Goal: Task Accomplishment & Management: Use online tool/utility

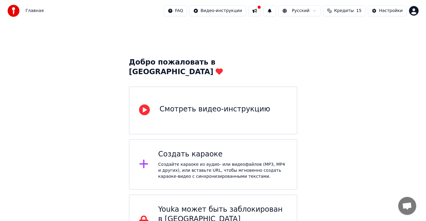
scroll to position [17, 0]
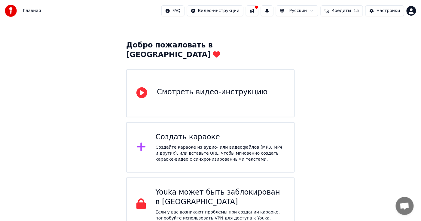
click at [141, 143] on icon at bounding box center [141, 147] width 9 height 9
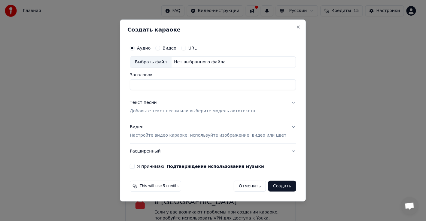
click at [166, 63] on div "Выбрать файл" at bounding box center [150, 62] width 41 height 11
type input "**********"
click at [154, 111] on p "Добавьте текст песни или выберите модель автотекста" at bounding box center [193, 111] width 126 height 6
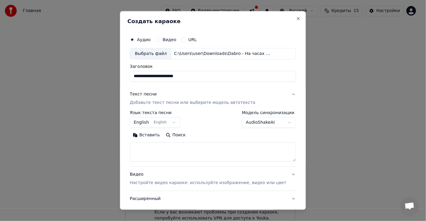
click at [173, 120] on body "**********" at bounding box center [210, 107] width 421 height 249
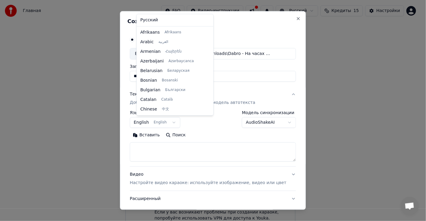
scroll to position [48, 0]
select select "**"
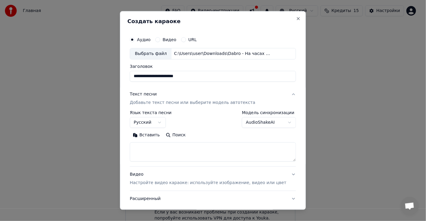
click at [152, 136] on button "Вставить" at bounding box center [146, 135] width 33 height 10
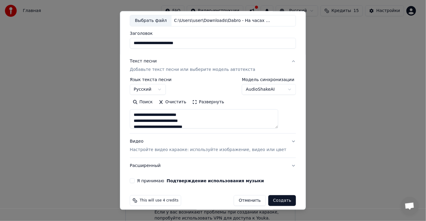
scroll to position [37, 0]
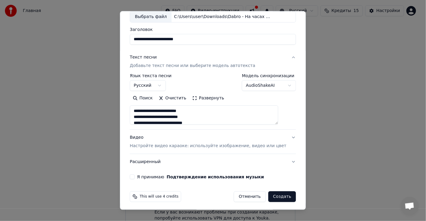
click at [135, 177] on button "Я принимаю Подтверждение использования музыки" at bounding box center [132, 176] width 5 height 5
click at [272, 197] on button "Создать" at bounding box center [282, 196] width 28 height 11
type textarea "**********"
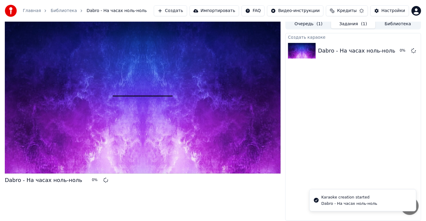
scroll to position [3, 0]
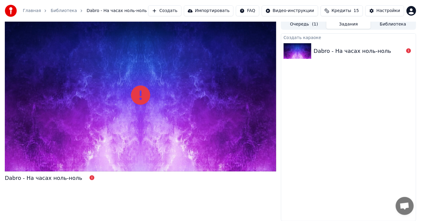
click at [139, 91] on icon at bounding box center [140, 95] width 19 height 19
click at [338, 48] on div "Dabro - На часах ноль-ноль" at bounding box center [351, 51] width 77 height 8
click at [132, 94] on icon at bounding box center [140, 95] width 19 height 19
click at [140, 96] on icon at bounding box center [140, 95] width 19 height 19
click at [347, 58] on div "Dabro - На часах ноль-ноль" at bounding box center [348, 51] width 135 height 20
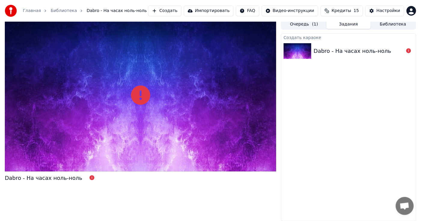
click at [326, 49] on div "Dabro - На часах ноль-ноль" at bounding box center [351, 51] width 77 height 8
click at [407, 50] on icon at bounding box center [408, 50] width 5 height 5
click at [308, 24] on button "Очередь ( 1 )" at bounding box center [304, 24] width 44 height 9
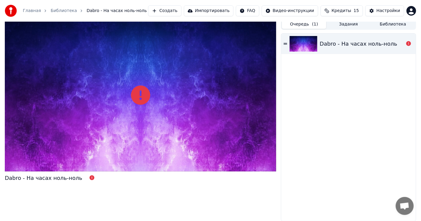
click at [335, 46] on div "Dabro - На часах ноль-ноль" at bounding box center [357, 44] width 77 height 8
click at [303, 39] on img at bounding box center [303, 44] width 28 height 16
click at [408, 42] on icon at bounding box center [408, 43] width 5 height 5
click at [347, 13] on span "Кредиты" at bounding box center [342, 11] width 20 height 6
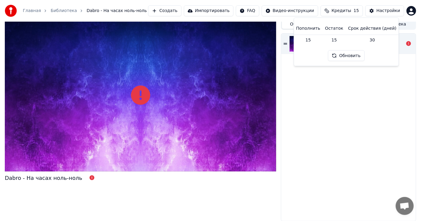
click at [339, 55] on button "Обновить" at bounding box center [346, 55] width 36 height 11
click at [181, 10] on button "Создать" at bounding box center [164, 10] width 33 height 11
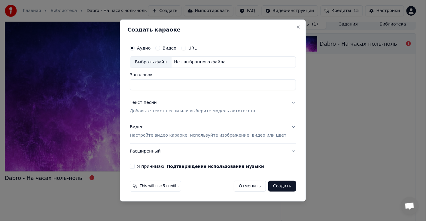
click at [164, 62] on div "Выбрать файл" at bounding box center [150, 62] width 41 height 11
type input "**********"
click at [151, 112] on p "Добавьте текст песни или выберите модель автотекста" at bounding box center [193, 111] width 126 height 6
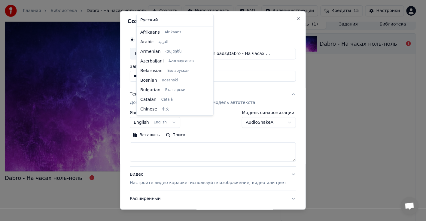
click at [148, 126] on body "**********" at bounding box center [210, 107] width 421 height 221
select select "**"
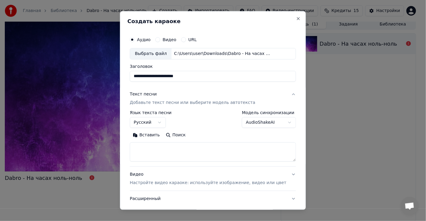
click at [152, 135] on button "Вставить" at bounding box center [146, 135] width 33 height 10
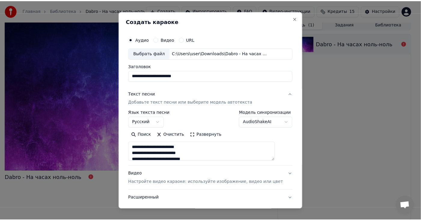
scroll to position [38, 0]
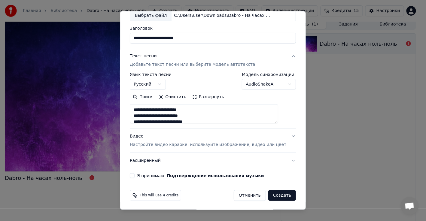
click at [269, 195] on button "Создать" at bounding box center [282, 195] width 28 height 11
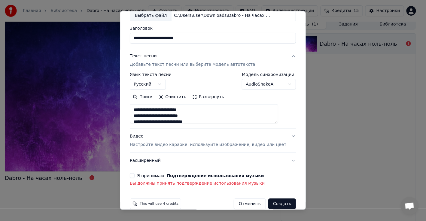
click at [141, 176] on div "Я принимаю Подтверждение использования музыки" at bounding box center [213, 175] width 166 height 5
click at [135, 174] on button "Я принимаю Подтверждение использования музыки" at bounding box center [132, 175] width 5 height 5
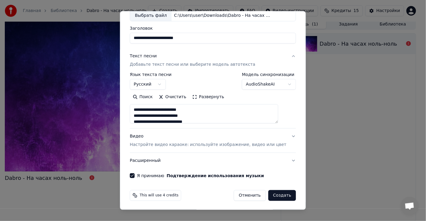
click at [276, 192] on button "Создать" at bounding box center [282, 195] width 28 height 11
type textarea "**********"
select select
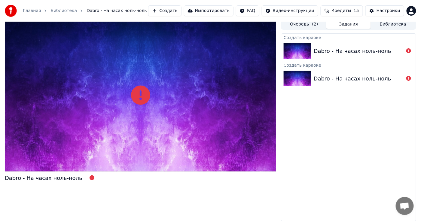
click at [401, 47] on div "Dabro - На часах ноль-ноль" at bounding box center [358, 51] width 90 height 8
click at [409, 52] on icon at bounding box center [408, 50] width 5 height 5
click at [350, 11] on span "Кредиты" at bounding box center [342, 11] width 20 height 6
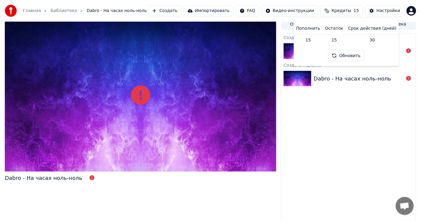
click at [343, 55] on button "Обновить" at bounding box center [346, 55] width 36 height 11
click at [384, 17] on div "Главная Библиотека Dabro - На часах ноль-ноль Создать Импортировать FAQ Видео-и…" at bounding box center [210, 11] width 421 height 22
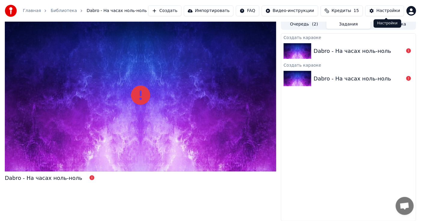
click at [388, 10] on div "Настройки" at bounding box center [388, 11] width 24 height 6
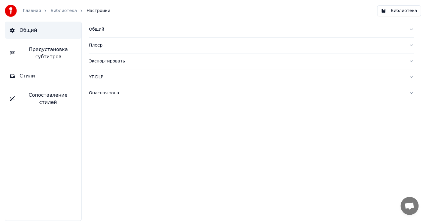
click at [33, 9] on link "Главная" at bounding box center [32, 11] width 18 height 6
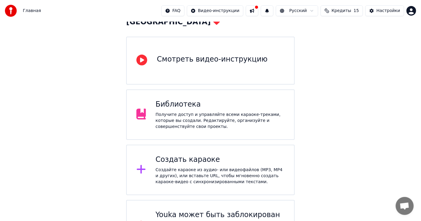
scroll to position [72, 0]
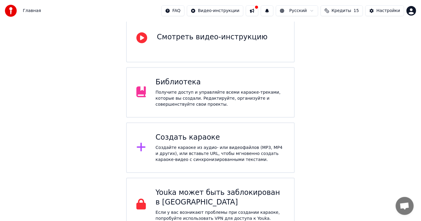
click at [233, 188] on div "Youka может быть заблокирован в [GEOGRAPHIC_DATA]" at bounding box center [220, 197] width 129 height 19
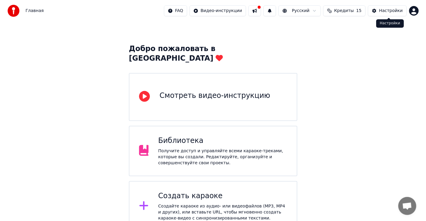
scroll to position [0, 0]
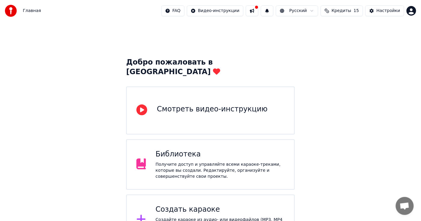
click at [178, 195] on div "Создать караоке Создайте караоке из аудио- или видеофайлов (MP3, MP4 и других),…" at bounding box center [210, 220] width 168 height 50
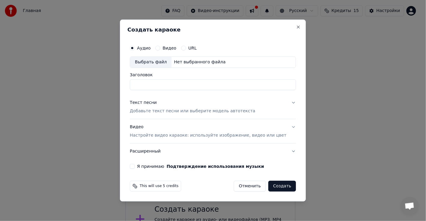
click at [153, 59] on div "Выбрать файл" at bounding box center [150, 62] width 41 height 11
type input "**********"
click at [151, 104] on div "Текст песни" at bounding box center [143, 103] width 27 height 6
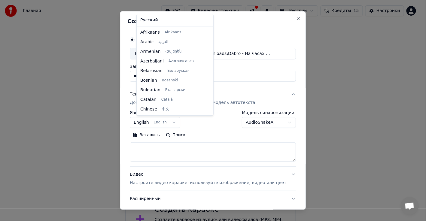
click at [147, 120] on body "**********" at bounding box center [210, 122] width 421 height 245
select select "**"
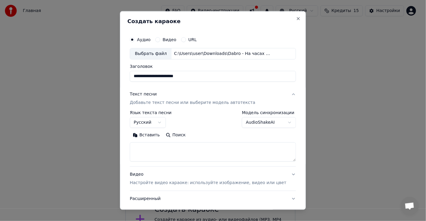
click at [169, 148] on textarea at bounding box center [213, 151] width 166 height 19
click at [157, 133] on button "Вставить" at bounding box center [146, 135] width 33 height 10
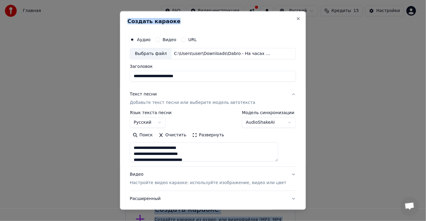
drag, startPoint x: 245, startPoint y: 17, endPoint x: 233, endPoint y: -7, distance: 26.5
click at [233, 0] on html "**********" at bounding box center [213, 122] width 426 height 245
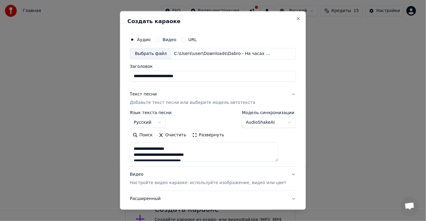
click at [141, 153] on textarea at bounding box center [204, 151] width 148 height 19
drag, startPoint x: 140, startPoint y: 150, endPoint x: 186, endPoint y: 148, distance: 46.0
click at [186, 148] on textarea at bounding box center [204, 151] width 148 height 19
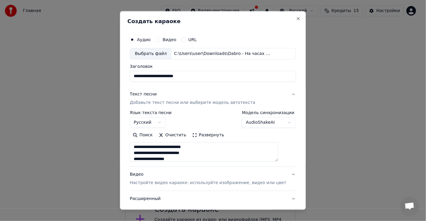
click at [203, 148] on textarea at bounding box center [204, 151] width 148 height 19
drag, startPoint x: 203, startPoint y: 154, endPoint x: 141, endPoint y: 154, distance: 62.5
click at [141, 154] on textarea at bounding box center [204, 151] width 148 height 19
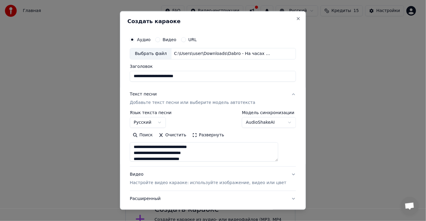
click at [144, 147] on textarea at bounding box center [204, 151] width 148 height 19
drag, startPoint x: 141, startPoint y: 147, endPoint x: 205, endPoint y: 147, distance: 64.6
click at [205, 147] on textarea at bounding box center [204, 151] width 148 height 19
click at [140, 148] on textarea at bounding box center [204, 151] width 148 height 19
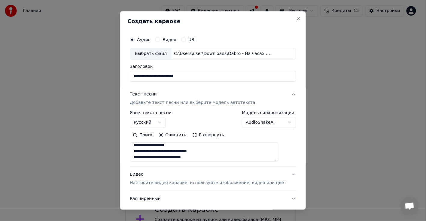
click at [140, 148] on textarea at bounding box center [204, 151] width 148 height 19
click at [141, 153] on textarea at bounding box center [204, 151] width 148 height 19
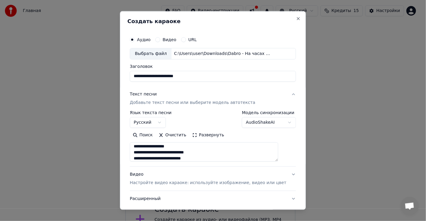
scroll to position [217, 0]
paste textarea "**********"
click at [140, 152] on textarea at bounding box center [204, 151] width 148 height 19
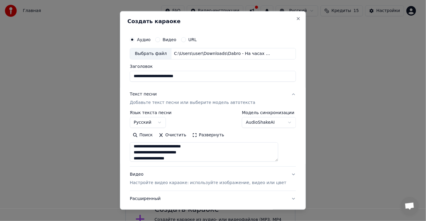
paste textarea "**********"
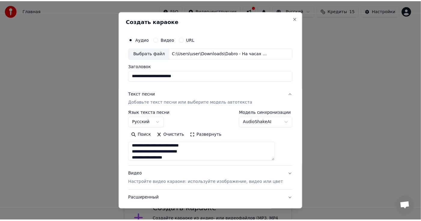
scroll to position [38, 0]
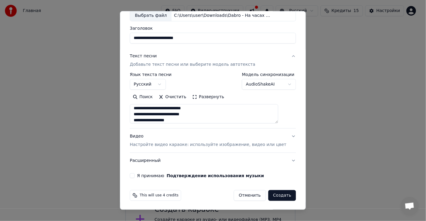
type textarea "**********"
click at [268, 193] on button "Создать" at bounding box center [282, 195] width 28 height 11
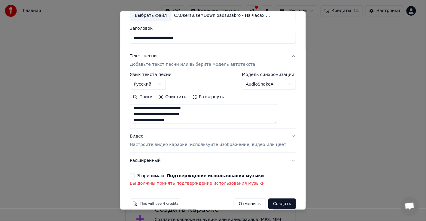
click at [135, 176] on button "Я принимаю Подтверждение использования музыки" at bounding box center [132, 175] width 5 height 5
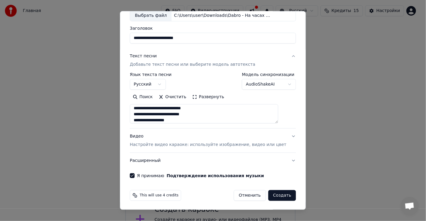
click at [270, 191] on button "Создать" at bounding box center [282, 195] width 28 height 11
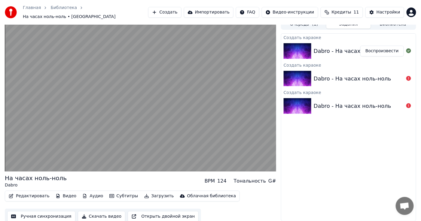
scroll to position [6, 0]
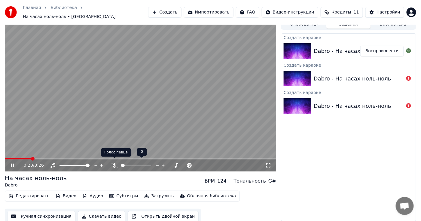
click at [115, 163] on icon at bounding box center [114, 165] width 6 height 5
click at [148, 164] on span at bounding box center [149, 166] width 4 height 4
click at [76, 164] on span at bounding box center [76, 166] width 4 height 4
click at [66, 164] on span at bounding box center [67, 166] width 4 height 4
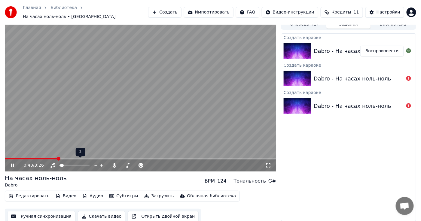
click at [60, 164] on span at bounding box center [62, 166] width 4 height 4
click at [88, 164] on span at bounding box center [87, 166] width 4 height 4
click at [135, 164] on span at bounding box center [136, 166] width 4 height 4
click at [129, 164] on span at bounding box center [130, 166] width 4 height 4
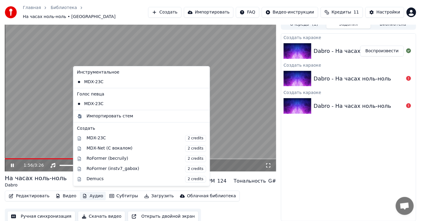
click at [84, 194] on button "Аудио" at bounding box center [93, 196] width 26 height 8
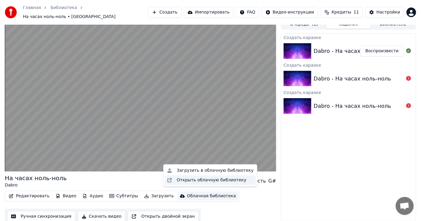
click at [205, 183] on div "Открыть облачную библиотеку" at bounding box center [212, 180] width 70 height 6
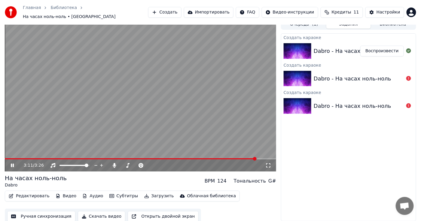
click at [23, 215] on button "Ручная синхронизация" at bounding box center [41, 216] width 68 height 11
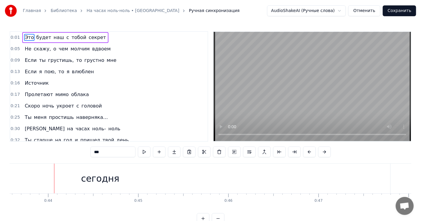
scroll to position [0, 3939]
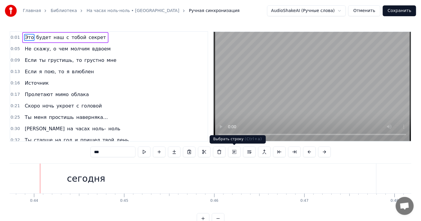
click at [233, 152] on button at bounding box center [234, 152] width 13 height 11
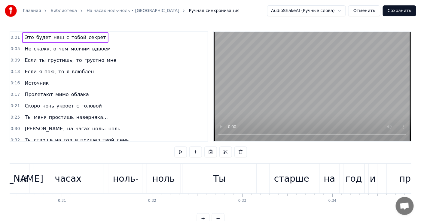
scroll to position [0, 2741]
click at [239, 180] on div "Ты" at bounding box center [219, 179] width 73 height 30
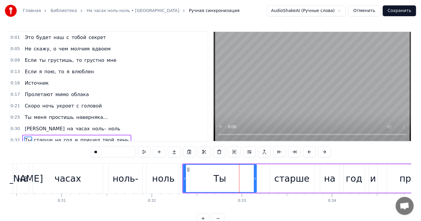
scroll to position [49, 0]
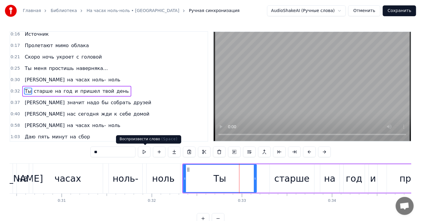
click at [147, 150] on button at bounding box center [144, 152] width 13 height 11
click at [299, 188] on div "старше" at bounding box center [292, 178] width 44 height 29
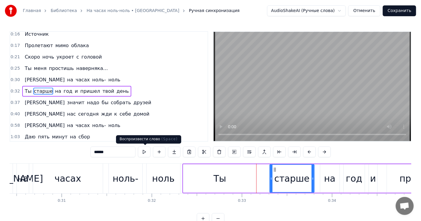
click at [148, 150] on button at bounding box center [144, 152] width 13 height 11
click at [336, 186] on div "на" at bounding box center [329, 178] width 19 height 29
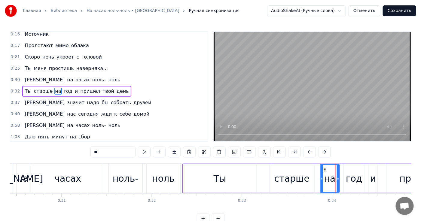
click at [355, 187] on div "год" at bounding box center [354, 178] width 21 height 29
type input "***"
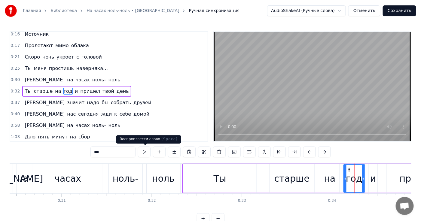
click at [147, 152] on button at bounding box center [144, 152] width 13 height 11
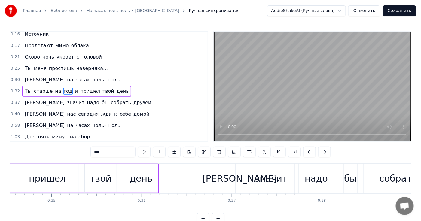
scroll to position [0, 3114]
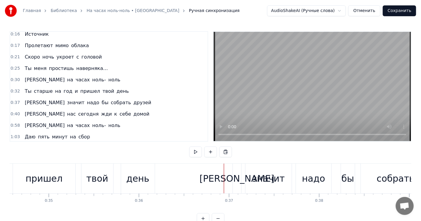
click at [236, 172] on div "[PERSON_NAME]" at bounding box center [236, 179] width 75 height 14
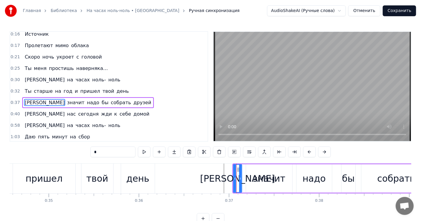
scroll to position [60, 0]
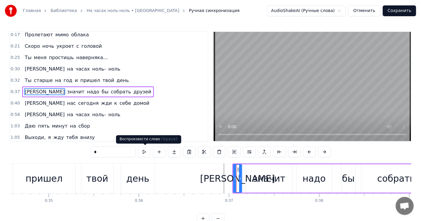
click at [141, 152] on button at bounding box center [144, 152] width 13 height 11
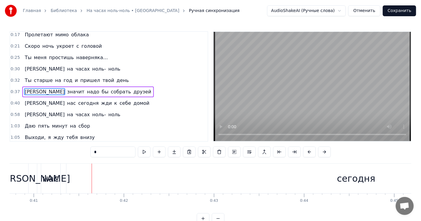
scroll to position [0, 3670]
click at [353, 180] on div "сегодня" at bounding box center [355, 179] width 38 height 14
type input "*******"
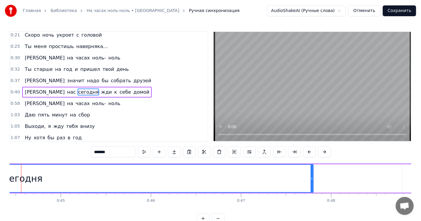
scroll to position [0, 4002]
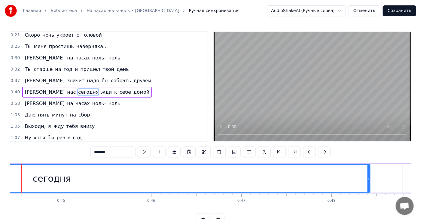
drag, startPoint x: 312, startPoint y: 178, endPoint x: 369, endPoint y: 174, distance: 56.8
click at [369, 174] on div at bounding box center [368, 178] width 2 height 27
drag, startPoint x: 368, startPoint y: 174, endPoint x: 362, endPoint y: 177, distance: 7.3
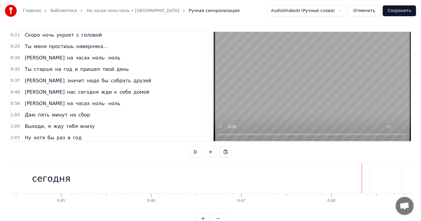
click at [341, 175] on div "сегодня" at bounding box center [51, 179] width 636 height 30
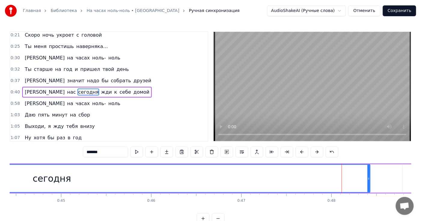
click at [365, 172] on div "сегодня" at bounding box center [51, 178] width 635 height 27
drag, startPoint x: 369, startPoint y: 179, endPoint x: 358, endPoint y: 179, distance: 11.1
click at [358, 179] on icon at bounding box center [357, 178] width 2 height 5
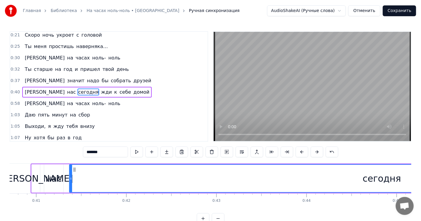
scroll to position [0, 3666]
click at [379, 182] on div "сегодня" at bounding box center [383, 179] width 38 height 14
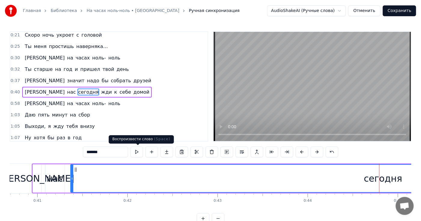
click at [138, 151] on button at bounding box center [136, 152] width 13 height 11
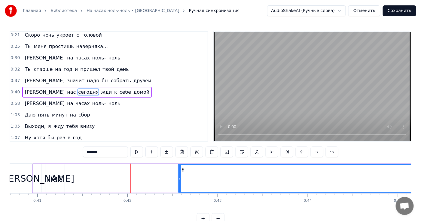
drag, startPoint x: 72, startPoint y: 178, endPoint x: 180, endPoint y: 186, distance: 107.8
click at [180, 186] on div at bounding box center [179, 178] width 2 height 27
drag, startPoint x: 182, startPoint y: 169, endPoint x: 219, endPoint y: 174, distance: 36.7
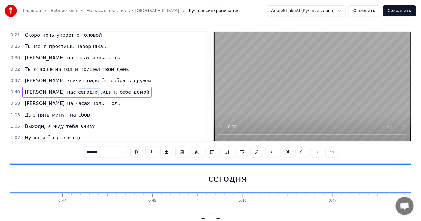
scroll to position [0, 4026]
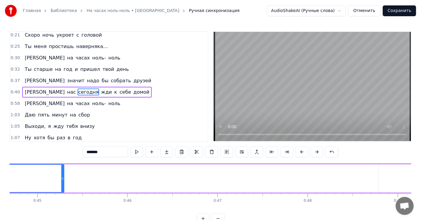
drag, startPoint x: 369, startPoint y: 172, endPoint x: 62, endPoint y: 171, distance: 307.2
click at [62, 171] on div at bounding box center [62, 178] width 2 height 27
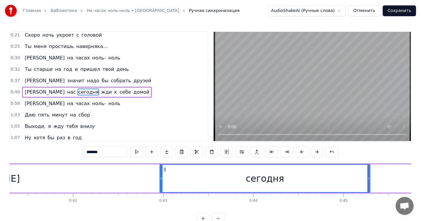
scroll to position [0, 3718]
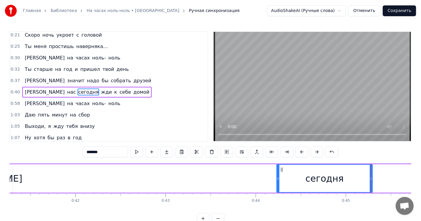
drag, startPoint x: 163, startPoint y: 177, endPoint x: 277, endPoint y: 182, distance: 114.5
click at [277, 182] on div at bounding box center [278, 178] width 2 height 27
drag, startPoint x: 290, startPoint y: 180, endPoint x: 298, endPoint y: 166, distance: 15.8
click at [298, 166] on div "сегодня" at bounding box center [324, 178] width 95 height 27
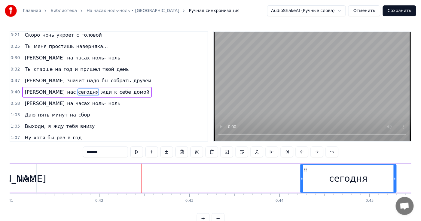
scroll to position [0, 3694]
click at [138, 152] on button at bounding box center [136, 152] width 13 height 11
click at [28, 180] on div "нас" at bounding box center [27, 179] width 17 height 14
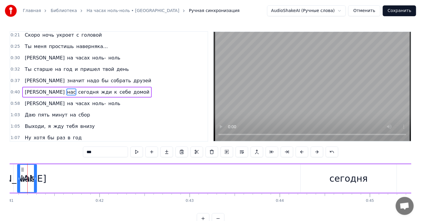
scroll to position [0, 3681]
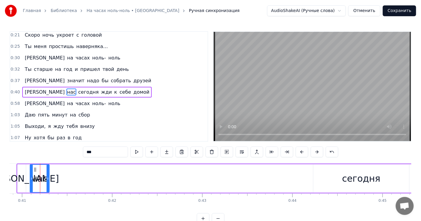
click at [364, 177] on div "сегодня" at bounding box center [361, 179] width 38 height 14
type input "*******"
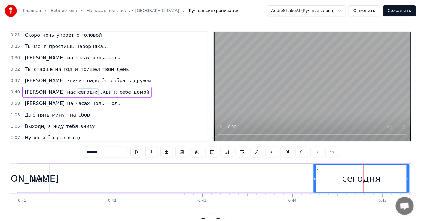
drag, startPoint x: 357, startPoint y: 180, endPoint x: 286, endPoint y: 177, distance: 70.4
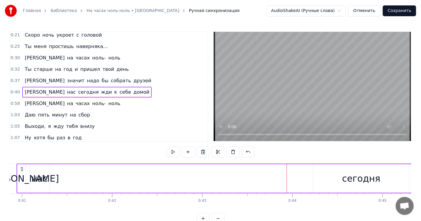
drag, startPoint x: 346, startPoint y: 182, endPoint x: 327, endPoint y: 177, distance: 19.8
click at [315, 177] on div "сегодня" at bounding box center [361, 178] width 96 height 29
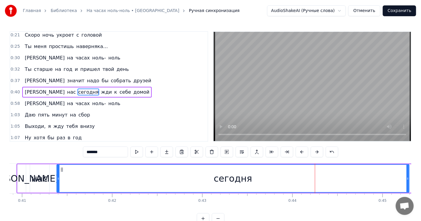
drag, startPoint x: 314, startPoint y: 178, endPoint x: 58, endPoint y: 179, distance: 256.4
click at [58, 179] on icon at bounding box center [58, 178] width 2 height 5
click at [406, 183] on div at bounding box center [407, 178] width 2 height 27
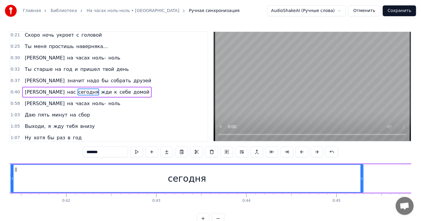
scroll to position [0, 3685]
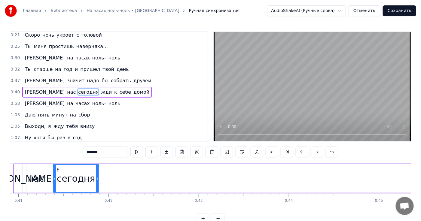
drag, startPoint x: 404, startPoint y: 179, endPoint x: 95, endPoint y: 189, distance: 309.1
click at [96, 189] on div at bounding box center [97, 178] width 2 height 27
click at [24, 89] on span "[PERSON_NAME]" at bounding box center [44, 92] width 41 height 7
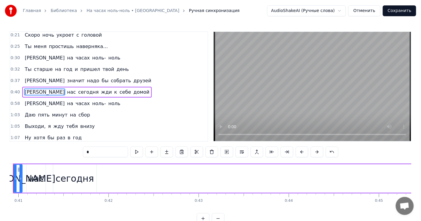
scroll to position [0, 3657]
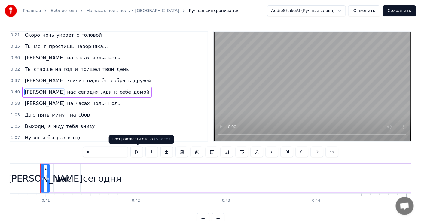
click at [135, 153] on button at bounding box center [136, 152] width 13 height 11
click at [136, 153] on button at bounding box center [136, 152] width 13 height 11
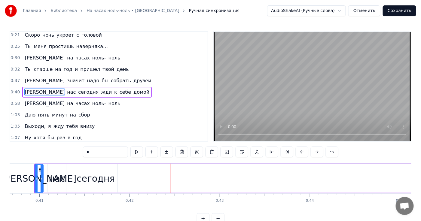
scroll to position [0, 3643]
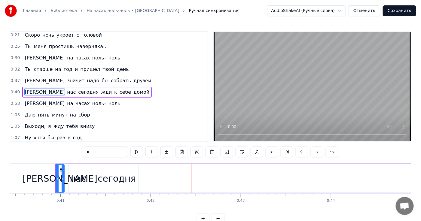
click at [121, 177] on div "сегодня" at bounding box center [117, 179] width 38 height 14
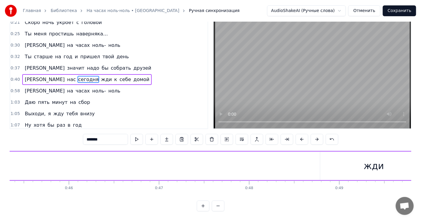
scroll to position [0, 4117]
click at [336, 162] on div "жди" at bounding box center [342, 166] width 20 height 14
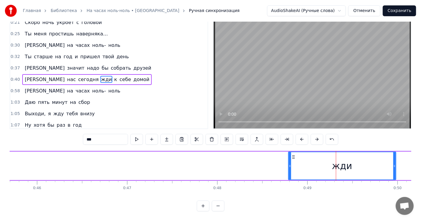
scroll to position [0, 0]
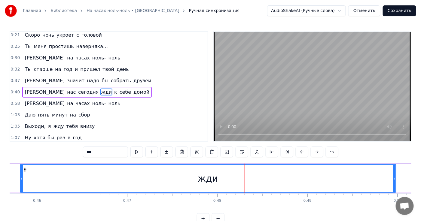
drag, startPoint x: 288, startPoint y: 178, endPoint x: 20, endPoint y: 180, distance: 268.2
click at [20, 180] on icon at bounding box center [21, 178] width 2 height 5
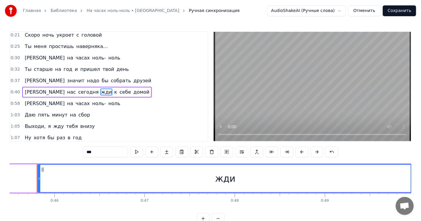
scroll to position [0, 4096]
drag, startPoint x: 230, startPoint y: 178, endPoint x: 212, endPoint y: 177, distance: 18.1
click at [213, 177] on div "жди" at bounding box center [228, 178] width 375 height 27
click at [185, 182] on div "жди" at bounding box center [228, 178] width 375 height 27
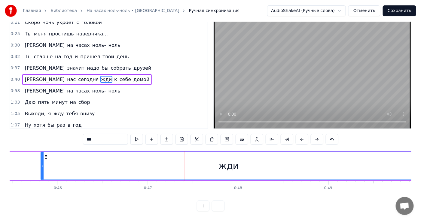
scroll to position [18, 0]
click at [45, 157] on circle at bounding box center [45, 157] width 0 height 0
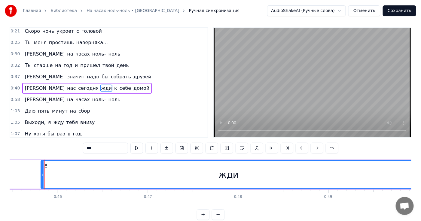
scroll to position [0, 0]
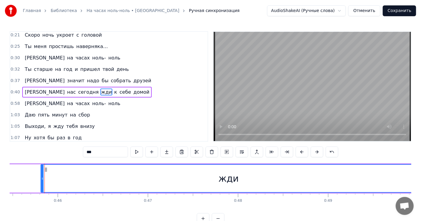
click at [44, 152] on div "0:01 Это будет наш с тобой секрет 0:05 Не скажу, о чем молчим вдвоем 0:09 Если …" at bounding box center [210, 127] width 401 height 193
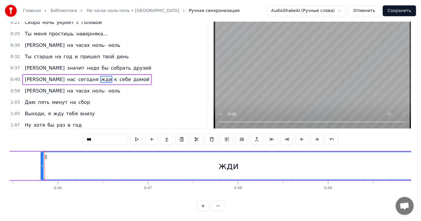
click at [219, 204] on button at bounding box center [218, 206] width 13 height 11
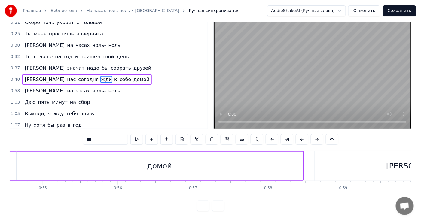
click at [219, 204] on button at bounding box center [218, 206] width 13 height 11
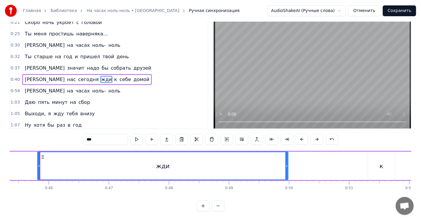
click at [204, 206] on button at bounding box center [203, 206] width 13 height 11
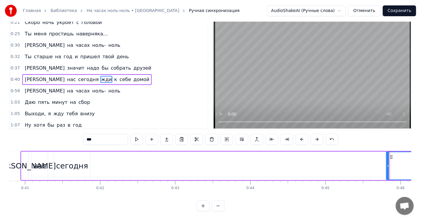
scroll to position [0, 3089]
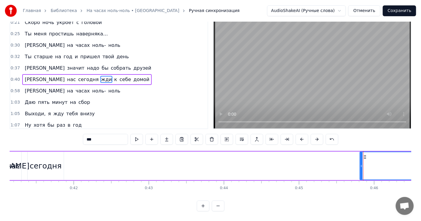
click at [52, 160] on div "сегодня" at bounding box center [46, 165] width 32 height 11
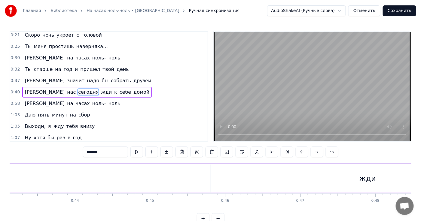
scroll to position [0, 3256]
click at [345, 177] on div "жди" at bounding box center [349, 178] width 17 height 11
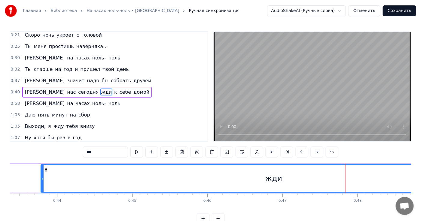
drag, startPoint x: 194, startPoint y: 177, endPoint x: 42, endPoint y: 174, distance: 152.3
click at [42, 174] on div at bounding box center [42, 178] width 2 height 27
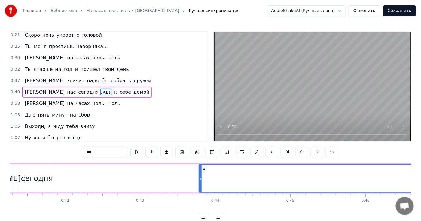
scroll to position [0, 3036]
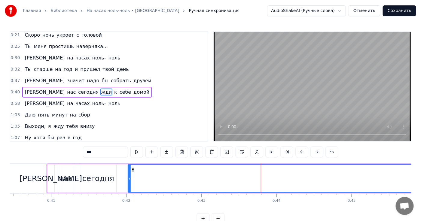
drag, startPoint x: 262, startPoint y: 178, endPoint x: 126, endPoint y: 173, distance: 135.8
click at [131, 173] on div at bounding box center [129, 178] width 2 height 27
click at [107, 174] on div "сегодня" at bounding box center [98, 178] width 32 height 11
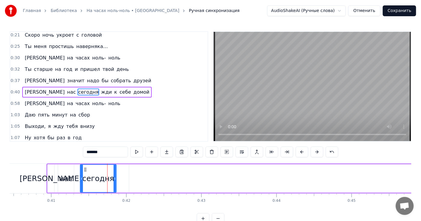
click at [155, 173] on div "жди" at bounding box center [427, 178] width 596 height 29
type input "***"
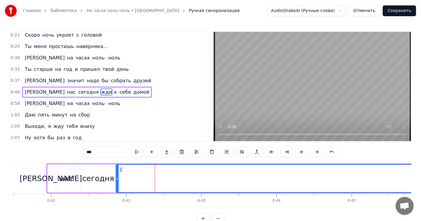
drag, startPoint x: 130, startPoint y: 178, endPoint x: 117, endPoint y: 175, distance: 13.4
click at [117, 175] on div at bounding box center [117, 178] width 2 height 27
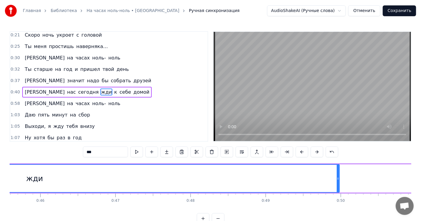
scroll to position [0, 3519]
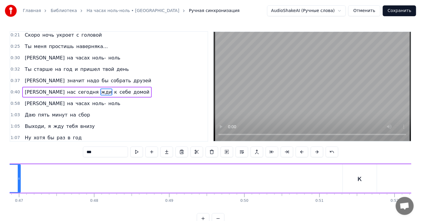
drag, startPoint x: 241, startPoint y: 179, endPoint x: 19, endPoint y: 184, distance: 222.6
click at [19, 184] on div at bounding box center [19, 178] width 2 height 27
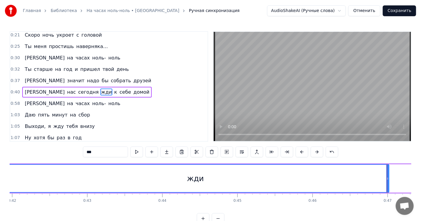
scroll to position [0, 3177]
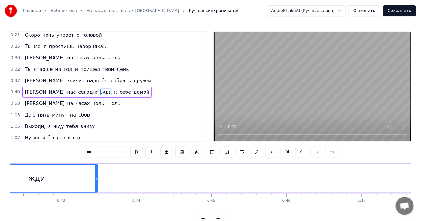
drag, startPoint x: 361, startPoint y: 179, endPoint x: 96, endPoint y: 175, distance: 265.2
click at [96, 175] on div at bounding box center [96, 178] width 2 height 27
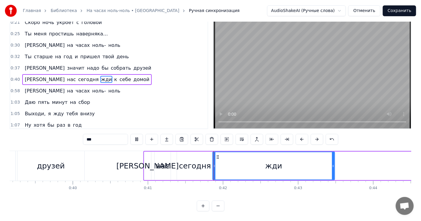
scroll to position [18, 0]
drag, startPoint x: 332, startPoint y: 163, endPoint x: 293, endPoint y: 159, distance: 39.2
click at [293, 159] on div at bounding box center [294, 165] width 2 height 27
click at [248, 101] on video at bounding box center [311, 73] width 197 height 109
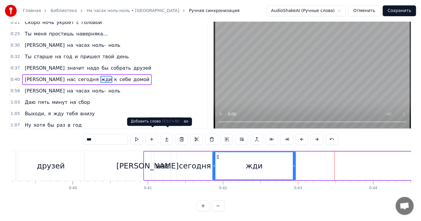
click at [148, 138] on button at bounding box center [151, 139] width 13 height 11
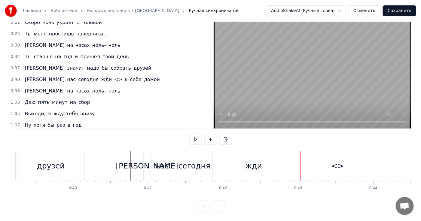
click at [338, 162] on div "<>" at bounding box center [337, 165] width 13 height 11
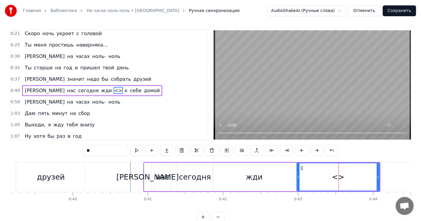
scroll to position [0, 0]
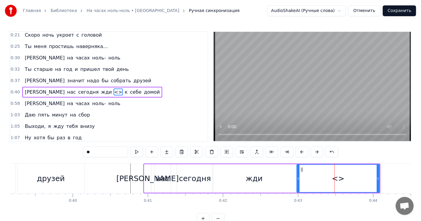
type input "*"
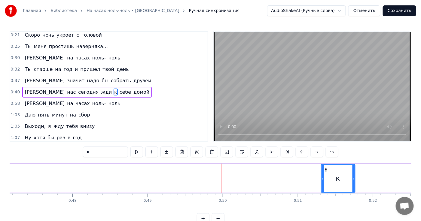
scroll to position [0, 3722]
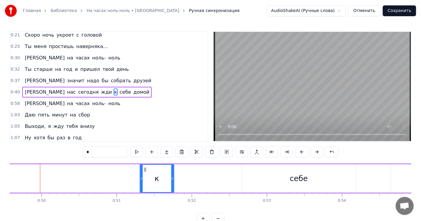
drag, startPoint x: 157, startPoint y: 180, endPoint x: 114, endPoint y: 182, distance: 43.3
click at [114, 182] on div "И нас [DATE] жди к себе домой" at bounding box center [19, 179] width 1316 height 30
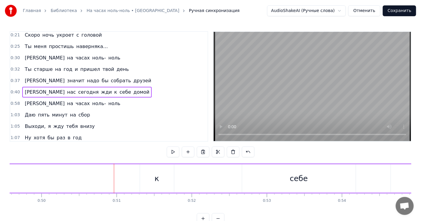
drag, startPoint x: 157, startPoint y: 176, endPoint x: 109, endPoint y: 177, distance: 47.8
click at [109, 177] on div "И нас [DATE] жди к себе домой" at bounding box center [19, 179] width 1316 height 30
click at [128, 174] on div "И нас [DATE] жди к себе домой" at bounding box center [19, 179] width 1316 height 30
click at [144, 172] on div "к" at bounding box center [157, 178] width 34 height 29
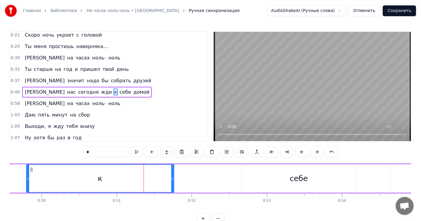
drag, startPoint x: 140, startPoint y: 179, endPoint x: 32, endPoint y: 186, distance: 107.4
click at [29, 186] on div at bounding box center [28, 178] width 2 height 27
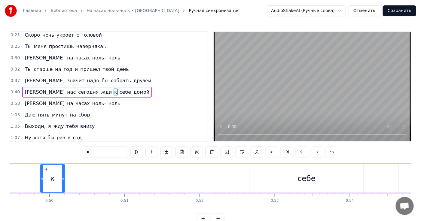
drag, startPoint x: 180, startPoint y: 175, endPoint x: 63, endPoint y: 180, distance: 117.2
click at [63, 180] on div at bounding box center [63, 178] width 2 height 27
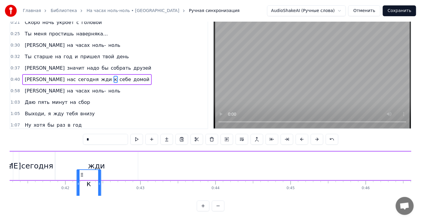
scroll to position [0, 3096]
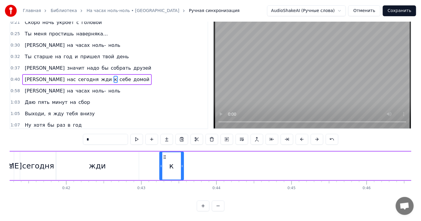
drag, startPoint x: 45, startPoint y: 168, endPoint x: 148, endPoint y: 153, distance: 104.6
click at [117, 160] on div "жди" at bounding box center [97, 166] width 83 height 29
type input "***"
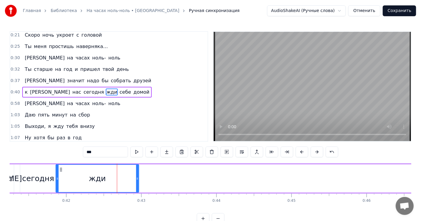
scroll to position [0, 0]
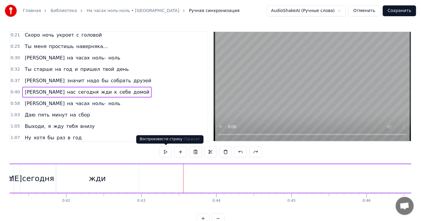
click at [166, 152] on button at bounding box center [165, 152] width 13 height 11
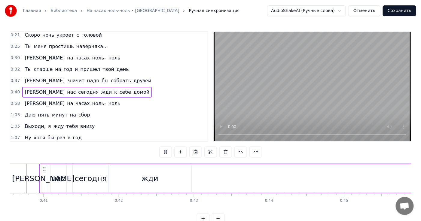
scroll to position [0, 3043]
click at [159, 147] on button at bounding box center [165, 152] width 13 height 11
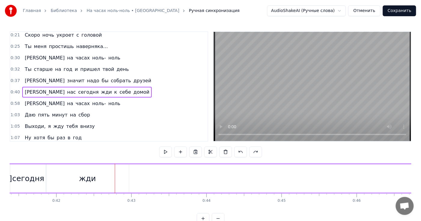
click at [159, 147] on button at bounding box center [165, 152] width 13 height 11
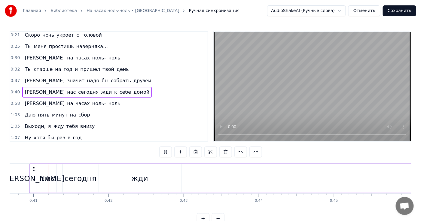
scroll to position [0, 3043]
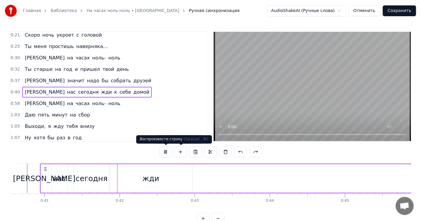
click at [168, 151] on button at bounding box center [165, 152] width 13 height 11
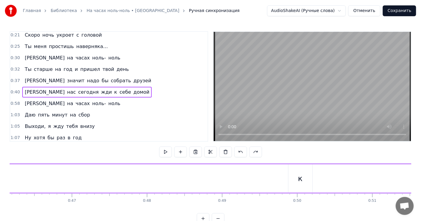
scroll to position [0, 3572]
click at [205, 175] on div "к" at bounding box center [195, 178] width 24 height 29
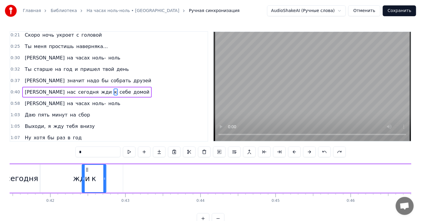
scroll to position [0, 3111]
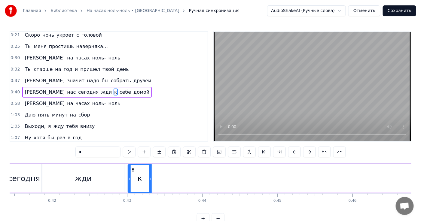
drag, startPoint x: 186, startPoint y: 169, endPoint x: 130, endPoint y: 171, distance: 55.3
click at [131, 171] on icon at bounding box center [133, 169] width 5 height 5
click at [110, 179] on div "жди" at bounding box center [83, 178] width 83 height 29
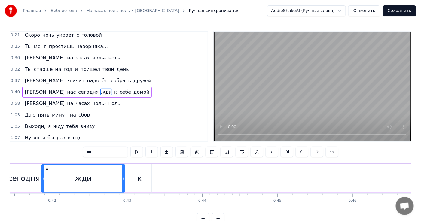
click at [140, 167] on div "к" at bounding box center [139, 178] width 24 height 29
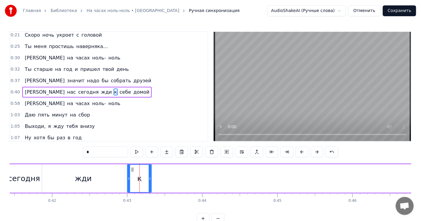
click at [117, 172] on div "жди" at bounding box center [83, 178] width 83 height 29
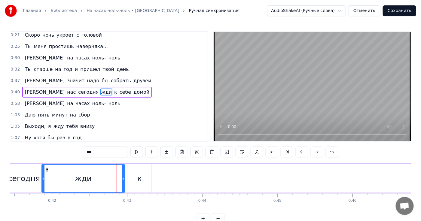
click at [135, 167] on div "к" at bounding box center [139, 178] width 24 height 29
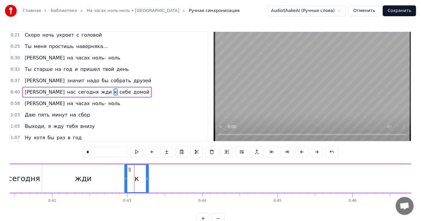
click at [128, 169] on icon at bounding box center [130, 169] width 5 height 5
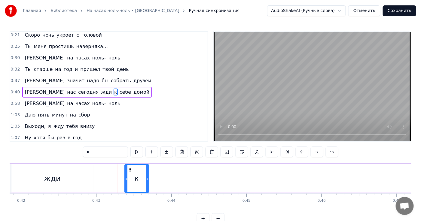
scroll to position [0, 3151]
click at [140, 180] on div "к" at bounding box center [136, 178] width 23 height 27
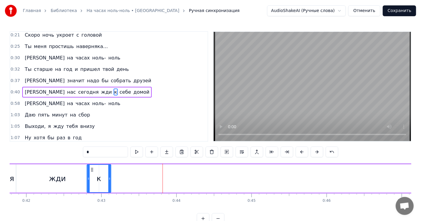
scroll to position [0, 3136]
drag, startPoint x: 128, startPoint y: 169, endPoint x: 115, endPoint y: 166, distance: 13.1
click at [115, 166] on div "к" at bounding box center [124, 178] width 23 height 27
click at [68, 177] on div "жди" at bounding box center [57, 178] width 83 height 29
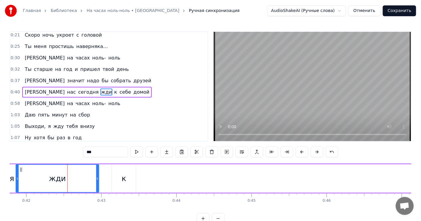
click at [117, 172] on div "к" at bounding box center [124, 178] width 24 height 29
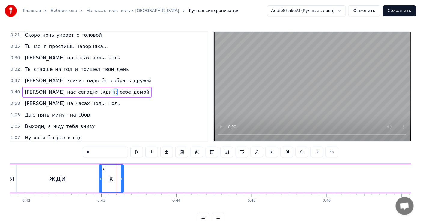
drag, startPoint x: 115, startPoint y: 168, endPoint x: 102, endPoint y: 168, distance: 12.3
click at [102, 168] on icon at bounding box center [104, 169] width 5 height 5
click at [68, 178] on div "жди" at bounding box center [57, 178] width 83 height 29
type input "***"
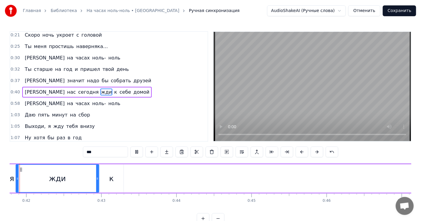
scroll to position [0, 3111]
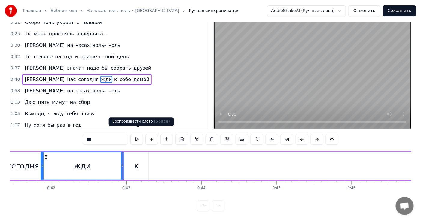
click at [138, 136] on button at bounding box center [136, 139] width 13 height 11
click at [65, 132] on div "0:01 Это будет наш с тобой секрет 0:05 Не скажу, о чем молчим вдвоем 0:09 Если …" at bounding box center [210, 115] width 401 height 193
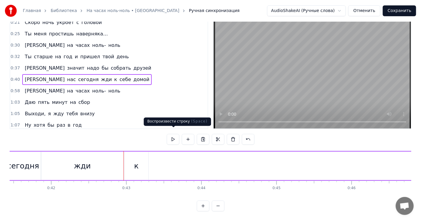
click at [175, 134] on button at bounding box center [173, 139] width 13 height 11
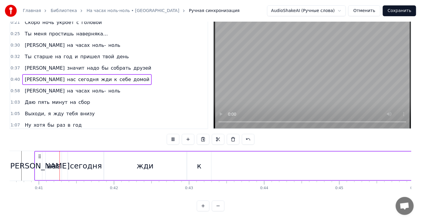
scroll to position [0, 3043]
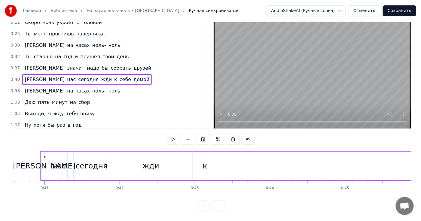
click at [175, 134] on button at bounding box center [173, 139] width 13 height 11
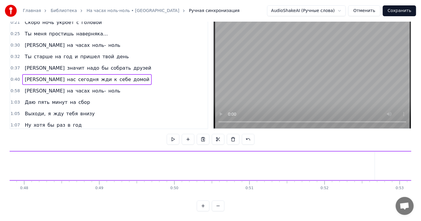
scroll to position [0, 3747]
click at [265, 163] on div "себе" at bounding box center [273, 165] width 18 height 11
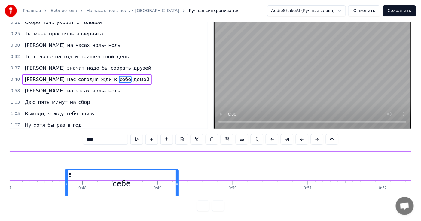
scroll to position [0, 3527]
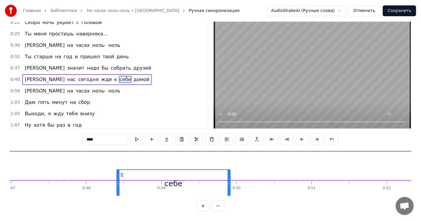
drag, startPoint x: 220, startPoint y: 169, endPoint x: 120, endPoint y: 159, distance: 100.5
click at [120, 159] on div "И нас [DATE] жди к себе домой" at bounding box center [214, 166] width 1316 height 30
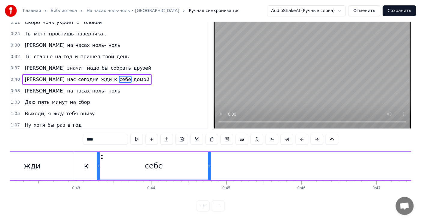
scroll to position [0, 3161]
drag, startPoint x: 121, startPoint y: 151, endPoint x: 103, endPoint y: 154, distance: 18.3
click at [103, 154] on div "себе" at bounding box center [155, 165] width 113 height 27
click at [63, 134] on div "0:01 Это будет наш с тобой секрет 0:05 Не скажу, о чем молчим вдвоем 0:09 Если …" at bounding box center [210, 115] width 401 height 193
click at [56, 136] on div "0:01 Это будет наш с тобой секрет 0:05 Не скажу, о чем молчим вдвоем 0:09 Если …" at bounding box center [210, 115] width 401 height 193
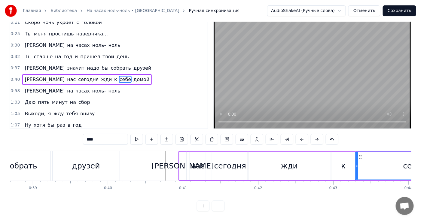
scroll to position [0, 2922]
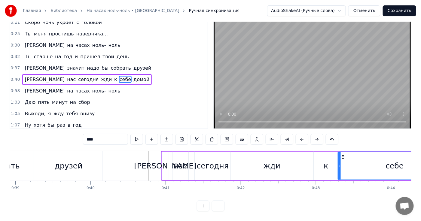
click at [133, 76] on span "домой" at bounding box center [141, 79] width 17 height 7
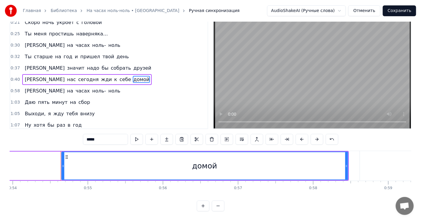
scroll to position [0, 4071]
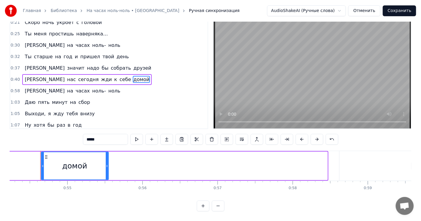
drag, startPoint x: 326, startPoint y: 162, endPoint x: 107, endPoint y: 157, distance: 219.0
click at [107, 157] on div at bounding box center [107, 165] width 2 height 27
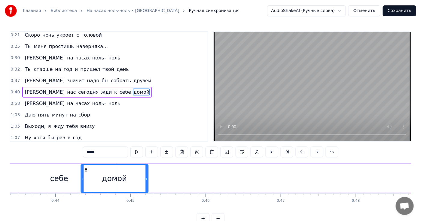
scroll to position [0, 3255]
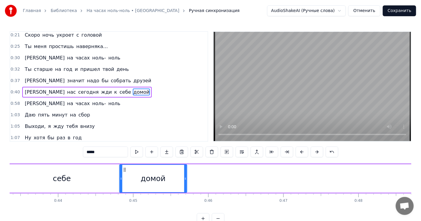
drag, startPoint x: 46, startPoint y: 169, endPoint x: 124, endPoint y: 162, distance: 79.0
click at [124, 162] on div "0:01 Это будет наш с тобой секрет 0:05 Не скажу, о чем молчим вдвоем 0:09 Если …" at bounding box center [210, 127] width 401 height 193
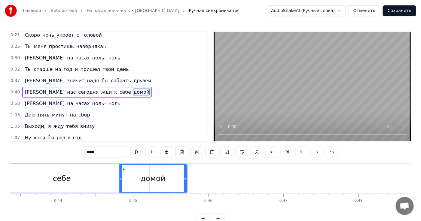
scroll to position [0, 3142]
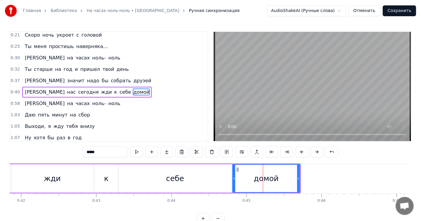
click at [24, 89] on span "[PERSON_NAME]" at bounding box center [44, 92] width 41 height 7
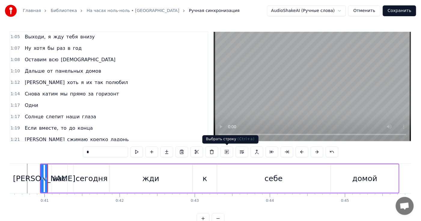
scroll to position [167, 0]
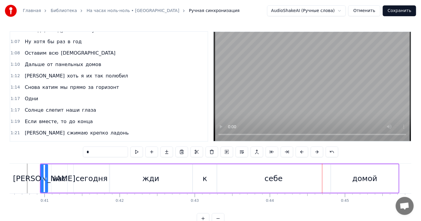
click at [294, 173] on div "себе" at bounding box center [274, 178] width 114 height 29
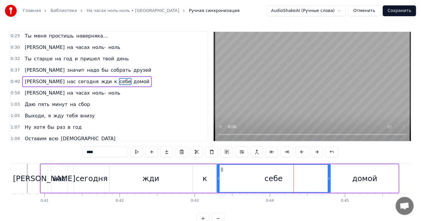
scroll to position [71, 0]
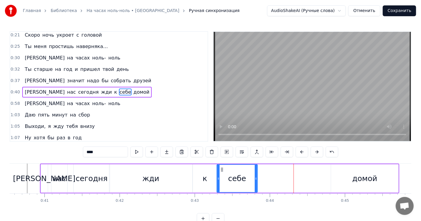
drag, startPoint x: 329, startPoint y: 168, endPoint x: 256, endPoint y: 167, distance: 73.0
click at [256, 167] on div at bounding box center [256, 178] width 2 height 27
click at [336, 168] on div "домой" at bounding box center [364, 178] width 67 height 29
type input "*****"
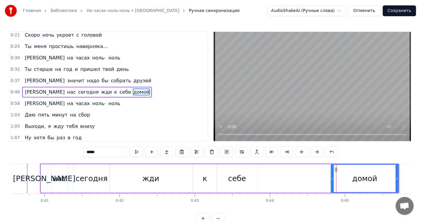
drag, startPoint x: 336, startPoint y: 169, endPoint x: 281, endPoint y: 169, distance: 54.7
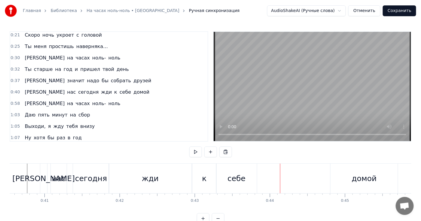
click at [335, 170] on div "домой" at bounding box center [363, 179] width 67 height 30
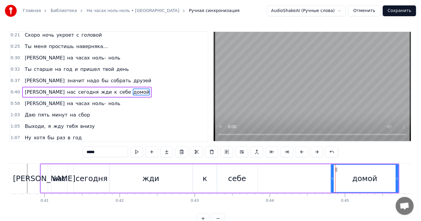
click at [334, 168] on icon at bounding box center [336, 169] width 5 height 5
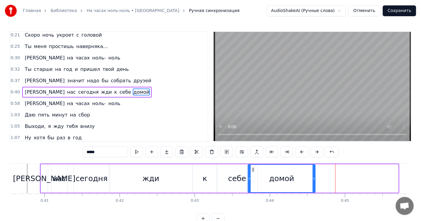
drag, startPoint x: 336, startPoint y: 168, endPoint x: 253, endPoint y: 165, distance: 83.3
click at [253, 165] on div "домой" at bounding box center [281, 178] width 67 height 27
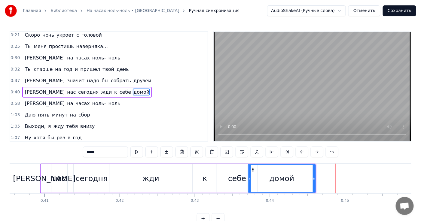
click at [24, 89] on span "[PERSON_NAME]" at bounding box center [44, 92] width 41 height 7
type input "*"
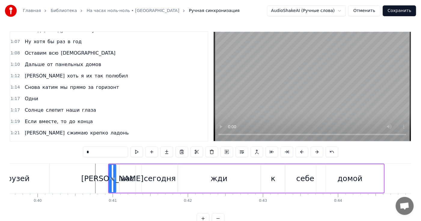
scroll to position [0, 2896]
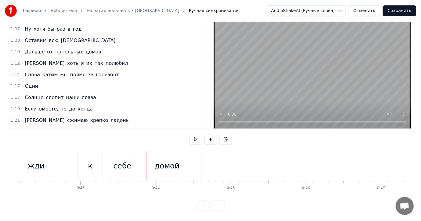
scroll to position [0, 3242]
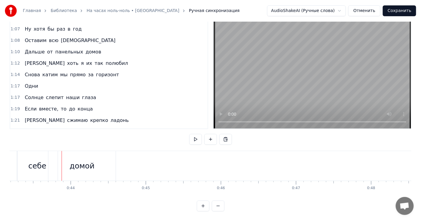
click at [24, 60] on span "[PERSON_NAME]" at bounding box center [44, 63] width 41 height 7
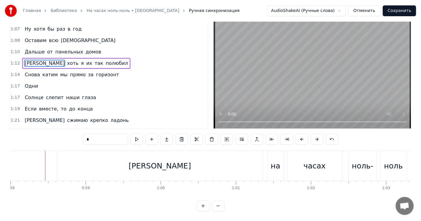
scroll to position [0, 4358]
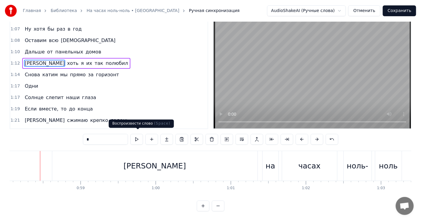
click at [135, 136] on button at bounding box center [136, 139] width 13 height 11
click at [138, 136] on button at bounding box center [136, 139] width 13 height 11
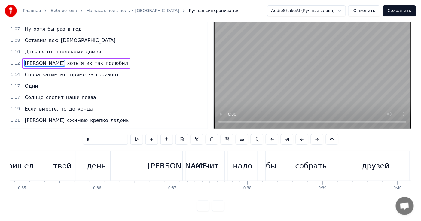
scroll to position [0, 2589]
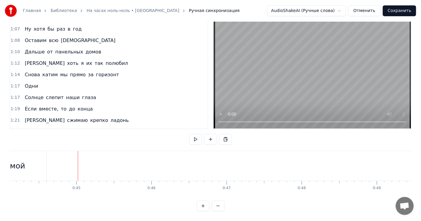
scroll to position [0, 3311]
click at [217, 204] on button at bounding box center [218, 206] width 13 height 11
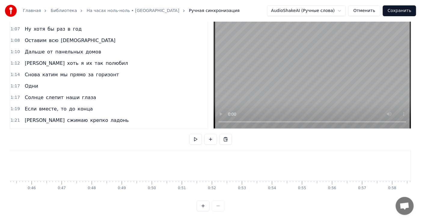
scroll to position [0, 1322]
click at [217, 204] on div at bounding box center [211, 206] width 28 height 11
click at [218, 205] on div at bounding box center [211, 206] width 28 height 11
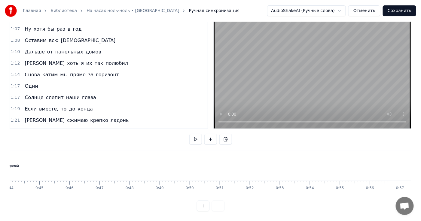
click at [218, 205] on div at bounding box center [211, 206] width 28 height 11
click at [127, 137] on div "0:01 Это будет наш с тобой секрет 0:05 Не скажу, о чем молчим вдвоем 0:09 Если …" at bounding box center [210, 115] width 401 height 193
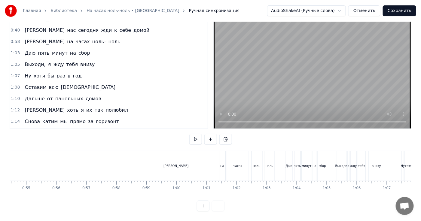
scroll to position [107, 0]
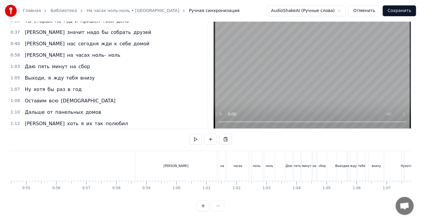
click at [22, 50] on div "А на часах ноль- ноль" at bounding box center [72, 55] width 100 height 11
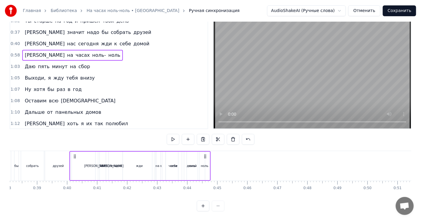
scroll to position [0, 1133]
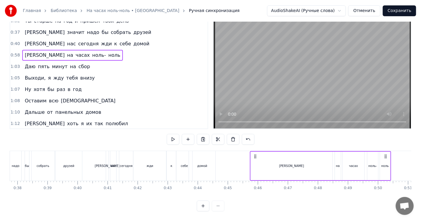
drag, startPoint x: 140, startPoint y: 150, endPoint x: 245, endPoint y: 142, distance: 105.3
click at [245, 142] on div "0:01 Это будет наш с тобой секрет 0:05 Не скажу, о чем молчим вдвоем 0:09 Если …" at bounding box center [210, 115] width 401 height 193
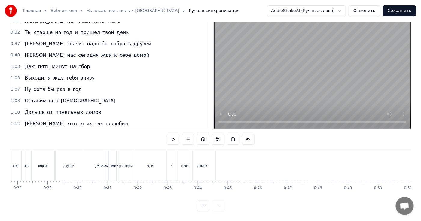
scroll to position [63, 0]
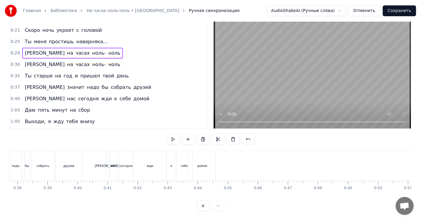
click at [142, 131] on div "0:01 Это будет наш с тобой секрет 0:05 Не скажу, о чем молчим вдвоем 0:09 Если …" at bounding box center [210, 115] width 401 height 193
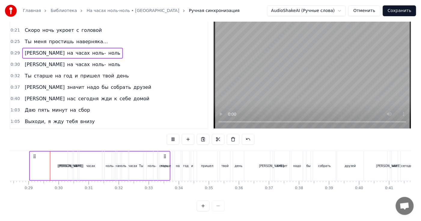
scroll to position [0, 851]
click at [342, 11] on html "Главная Библиотека На часах ноль-ноль • Dabro Ручная синхронизация AudioShakeAI…" at bounding box center [210, 104] width 421 height 234
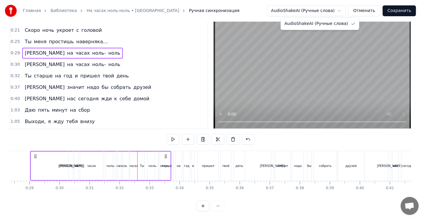
click at [346, 9] on html "Главная Библиотека На часах ноль-ноль • Dabro Ручная синхронизация AudioShakeAI…" at bounding box center [213, 104] width 426 height 234
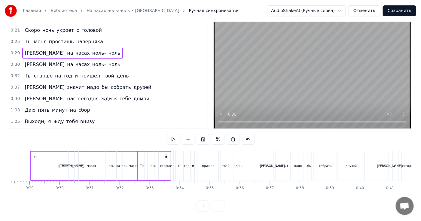
click at [368, 13] on button "Отменить" at bounding box center [364, 10] width 32 height 11
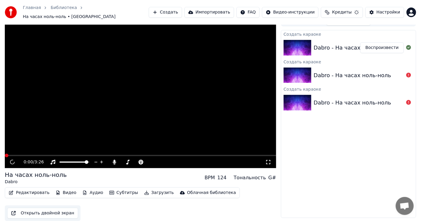
scroll to position [6, 0]
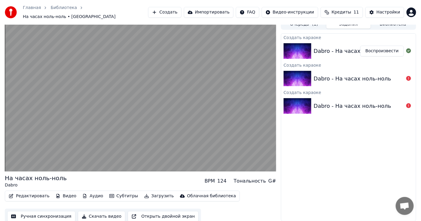
click at [375, 48] on button "Воспроизвести" at bounding box center [382, 51] width 44 height 11
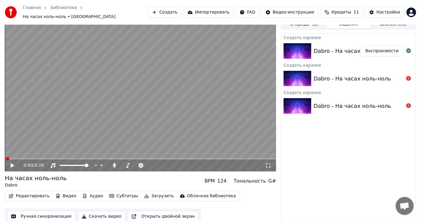
click at [360, 46] on button "Воспроизвести" at bounding box center [382, 51] width 44 height 11
click at [32, 10] on link "Главная" at bounding box center [32, 8] width 18 height 6
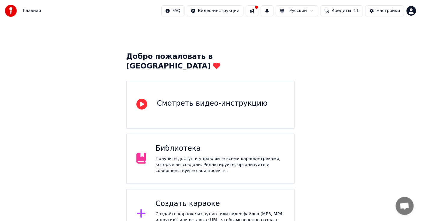
click at [196, 99] on div "Смотреть видео-инструкцию" at bounding box center [212, 104] width 111 height 10
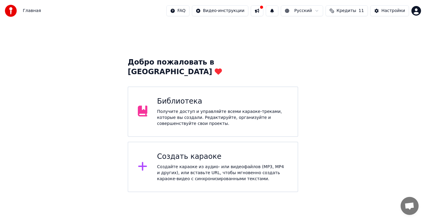
click at [27, 11] on span "Главная" at bounding box center [32, 11] width 18 height 6
click at [198, 109] on div "Получите доступ и управляйте всеми караоке-треками, которые вы создали. Редакти…" at bounding box center [222, 118] width 131 height 18
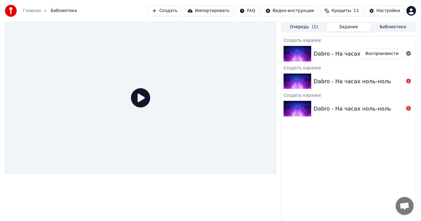
click at [38, 11] on link "Главная" at bounding box center [32, 11] width 18 height 6
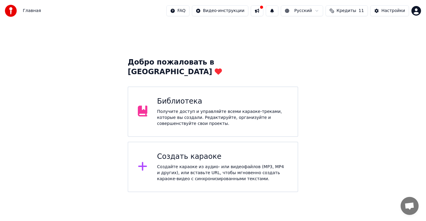
click at [231, 8] on html "Главная FAQ Видео-инструкции Русский Кредиты 11 Настройки Добро пожаловать в Yo…" at bounding box center [213, 96] width 426 height 192
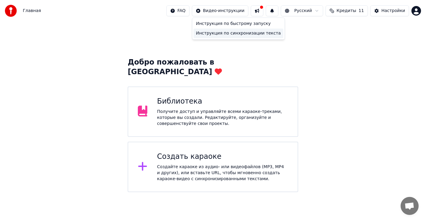
click at [239, 33] on div "Инструкция по синхронизации текста" at bounding box center [239, 34] width 90 height 10
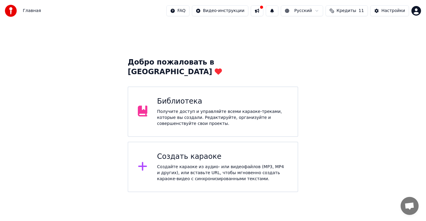
click at [161, 97] on div "Библиотека" at bounding box center [222, 102] width 131 height 10
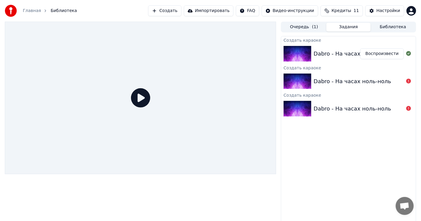
click at [315, 52] on div "Dabro - На часах ноль-ноль" at bounding box center [351, 54] width 77 height 8
click at [142, 101] on icon at bounding box center [140, 97] width 19 height 19
click at [321, 52] on div "Dabro - На часах ноль-ноль" at bounding box center [351, 54] width 77 height 8
click at [377, 51] on button "Воспроизвести" at bounding box center [382, 53] width 44 height 11
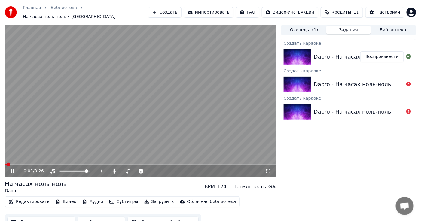
click at [11, 169] on icon at bounding box center [12, 171] width 3 height 4
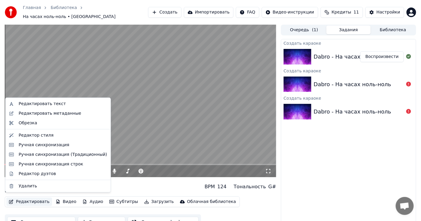
click at [19, 199] on button "Редактировать" at bounding box center [29, 202] width 46 height 8
click at [32, 156] on div "Ручная синхронизация (Традиционный)" at bounding box center [63, 155] width 88 height 6
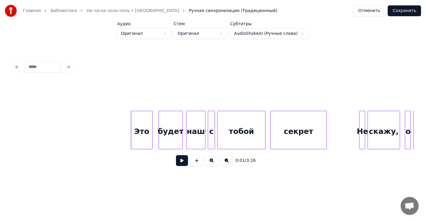
click at [182, 163] on button at bounding box center [182, 160] width 12 height 11
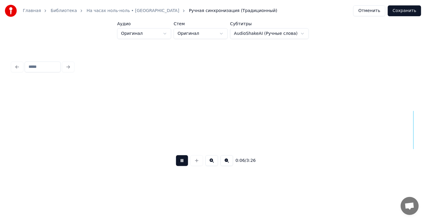
scroll to position [0, 402]
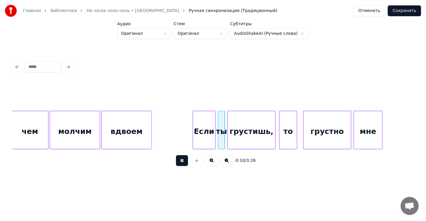
click at [183, 163] on button at bounding box center [182, 160] width 12 height 11
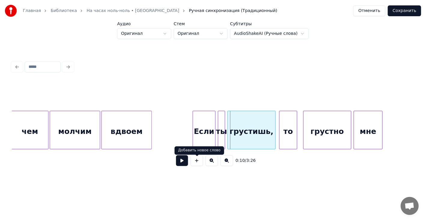
click at [213, 161] on button at bounding box center [211, 160] width 13 height 11
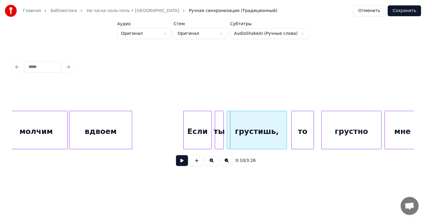
click at [212, 161] on button at bounding box center [211, 160] width 13 height 11
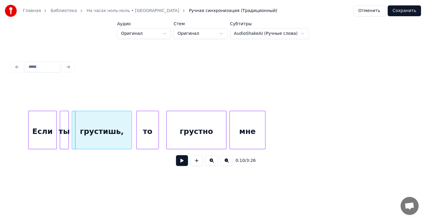
click at [212, 161] on button at bounding box center [211, 160] width 13 height 11
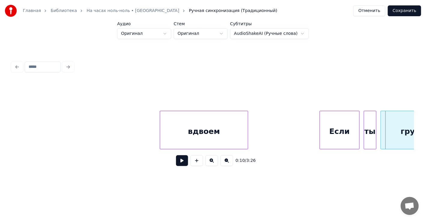
scroll to position [0, 867]
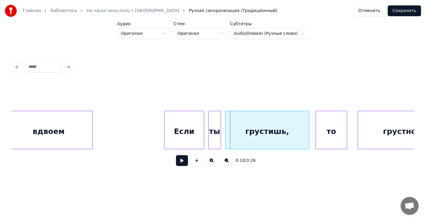
click at [174, 139] on div "Если" at bounding box center [184, 131] width 39 height 41
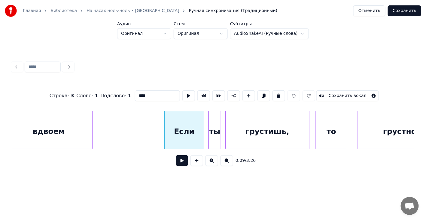
click at [180, 165] on button at bounding box center [182, 160] width 12 height 11
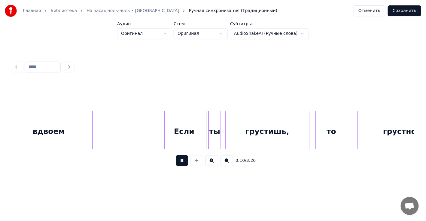
click at [180, 165] on button at bounding box center [182, 160] width 12 height 11
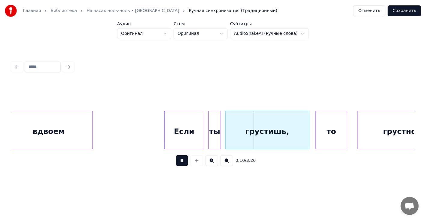
click at [180, 165] on button at bounding box center [182, 160] width 12 height 11
click at [180, 132] on div "Если" at bounding box center [184, 131] width 39 height 41
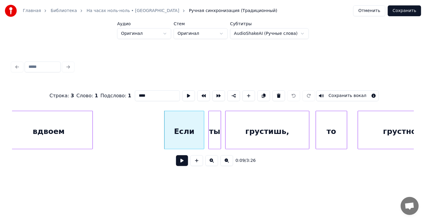
click at [176, 155] on button at bounding box center [182, 160] width 12 height 11
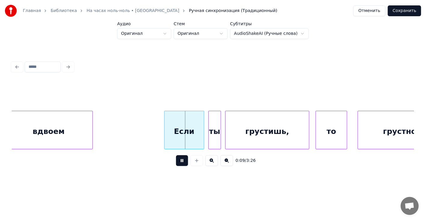
click at [176, 155] on button at bounding box center [182, 160] width 12 height 11
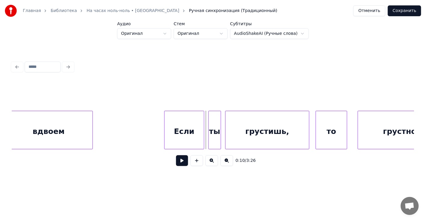
click at [176, 155] on button at bounding box center [182, 160] width 12 height 11
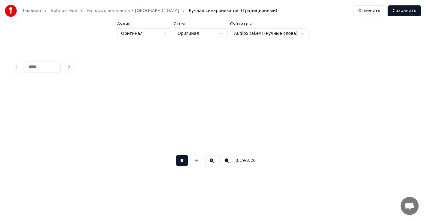
scroll to position [0, 2075]
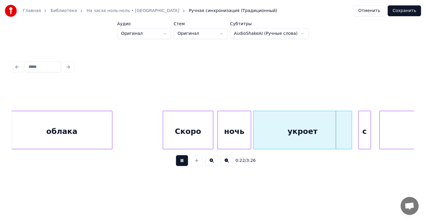
click at [182, 163] on button at bounding box center [182, 160] width 12 height 11
click at [269, 36] on html "Главная Библиотека На часах ноль-ноль • Dabro Ручная синхронизация (Традиционны…" at bounding box center [213, 95] width 426 height 191
click at [227, 32] on html "Главная Библиотека На часах ноль-ноль • Dabro Ручная синхронизация (Традиционны…" at bounding box center [213, 95] width 426 height 191
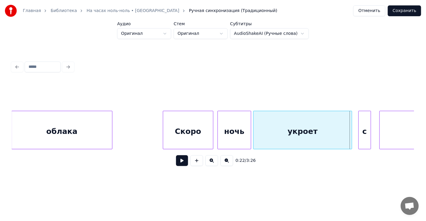
click at [169, 33] on html "Главная Библиотека На часах ноль-ноль • Dabro Ручная синхронизация (Традиционны…" at bounding box center [213, 95] width 426 height 191
click at [182, 166] on button at bounding box center [182, 160] width 12 height 11
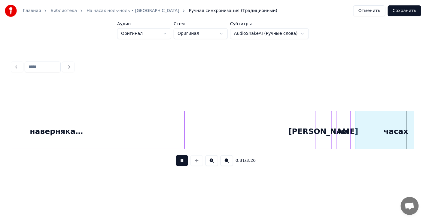
scroll to position [0, 3284]
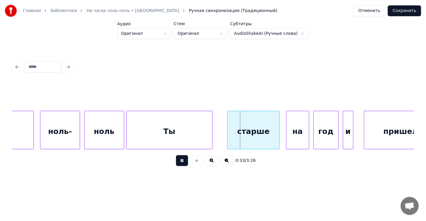
click at [176, 155] on button at bounding box center [182, 160] width 12 height 11
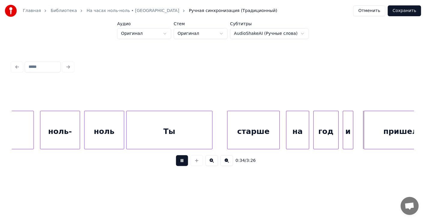
click at [176, 155] on button at bounding box center [182, 160] width 12 height 11
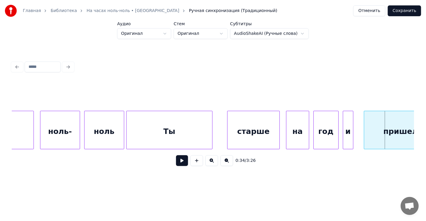
click at [176, 155] on button at bounding box center [182, 160] width 12 height 11
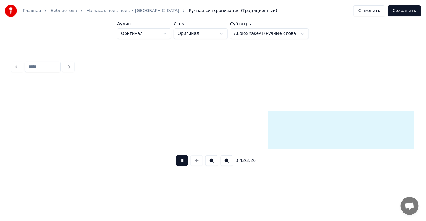
scroll to position [0, 4494]
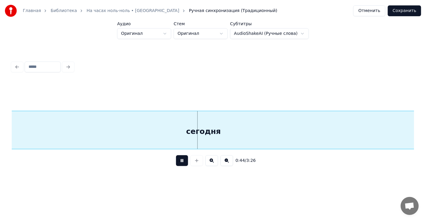
click at [182, 166] on button at bounding box center [182, 160] width 12 height 11
click at [227, 162] on button at bounding box center [226, 160] width 13 height 11
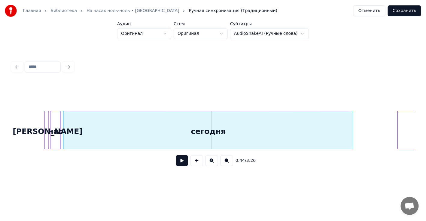
click at [227, 162] on button at bounding box center [226, 160] width 13 height 11
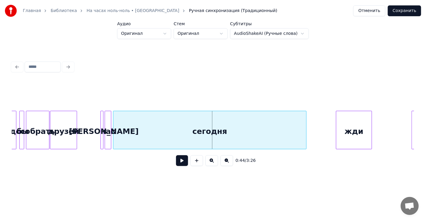
click at [227, 162] on button at bounding box center [226, 160] width 13 height 11
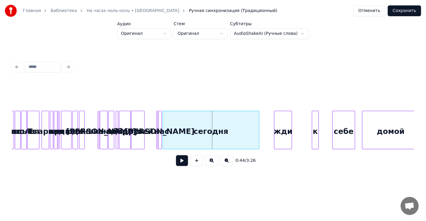
click at [211, 161] on button at bounding box center [211, 160] width 13 height 11
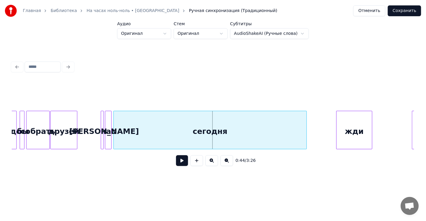
click at [211, 161] on button at bounding box center [211, 160] width 13 height 11
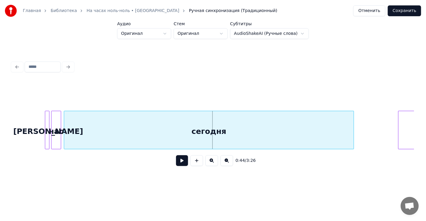
click at [31, 107] on div at bounding box center [213, 96] width 402 height 30
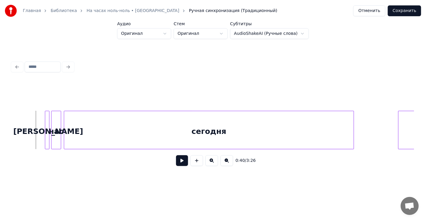
click at [185, 163] on button at bounding box center [182, 160] width 12 height 11
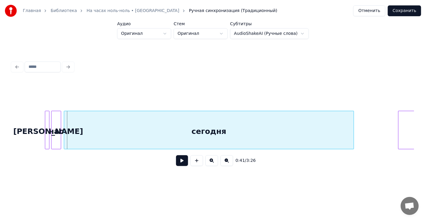
click at [185, 163] on button at bounding box center [182, 160] width 12 height 11
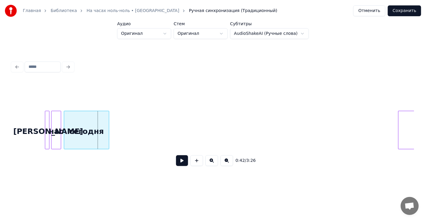
click at [108, 121] on div at bounding box center [108, 130] width 2 height 38
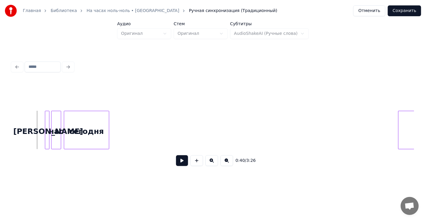
click at [182, 163] on button at bounding box center [182, 160] width 12 height 11
click at [210, 163] on button at bounding box center [211, 160] width 13 height 11
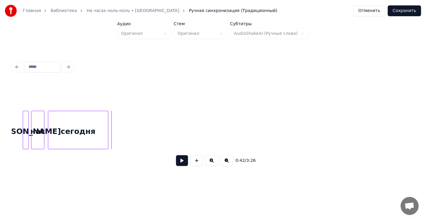
click at [210, 163] on button at bounding box center [211, 160] width 13 height 11
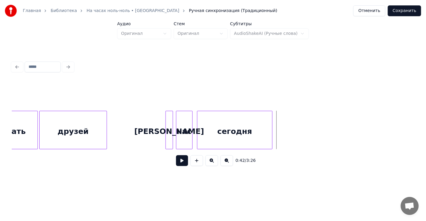
scroll to position [0, 2929]
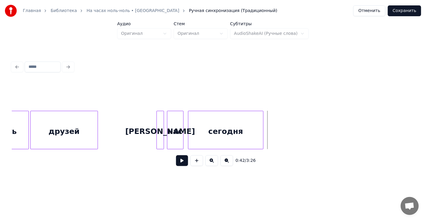
click at [160, 135] on div "[PERSON_NAME]" at bounding box center [160, 131] width 7 height 41
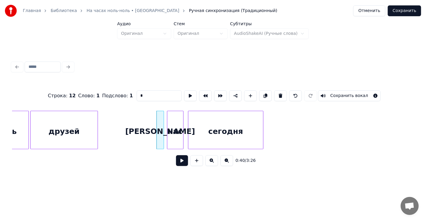
click at [205, 155] on button at bounding box center [211, 160] width 13 height 11
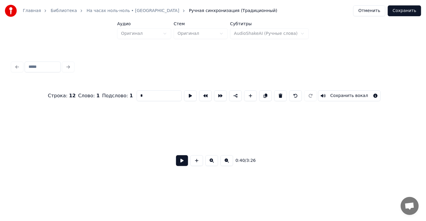
scroll to position [0, 3544]
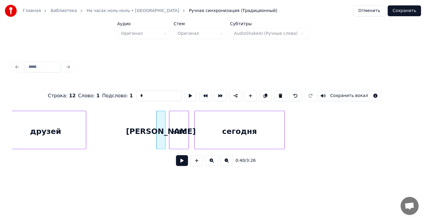
click at [180, 159] on button at bounding box center [182, 160] width 12 height 11
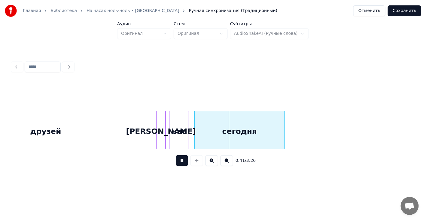
click at [180, 159] on button at bounding box center [182, 160] width 12 height 11
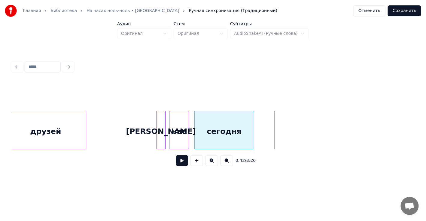
click at [253, 127] on div at bounding box center [253, 130] width 2 height 38
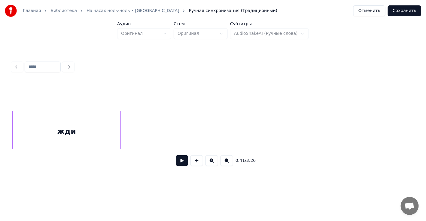
scroll to position [0, 4115]
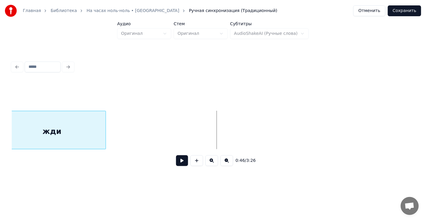
scroll to position [0, 3931]
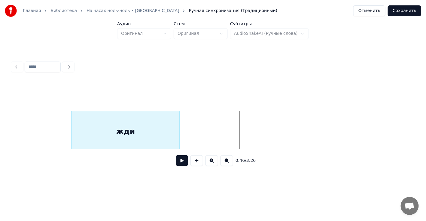
click at [178, 165] on button at bounding box center [182, 160] width 12 height 11
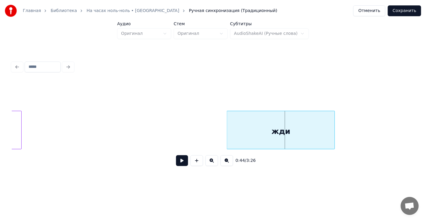
scroll to position [0, 3739]
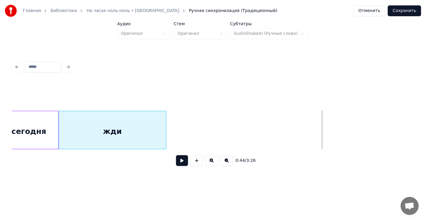
click at [92, 130] on div "жди" at bounding box center [112, 131] width 107 height 41
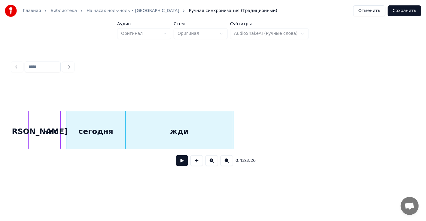
scroll to position [0, 3588]
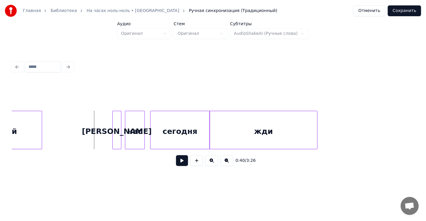
click at [183, 166] on button at bounding box center [182, 160] width 12 height 11
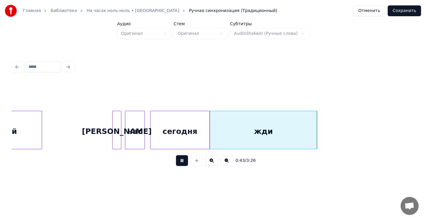
click at [184, 166] on button at bounding box center [182, 160] width 12 height 11
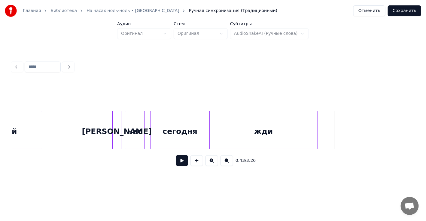
click at [216, 119] on div "жди" at bounding box center [263, 131] width 107 height 41
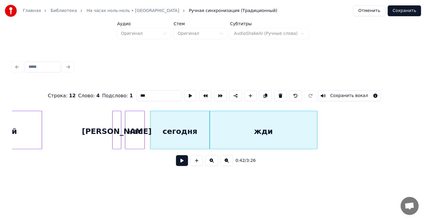
click at [185, 162] on button at bounding box center [182, 160] width 12 height 11
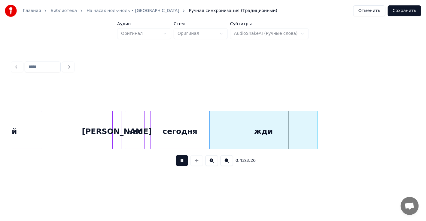
click at [186, 161] on button at bounding box center [182, 160] width 12 height 11
click at [232, 124] on div "жди" at bounding box center [263, 131] width 107 height 41
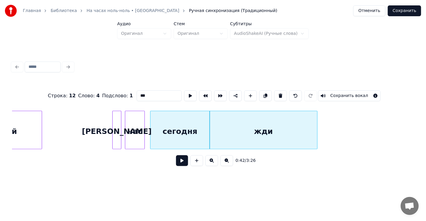
click at [183, 162] on button at bounding box center [182, 160] width 12 height 11
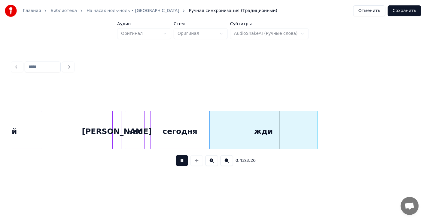
click at [183, 162] on button at bounding box center [182, 160] width 12 height 11
click at [303, 126] on div at bounding box center [303, 130] width 2 height 38
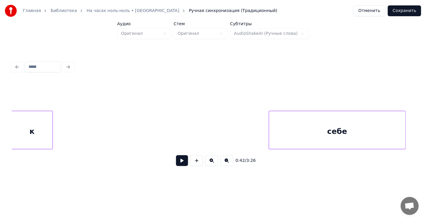
scroll to position [0, 4486]
click at [0, 128] on div "Главная Библиотека На часах ноль-ноль • Dabro Ручная синхронизация (Традиционны…" at bounding box center [213, 90] width 426 height 181
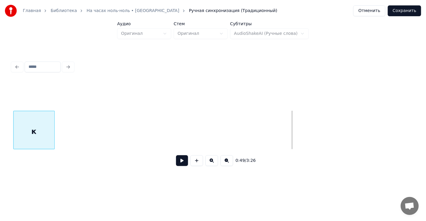
scroll to position [0, 4204]
click at [0, 123] on div "Главная Библиотека На часах ноль-ноль • Dabro Ручная синхронизация (Традиционны…" at bounding box center [213, 90] width 426 height 181
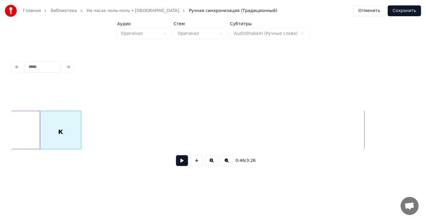
click at [58, 123] on div "к" at bounding box center [60, 131] width 41 height 41
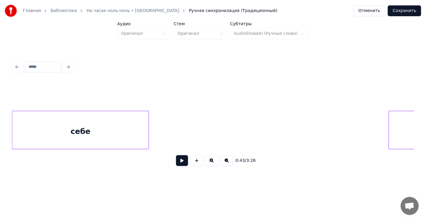
scroll to position [0, 4544]
click at [30, 123] on div "себе" at bounding box center [82, 131] width 136 height 41
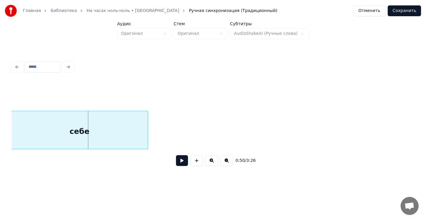
scroll to position [0, 4468]
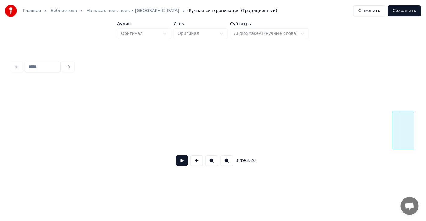
scroll to position [0, 4216]
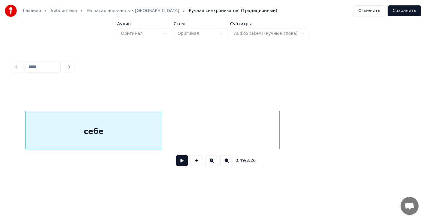
click at [153, 128] on div "себе" at bounding box center [94, 131] width 136 height 41
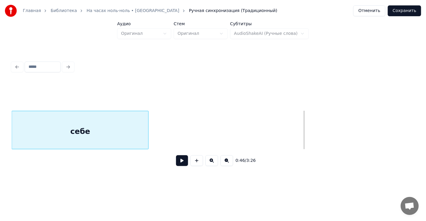
scroll to position [0, 3936]
click at [93, 130] on div "себе" at bounding box center [81, 131] width 136 height 41
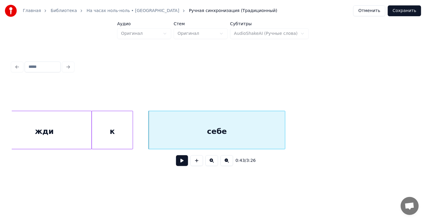
scroll to position [0, 3793]
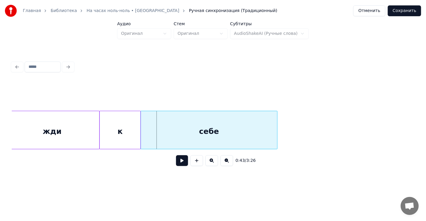
click at [190, 135] on div "себе" at bounding box center [209, 131] width 136 height 41
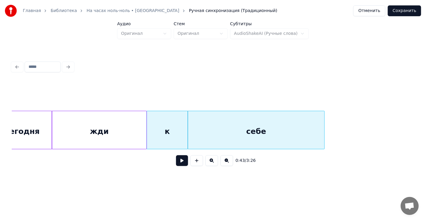
scroll to position [0, 3703]
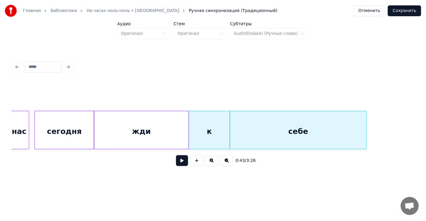
click at [86, 120] on div "сегодня" at bounding box center [64, 131] width 59 height 41
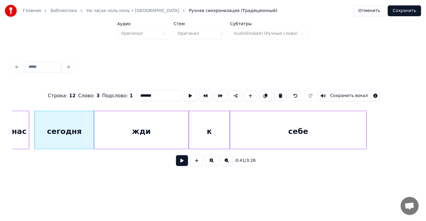
click at [176, 155] on button at bounding box center [182, 160] width 12 height 11
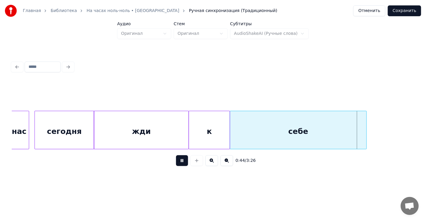
click at [176, 155] on button at bounding box center [182, 160] width 12 height 11
click at [53, 120] on div "сегодня" at bounding box center [64, 131] width 59 height 41
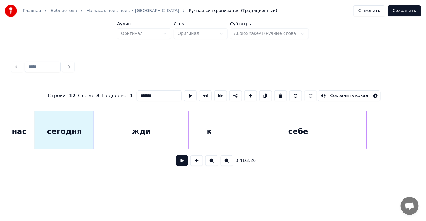
click at [176, 155] on button at bounding box center [182, 160] width 12 height 11
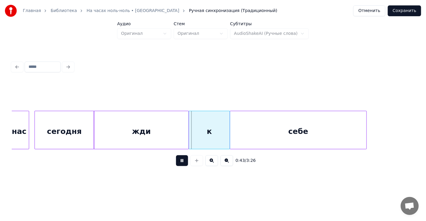
click at [176, 155] on button at bounding box center [182, 160] width 12 height 11
click at [345, 124] on div "себе" at bounding box center [298, 131] width 136 height 41
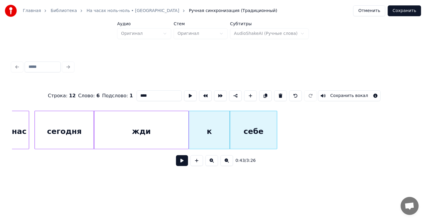
click at [275, 125] on div at bounding box center [276, 130] width 2 height 38
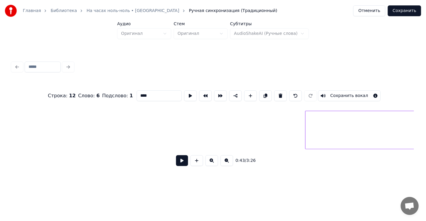
scroll to position [0, 4934]
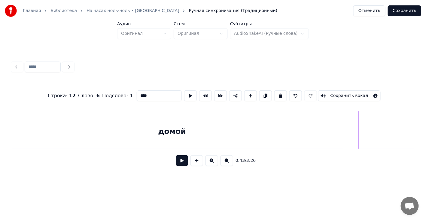
click at [152, 126] on div "домой" at bounding box center [172, 131] width 344 height 41
type input "*****"
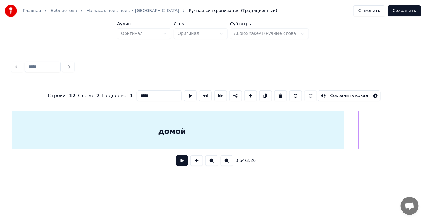
scroll to position [0, 4922]
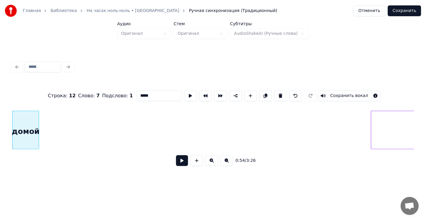
click at [38, 131] on div at bounding box center [38, 130] width 2 height 38
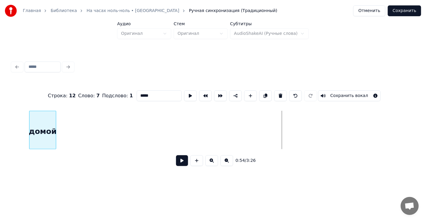
click at [29, 121] on div "домой" at bounding box center [42, 130] width 27 height 38
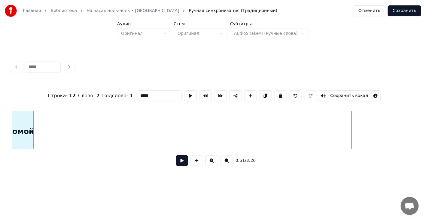
scroll to position [0, 4325]
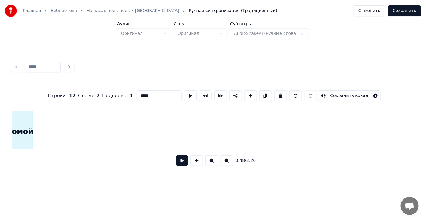
scroll to position [0, 4001]
click at [19, 119] on div "домой" at bounding box center [26, 131] width 26 height 41
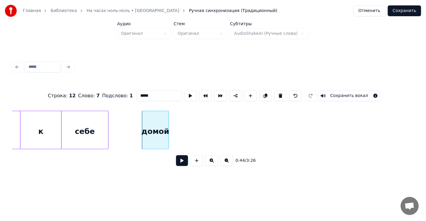
scroll to position [0, 3850]
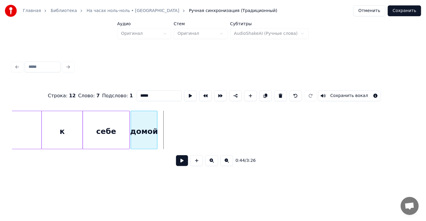
click at [143, 120] on div "домой" at bounding box center [144, 131] width 26 height 41
click at [142, 119] on div "домой" at bounding box center [144, 131] width 26 height 41
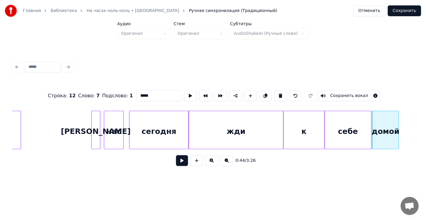
scroll to position [0, 3556]
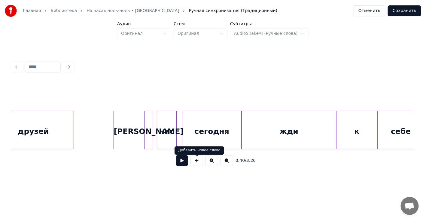
click at [183, 162] on button at bounding box center [182, 160] width 12 height 11
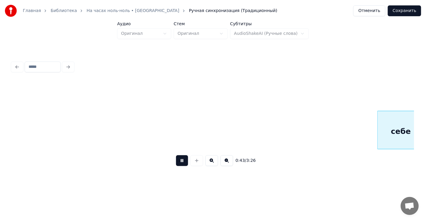
scroll to position [0, 3959]
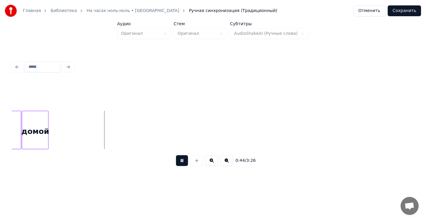
click at [183, 162] on button at bounding box center [182, 160] width 12 height 11
click at [66, 116] on div at bounding box center [66, 130] width 2 height 38
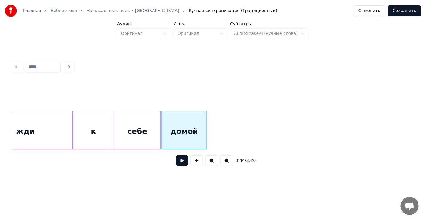
scroll to position [0, 3798]
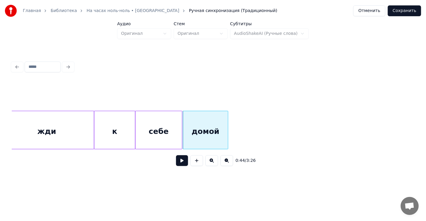
click at [59, 123] on div "жди" at bounding box center [46, 131] width 95 height 41
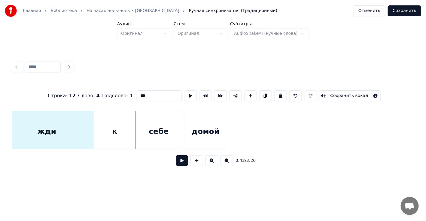
scroll to position [0, 3785]
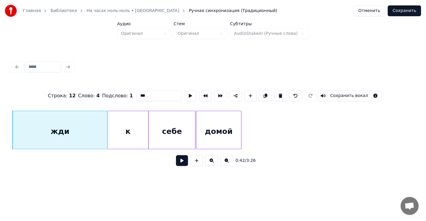
click at [176, 155] on button at bounding box center [182, 160] width 12 height 11
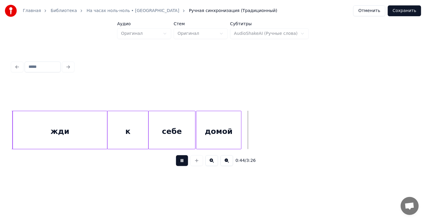
click at [176, 155] on button at bounding box center [182, 160] width 12 height 11
click at [79, 125] on div "жди" at bounding box center [60, 131] width 95 height 41
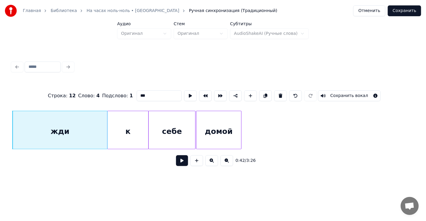
click at [176, 155] on button at bounding box center [182, 160] width 12 height 11
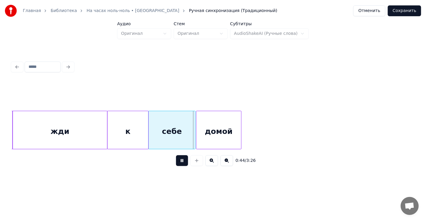
click at [176, 155] on button at bounding box center [182, 160] width 12 height 11
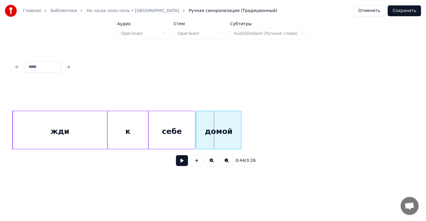
click at [95, 127] on div "жди" at bounding box center [60, 131] width 95 height 41
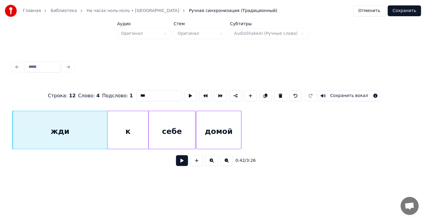
click at [176, 155] on button at bounding box center [182, 160] width 12 height 11
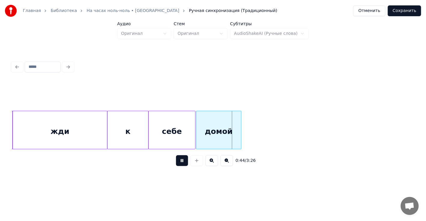
click at [176, 155] on button at bounding box center [182, 160] width 12 height 11
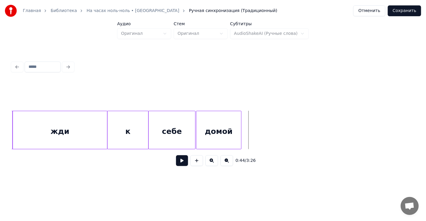
click at [94, 122] on div "жди" at bounding box center [60, 131] width 95 height 41
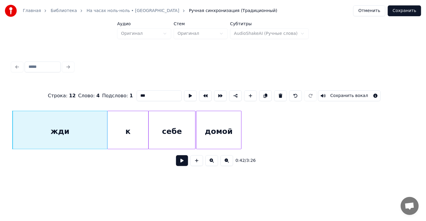
click at [176, 155] on button at bounding box center [182, 160] width 12 height 11
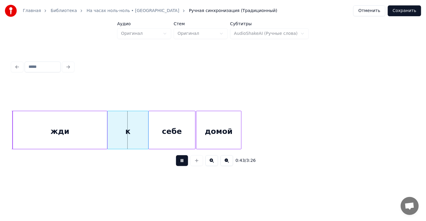
click at [176, 155] on button at bounding box center [182, 160] width 12 height 11
click at [58, 122] on div "жди" at bounding box center [60, 131] width 95 height 41
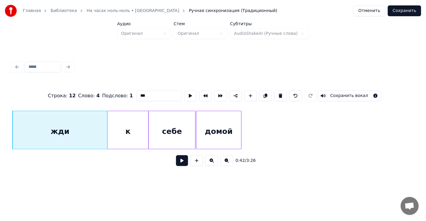
click at [176, 155] on button at bounding box center [182, 160] width 12 height 11
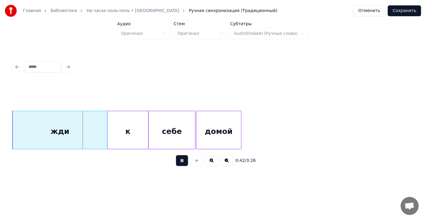
click at [176, 155] on button at bounding box center [182, 160] width 12 height 11
click at [99, 123] on div at bounding box center [100, 130] width 2 height 38
click at [109, 125] on div "к" at bounding box center [121, 131] width 41 height 41
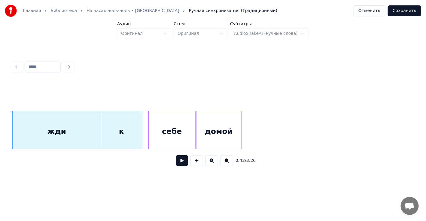
click at [141, 125] on div at bounding box center [141, 130] width 2 height 38
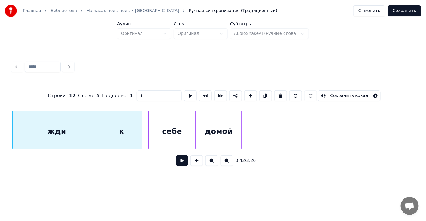
click at [165, 126] on div "себе" at bounding box center [172, 131] width 47 height 41
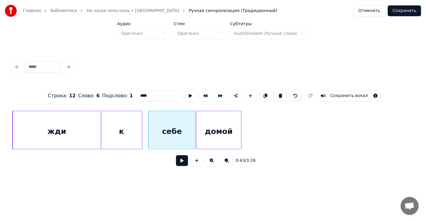
click at [130, 124] on div "к" at bounding box center [121, 131] width 41 height 41
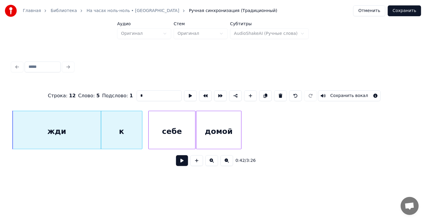
click at [164, 126] on div "себе" at bounding box center [172, 131] width 47 height 41
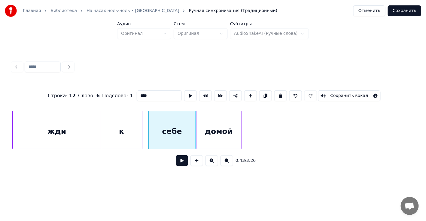
click at [136, 131] on div "к" at bounding box center [121, 131] width 41 height 41
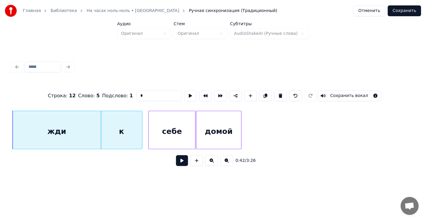
click at [164, 135] on div "себе" at bounding box center [172, 131] width 47 height 41
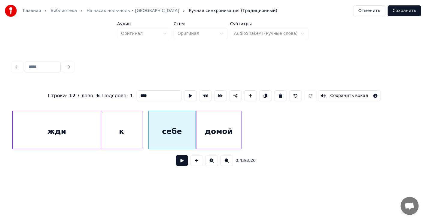
click at [135, 132] on div "к" at bounding box center [121, 131] width 41 height 41
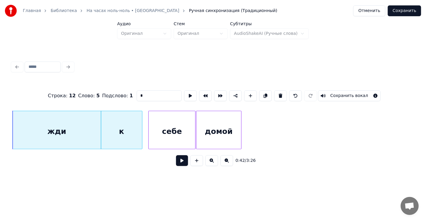
click at [159, 96] on input "*" at bounding box center [159, 95] width 45 height 11
click at [165, 111] on div "себе" at bounding box center [172, 131] width 47 height 41
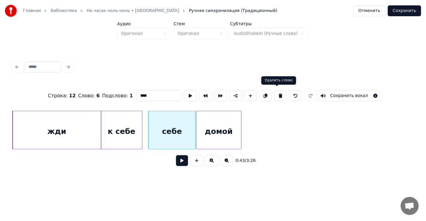
click at [274, 94] on button at bounding box center [280, 95] width 13 height 11
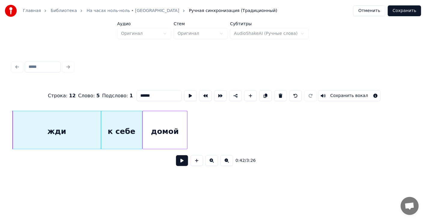
click at [155, 120] on div "домой" at bounding box center [165, 131] width 45 height 41
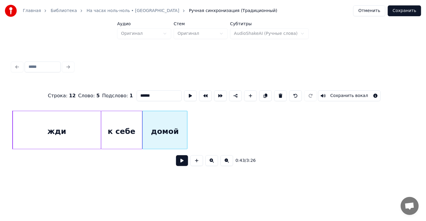
click at [79, 128] on div "жди" at bounding box center [57, 131] width 88 height 41
type input "***"
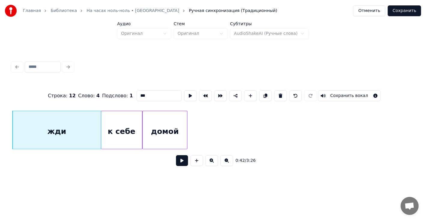
click at [274, 90] on button at bounding box center [280, 95] width 13 height 11
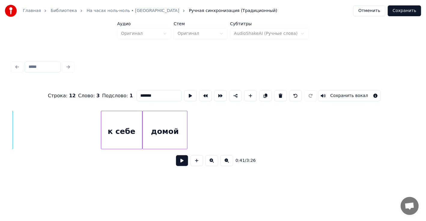
scroll to position [0, 3726]
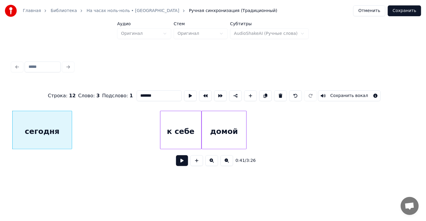
click at [16, 116] on div "сегодня" at bounding box center [42, 131] width 59 height 41
click at [274, 90] on button at bounding box center [280, 95] width 13 height 11
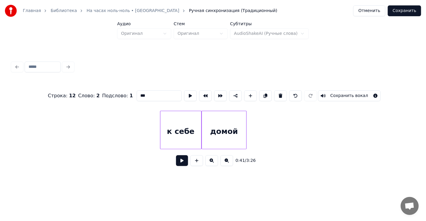
scroll to position [0, 3700]
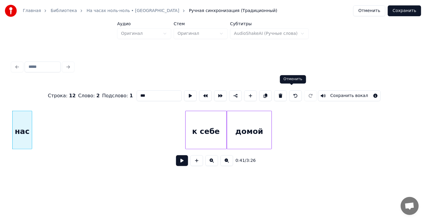
click at [292, 92] on button at bounding box center [295, 95] width 13 height 11
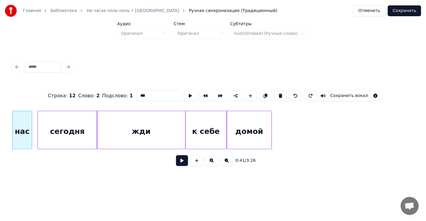
click at [266, 191] on html "Главная Библиотека На часах ноль-ноль • Dabro Ручная синхронизация (Традиционны…" at bounding box center [213, 95] width 426 height 191
click at [128, 105] on div "Строка : 12 Слово : 2 Подслово : 1 *** Сохранить вокал" at bounding box center [213, 96] width 402 height 30
click at [124, 118] on div "жди" at bounding box center [141, 131] width 88 height 41
type input "***"
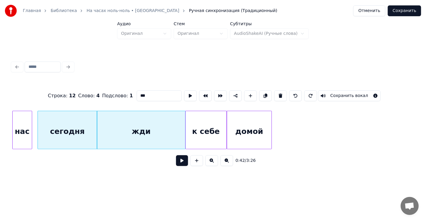
click at [181, 164] on button at bounding box center [182, 160] width 12 height 11
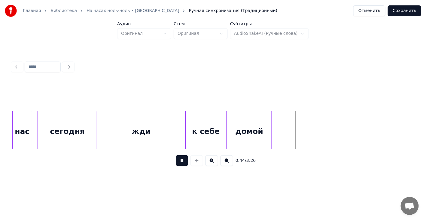
click at [176, 155] on button at bounding box center [182, 160] width 12 height 11
click at [271, 126] on div "домой" at bounding box center [249, 130] width 45 height 38
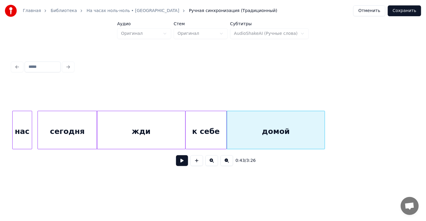
click at [324, 122] on div at bounding box center [324, 130] width 2 height 38
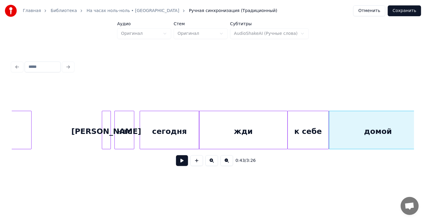
scroll to position [0, 3556]
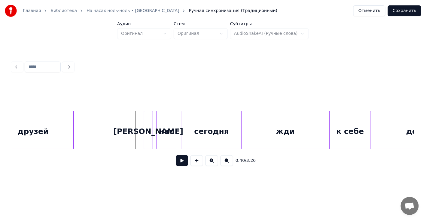
click at [181, 162] on button at bounding box center [182, 160] width 12 height 11
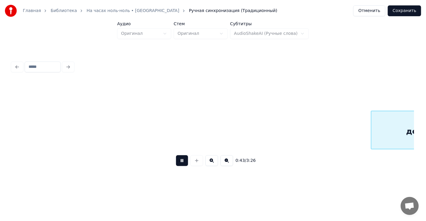
scroll to position [0, 3959]
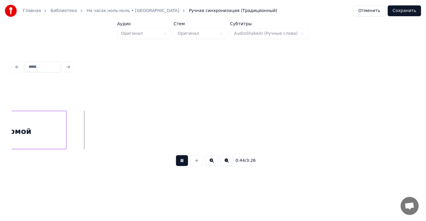
click at [183, 162] on button at bounding box center [182, 160] width 12 height 11
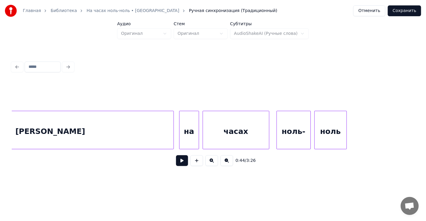
scroll to position [0, 5429]
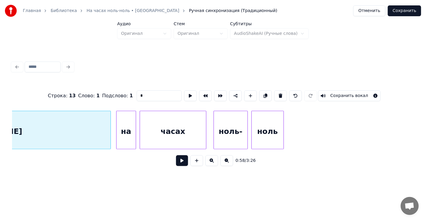
scroll to position [0, 5280]
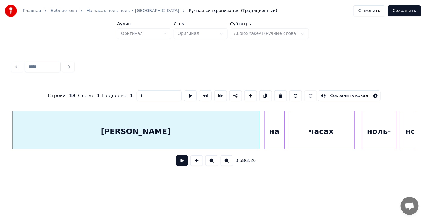
click at [176, 155] on button at bounding box center [182, 160] width 12 height 11
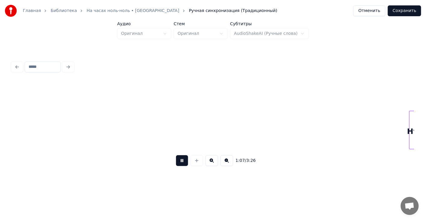
scroll to position [0, 6086]
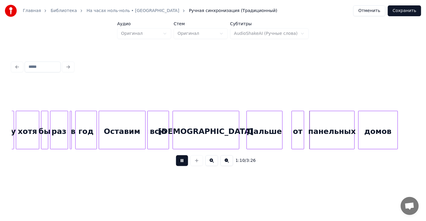
click at [406, 8] on button "Сохранить" at bounding box center [404, 10] width 33 height 11
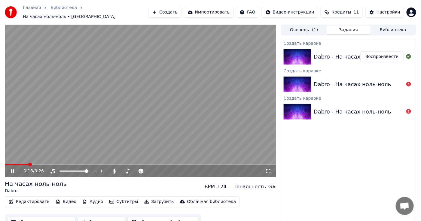
click at [201, 145] on video at bounding box center [140, 101] width 271 height 153
click at [20, 198] on button "Редактировать" at bounding box center [29, 202] width 46 height 8
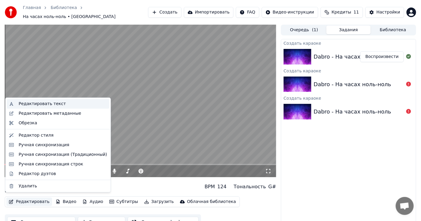
click at [36, 104] on div "Редактировать текст" at bounding box center [42, 104] width 47 height 6
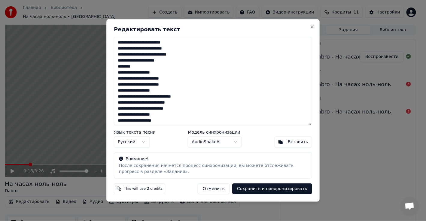
click at [137, 66] on textarea at bounding box center [213, 81] width 198 height 88
type textarea "**********"
click at [262, 189] on button "Сохранить и синхронизировать" at bounding box center [272, 188] width 80 height 11
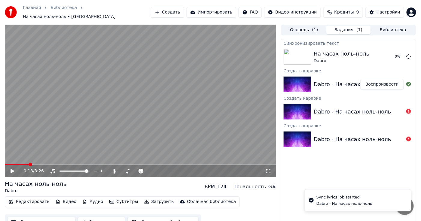
click at [23, 161] on video at bounding box center [140, 101] width 271 height 153
click at [15, 164] on span at bounding box center [20, 164] width 31 height 1
click at [11, 169] on icon at bounding box center [17, 171] width 14 height 5
click at [11, 169] on icon at bounding box center [13, 171] width 4 height 4
click at [13, 170] on div "0:17 / 3:26" at bounding box center [140, 171] width 266 height 6
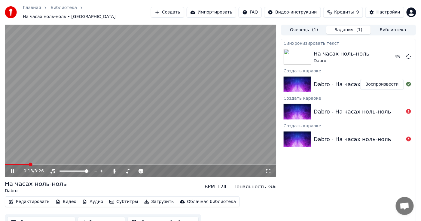
click at [12, 169] on icon at bounding box center [17, 171] width 14 height 5
click at [10, 200] on icon "button" at bounding box center [11, 202] width 5 height 4
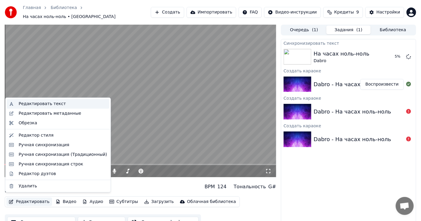
click at [54, 103] on div "Редактировать текст" at bounding box center [42, 104] width 47 height 6
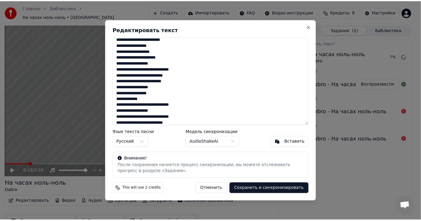
scroll to position [157, 0]
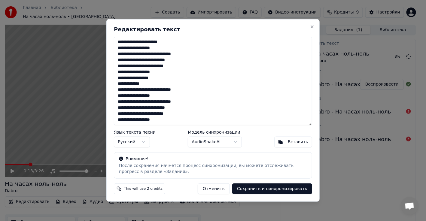
click at [220, 143] on button "AudioShakeAI" at bounding box center [215, 142] width 54 height 11
click at [272, 187] on button "Сохранить и синхронизировать" at bounding box center [272, 188] width 80 height 11
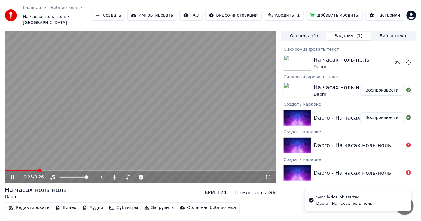
click at [12, 175] on icon at bounding box center [17, 177] width 14 height 5
click at [11, 175] on icon at bounding box center [13, 177] width 4 height 4
click at [11, 175] on icon at bounding box center [17, 177] width 14 height 5
click at [23, 204] on button "Редактировать" at bounding box center [29, 208] width 46 height 8
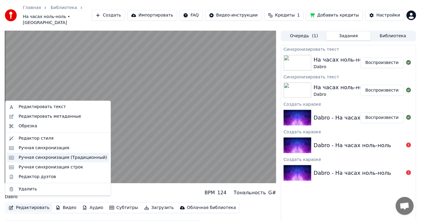
click at [46, 153] on div "Ручная синхронизация (Традиционный)" at bounding box center [58, 158] width 103 height 10
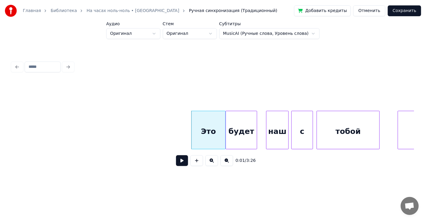
click at [189, 10] on span "Ручная синхронизация (Традиционный)" at bounding box center [233, 11] width 88 height 6
click at [375, 12] on button "Отменить" at bounding box center [369, 10] width 32 height 11
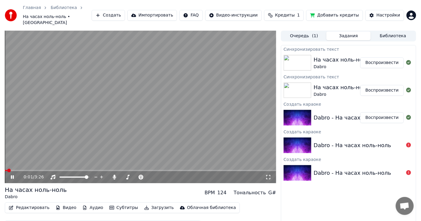
click at [11, 175] on icon at bounding box center [12, 177] width 3 height 4
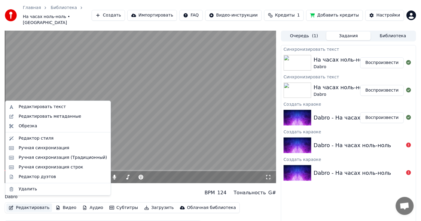
click at [13, 206] on icon "button" at bounding box center [11, 208] width 5 height 4
click at [26, 148] on div "Ручная синхронизация" at bounding box center [44, 148] width 51 height 6
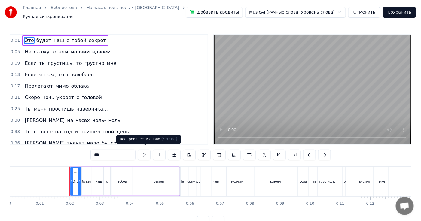
click at [142, 151] on button at bounding box center [144, 155] width 13 height 11
click at [144, 151] on button at bounding box center [144, 155] width 13 height 11
click at [75, 117] on span "часах" at bounding box center [82, 120] width 15 height 7
type input "*****"
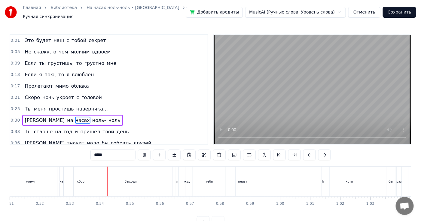
scroll to position [0, 1580]
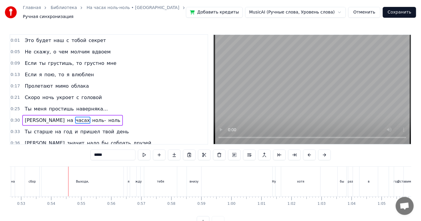
click at [375, 13] on button "Отменить" at bounding box center [364, 12] width 32 height 11
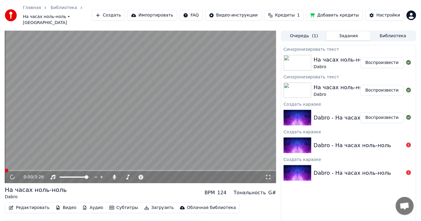
click at [306, 32] on button "Очередь ( 1 )" at bounding box center [304, 36] width 44 height 9
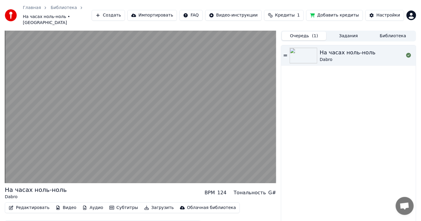
click at [310, 32] on button "Очередь ( 1 )" at bounding box center [304, 36] width 44 height 9
click at [282, 32] on button "Очередь ( 1 )" at bounding box center [304, 36] width 44 height 9
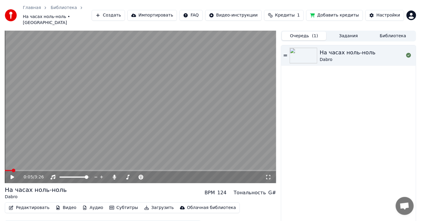
click at [282, 32] on button "Очередь ( 1 )" at bounding box center [304, 36] width 44 height 9
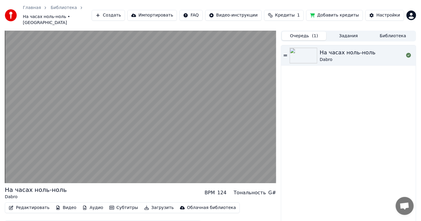
click at [282, 32] on button "Очередь ( 1 )" at bounding box center [304, 36] width 44 height 9
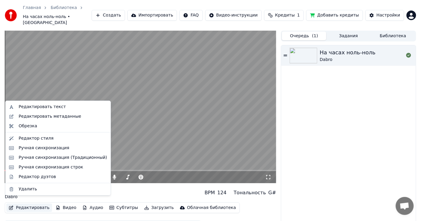
click at [27, 204] on button "Редактировать" at bounding box center [29, 208] width 46 height 8
click at [25, 149] on div "Ручная синхронизация" at bounding box center [44, 148] width 51 height 6
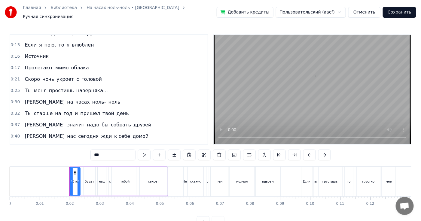
scroll to position [60, 0]
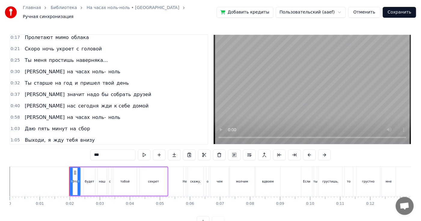
click at [27, 89] on div "А значит надо бы собрать друзей" at bounding box center [87, 94] width 131 height 11
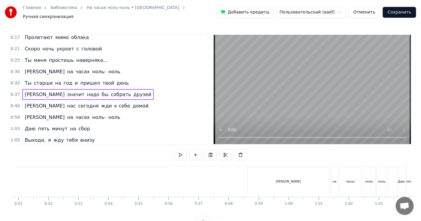
scroll to position [0, 1547]
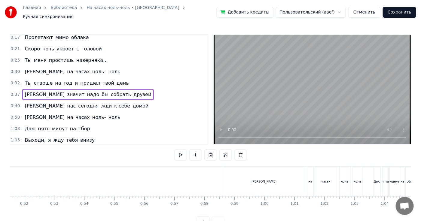
click at [66, 114] on span "на" at bounding box center [69, 117] width 7 height 7
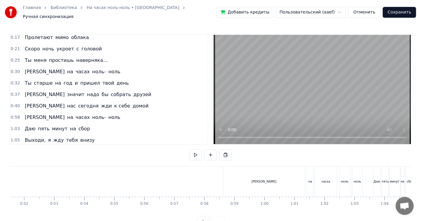
click at [66, 114] on span "на" at bounding box center [69, 117] width 7 height 7
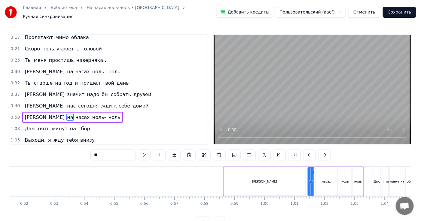
scroll to position [82, 0]
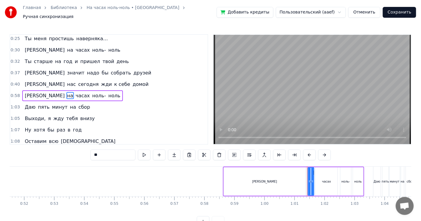
click at [24, 92] on span "[PERSON_NAME]" at bounding box center [44, 95] width 41 height 7
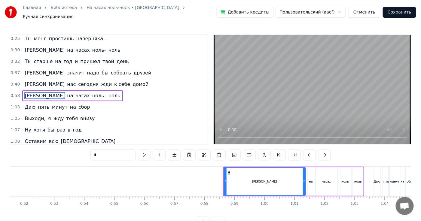
type input "*"
click at [75, 92] on span "часах" at bounding box center [82, 95] width 15 height 7
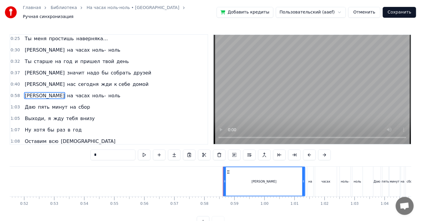
click at [75, 92] on span "часах" at bounding box center [82, 95] width 15 height 7
click at [91, 91] on div "0:58 А на часах ноль- ноль" at bounding box center [108, 95] width 197 height 11
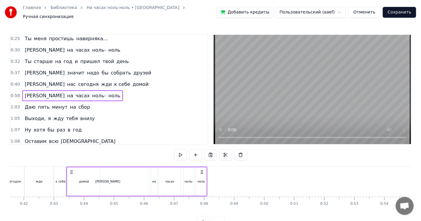
scroll to position [0, 1242]
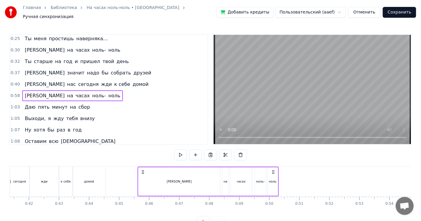
drag, startPoint x: 227, startPoint y: 168, endPoint x: 141, endPoint y: 163, distance: 85.5
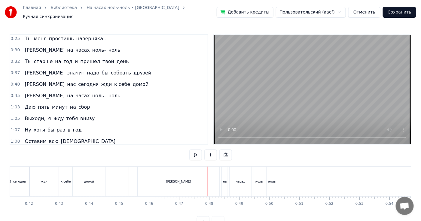
click at [34, 90] on div "А на часах ноль- ноль" at bounding box center [72, 95] width 100 height 11
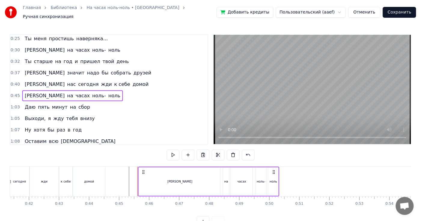
drag, startPoint x: 273, startPoint y: 168, endPoint x: 274, endPoint y: 165, distance: 3.7
click at [274, 167] on div "А на часах ноль- ноль" at bounding box center [208, 182] width 141 height 30
click at [174, 173] on div "[PERSON_NAME]" at bounding box center [180, 181] width 82 height 29
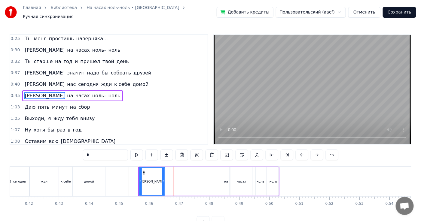
drag, startPoint x: 220, startPoint y: 178, endPoint x: 164, endPoint y: 177, distance: 55.9
click at [164, 179] on icon at bounding box center [163, 181] width 2 height 5
click at [224, 180] on div "на" at bounding box center [226, 181] width 4 height 5
type input "**"
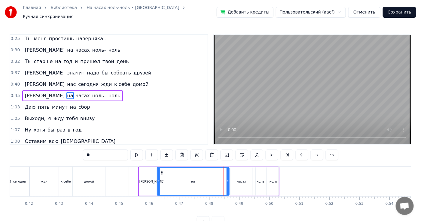
drag, startPoint x: 224, startPoint y: 177, endPoint x: 158, endPoint y: 175, distance: 66.1
click at [158, 175] on div at bounding box center [158, 181] width 2 height 27
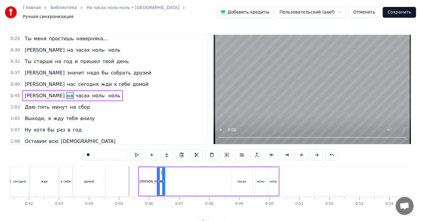
drag, startPoint x: 227, startPoint y: 178, endPoint x: 163, endPoint y: 178, distance: 64.3
click at [163, 179] on icon at bounding box center [163, 181] width 2 height 5
drag, startPoint x: 238, startPoint y: 177, endPoint x: 221, endPoint y: 178, distance: 17.1
click at [221, 178] on div "А на часах ноль- ноль" at bounding box center [208, 182] width 141 height 30
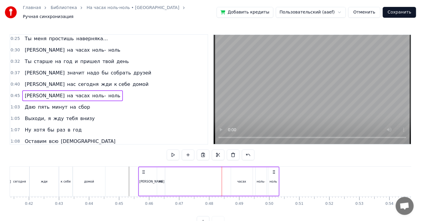
click at [248, 172] on div "часах" at bounding box center [242, 181] width 22 height 29
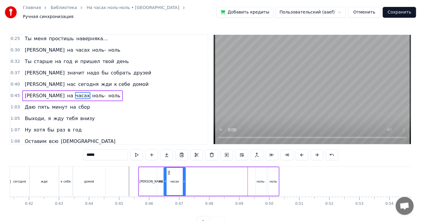
drag, startPoint x: 234, startPoint y: 170, endPoint x: 166, endPoint y: 164, distance: 67.5
click at [166, 168] on div "часах" at bounding box center [174, 181] width 21 height 27
click at [256, 175] on div "ноль-" at bounding box center [261, 181] width 11 height 29
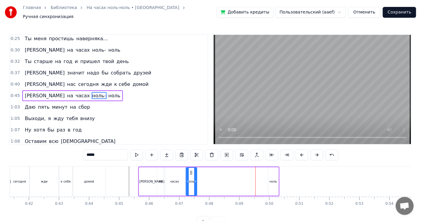
drag, startPoint x: 260, startPoint y: 168, endPoint x: 190, endPoint y: 165, distance: 69.7
click at [190, 168] on div "ноль-" at bounding box center [191, 181] width 10 height 27
click at [271, 179] on div "ноль" at bounding box center [273, 181] width 8 height 5
type input "****"
drag, startPoint x: 273, startPoint y: 171, endPoint x: 197, endPoint y: 170, distance: 75.7
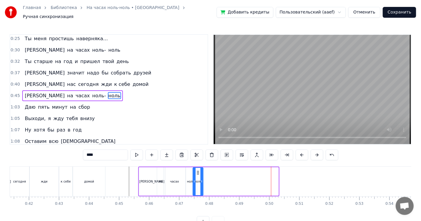
click at [197, 170] on icon at bounding box center [197, 172] width 5 height 5
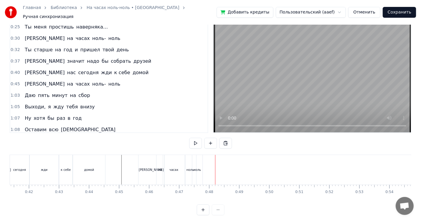
scroll to position [18, 0]
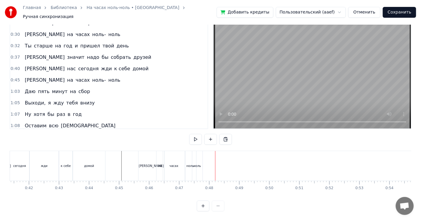
click at [203, 206] on button at bounding box center [203, 206] width 13 height 11
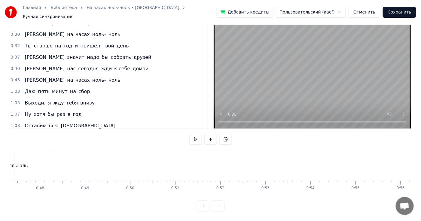
scroll to position [0, 2141]
click at [203, 206] on button at bounding box center [203, 206] width 13 height 11
click at [107, 190] on div "Это будет наш с тобой секрет Не скажу, о чем молчим вдвоем Если ты грустишь, то…" at bounding box center [210, 173] width 401 height 45
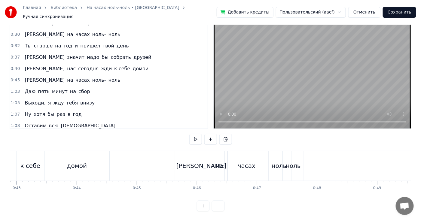
scroll to position [0, 2618]
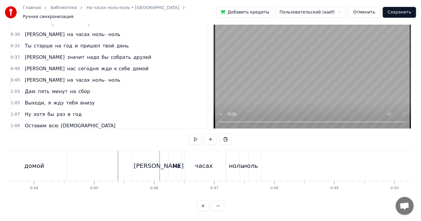
click at [153, 159] on div "[PERSON_NAME]" at bounding box center [158, 166] width 52 height 30
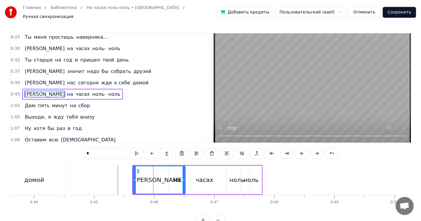
scroll to position [0, 0]
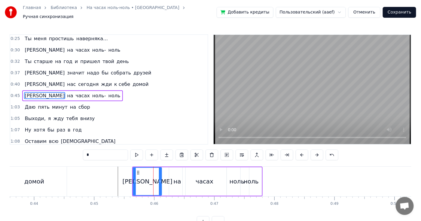
drag, startPoint x: 184, startPoint y: 179, endPoint x: 160, endPoint y: 175, distance: 24.0
click at [160, 175] on div at bounding box center [160, 181] width 2 height 27
click at [171, 174] on div "на" at bounding box center [177, 181] width 16 height 29
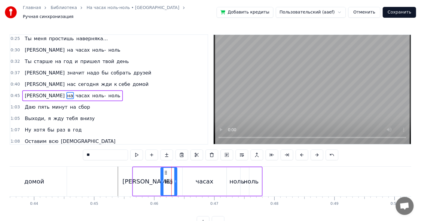
drag, startPoint x: 174, startPoint y: 168, endPoint x: 165, endPoint y: 166, distance: 8.5
click at [165, 168] on div "на" at bounding box center [169, 181] width 16 height 27
click at [186, 173] on div "часах" at bounding box center [205, 181] width 44 height 29
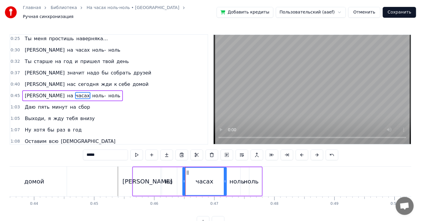
click at [165, 174] on div "на" at bounding box center [169, 181] width 16 height 29
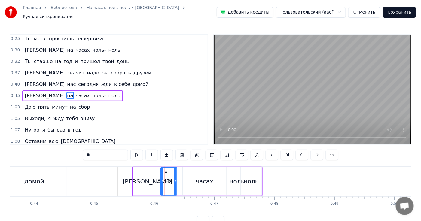
click at [183, 169] on div "часах" at bounding box center [205, 181] width 44 height 29
type input "*****"
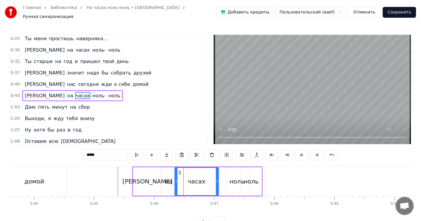
drag, startPoint x: 186, startPoint y: 170, endPoint x: 178, endPoint y: 169, distance: 8.2
click at [178, 170] on icon at bounding box center [179, 172] width 5 height 5
drag, startPoint x: 216, startPoint y: 179, endPoint x: 201, endPoint y: 174, distance: 15.9
click at [201, 174] on div at bounding box center [201, 181] width 2 height 27
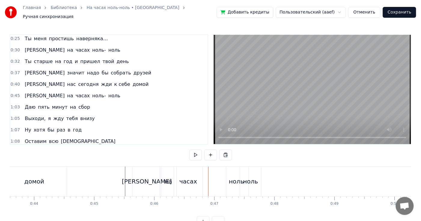
click at [217, 167] on div "А на часах ноль- ноль" at bounding box center [197, 182] width 130 height 30
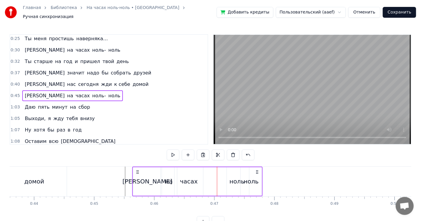
click at [234, 178] on div "ноль-" at bounding box center [237, 181] width 17 height 9
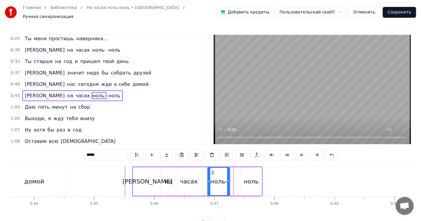
drag, startPoint x: 231, startPoint y: 169, endPoint x: 212, endPoint y: 168, distance: 19.2
click at [212, 170] on icon at bounding box center [212, 172] width 5 height 5
click at [239, 171] on div "А на часах ноль- ноль" at bounding box center [197, 182] width 130 height 30
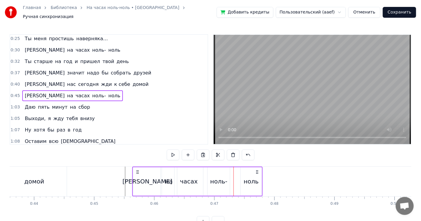
click at [247, 173] on div "ноль" at bounding box center [251, 181] width 21 height 29
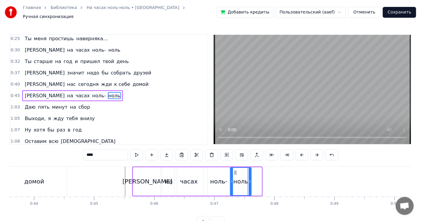
drag, startPoint x: 245, startPoint y: 168, endPoint x: 235, endPoint y: 168, distance: 10.5
click at [235, 170] on icon at bounding box center [235, 172] width 5 height 5
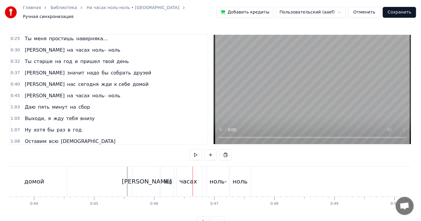
click at [136, 175] on div "[PERSON_NAME]" at bounding box center [146, 182] width 29 height 30
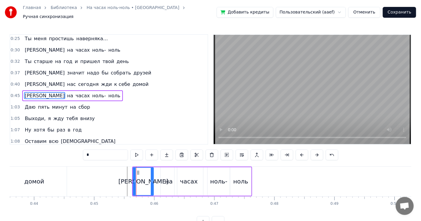
drag, startPoint x: 160, startPoint y: 177, endPoint x: 152, endPoint y: 176, distance: 8.2
click at [152, 179] on icon at bounding box center [152, 181] width 2 height 5
click at [165, 177] on div "на" at bounding box center [169, 181] width 16 height 29
type input "**"
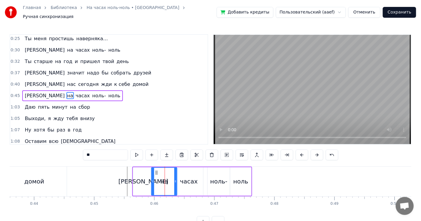
drag, startPoint x: 162, startPoint y: 179, endPoint x: 153, endPoint y: 177, distance: 9.5
click at [153, 179] on icon at bounding box center [153, 181] width 2 height 5
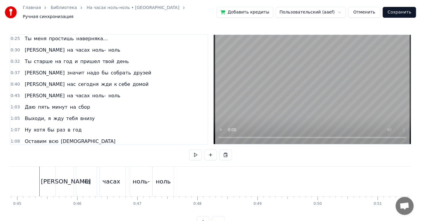
scroll to position [0, 2660]
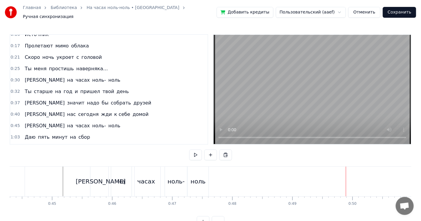
click at [29, 98] on div "А значит надо бы собрать друзей" at bounding box center [87, 103] width 131 height 11
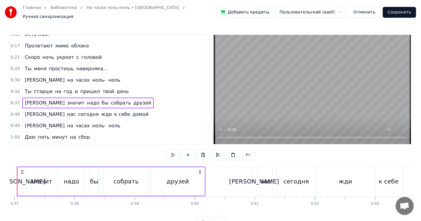
scroll to position [0, 2194]
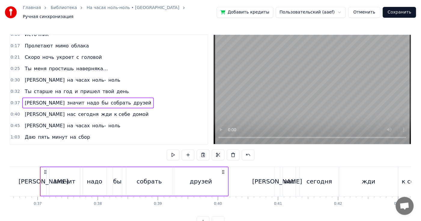
click at [25, 120] on div "А на часах ноль- ноль" at bounding box center [72, 125] width 100 height 11
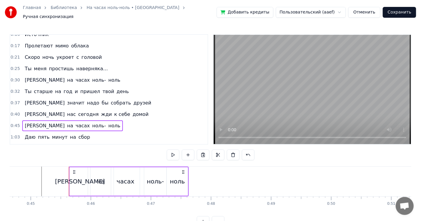
scroll to position [0, 2710]
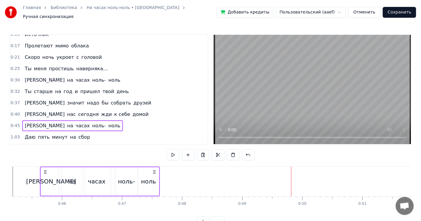
click at [28, 86] on div "Ты старше на год и пришел твой день" at bounding box center [76, 91] width 109 height 11
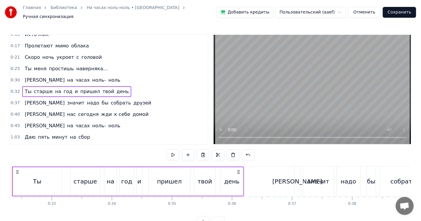
scroll to position [0, 1912]
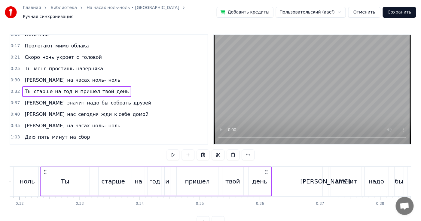
click at [29, 86] on div "Ты старше на год и пришел твой день" at bounding box center [76, 91] width 109 height 11
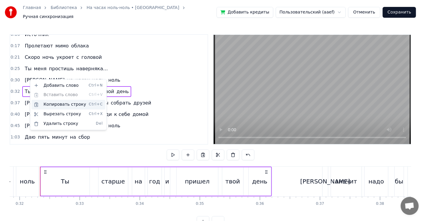
click at [44, 102] on div "Копировать строку Ctrl+C" at bounding box center [69, 105] width 74 height 10
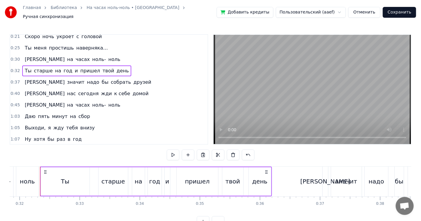
scroll to position [82, 0]
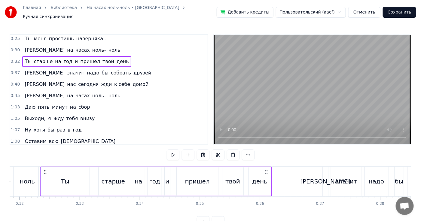
click at [83, 90] on div "0:45 А на часах ноль- ноль" at bounding box center [108, 95] width 197 height 11
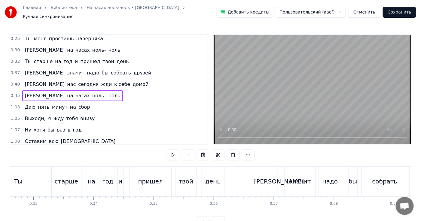
scroll to position [0, 1923]
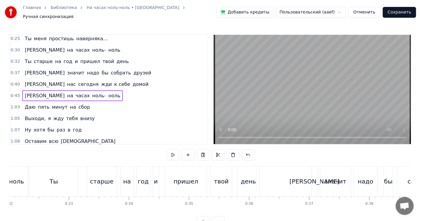
click at [93, 169] on div "старше" at bounding box center [101, 182] width 29 height 30
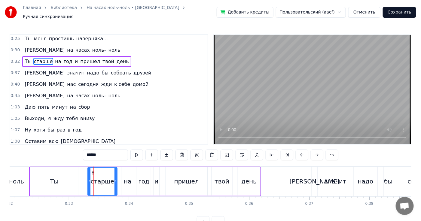
scroll to position [49, 0]
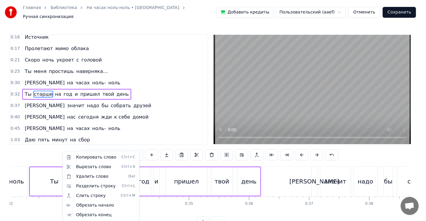
click at [257, 168] on html "Главная Библиотека На часах ноль-ноль • Dabro Ручная синхронизация Добавить кре…" at bounding box center [213, 118] width 426 height 237
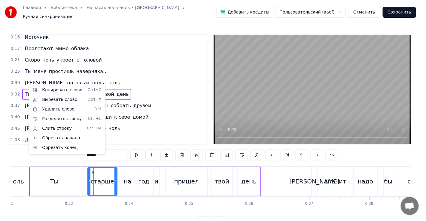
click at [151, 95] on html "Главная Библиотека На часах ноль-ноль • Dabro Ручная синхронизация Добавить кре…" at bounding box center [213, 118] width 426 height 237
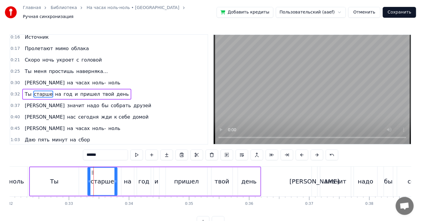
click at [102, 91] on span "твой" at bounding box center [108, 94] width 13 height 7
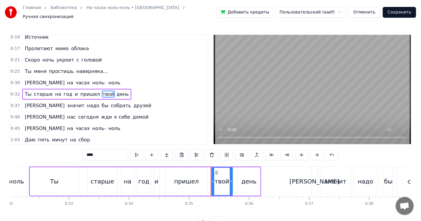
click at [87, 91] on span "пришел" at bounding box center [90, 94] width 21 height 7
type input "******"
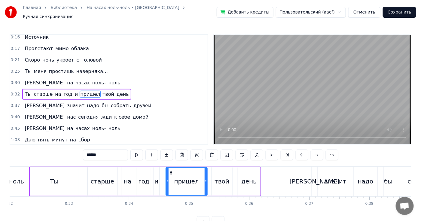
click at [48, 89] on div "Ты старше на год и пришел твой день" at bounding box center [76, 94] width 109 height 11
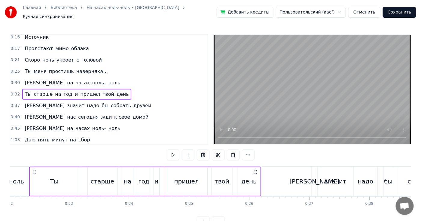
scroll to position [0, 1912]
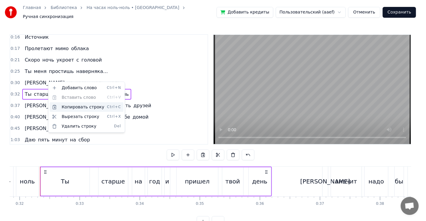
click at [87, 105] on div "Копировать строку Ctrl+C" at bounding box center [87, 107] width 74 height 10
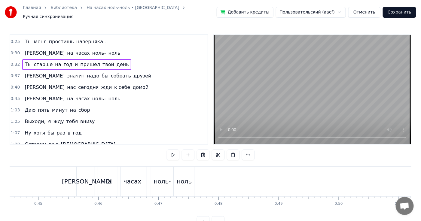
scroll to position [0, 2681]
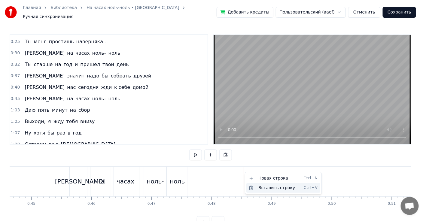
click at [261, 187] on div "Вставить строку Ctrl+V" at bounding box center [283, 188] width 74 height 10
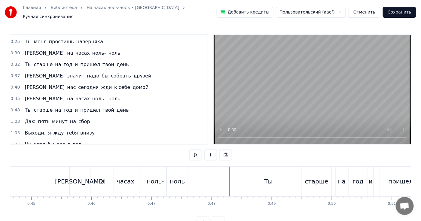
click at [254, 168] on div "Ты" at bounding box center [268, 182] width 49 height 30
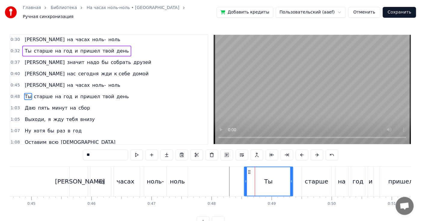
scroll to position [92, 0]
click at [296, 167] on div "Ты старше на год и пришел твой день" at bounding box center [360, 182] width 232 height 30
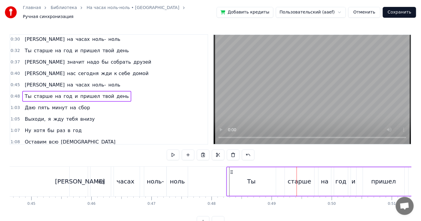
drag, startPoint x: 248, startPoint y: 169, endPoint x: 231, endPoint y: 163, distance: 18.6
click at [231, 167] on div "Ты старше на год и пришел твой день" at bounding box center [342, 182] width 232 height 30
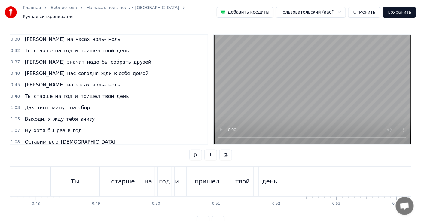
scroll to position [0, 2842]
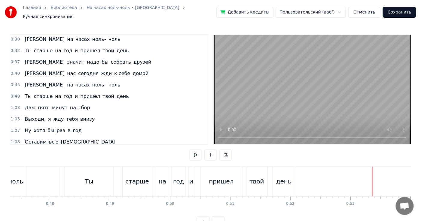
click at [99, 174] on div "Ты" at bounding box center [89, 182] width 49 height 30
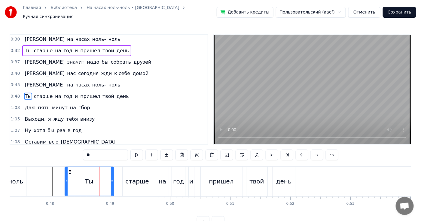
scroll to position [18, 0]
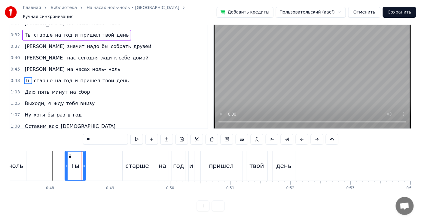
drag, startPoint x: 111, startPoint y: 163, endPoint x: 83, endPoint y: 164, distance: 27.9
click at [83, 164] on div at bounding box center [84, 166] width 2 height 29
drag, startPoint x: 132, startPoint y: 161, endPoint x: 98, endPoint y: 161, distance: 34.5
click at [98, 161] on div "Ты старше на год и пришел твой день" at bounding box center [181, 166] width 232 height 30
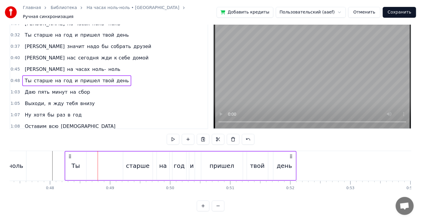
click at [130, 156] on div "старше" at bounding box center [137, 166] width 29 height 29
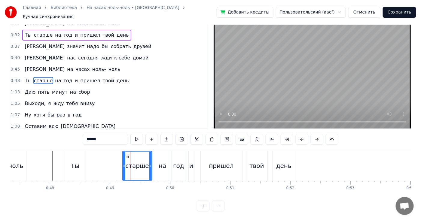
scroll to position [0, 0]
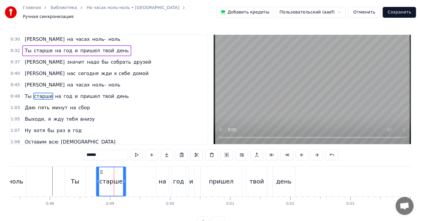
drag, startPoint x: 127, startPoint y: 170, endPoint x: 99, endPoint y: 171, distance: 28.3
click at [100, 170] on icon at bounding box center [101, 172] width 5 height 5
click at [75, 171] on div "Ты" at bounding box center [75, 182] width 21 height 30
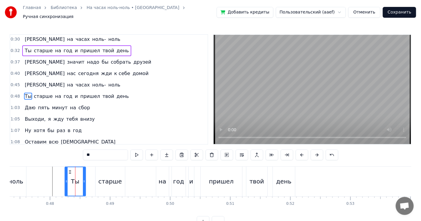
click at [101, 169] on div "старше" at bounding box center [109, 182] width 29 height 30
type input "******"
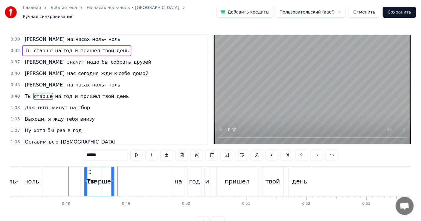
scroll to position [0, 2827]
click at [99, 172] on circle at bounding box center [99, 172] width 0 height 0
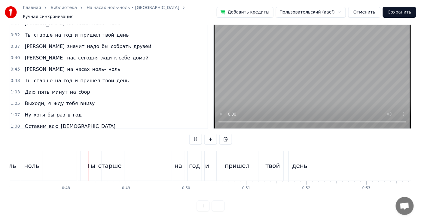
scroll to position [18, 0]
drag, startPoint x: 177, startPoint y: 161, endPoint x: 147, endPoint y: 162, distance: 29.4
click at [147, 162] on div "Ты старше на год и пришел твой день" at bounding box center [196, 166] width 232 height 30
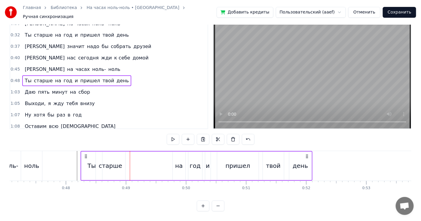
click at [177, 152] on div "на" at bounding box center [179, 166] width 13 height 29
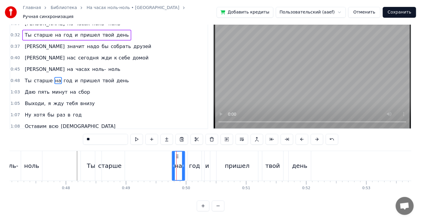
scroll to position [0, 0]
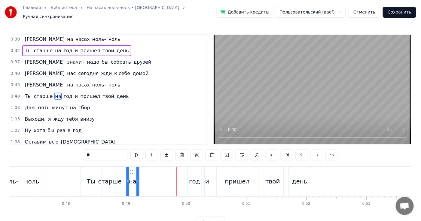
drag, startPoint x: 176, startPoint y: 168, endPoint x: 130, endPoint y: 168, distance: 45.6
click at [130, 170] on icon at bounding box center [131, 172] width 5 height 5
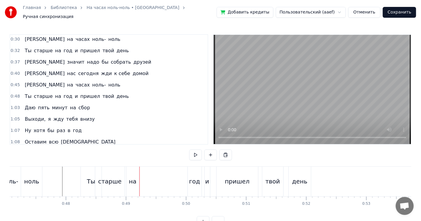
drag, startPoint x: 196, startPoint y: 174, endPoint x: 177, endPoint y: 174, distance: 18.3
click at [177, 174] on div "Ты старше на год и пришел твой день" at bounding box center [196, 182] width 232 height 30
click at [300, 173] on div "день" at bounding box center [300, 182] width 22 height 30
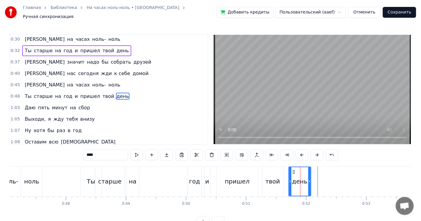
click at [270, 171] on div "твой" at bounding box center [272, 182] width 21 height 30
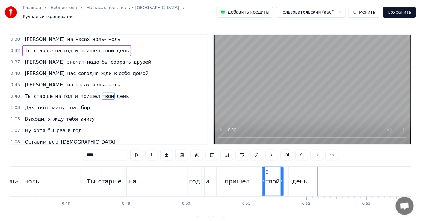
click at [198, 177] on div "год" at bounding box center [194, 181] width 11 height 9
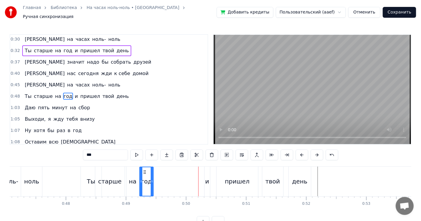
drag, startPoint x: 191, startPoint y: 168, endPoint x: 144, endPoint y: 167, distance: 46.8
click at [144, 170] on icon at bounding box center [144, 172] width 5 height 5
click at [207, 170] on div "и" at bounding box center [206, 182] width 5 height 30
type input "*"
drag, startPoint x: 207, startPoint y: 168, endPoint x: 160, endPoint y: 170, distance: 46.3
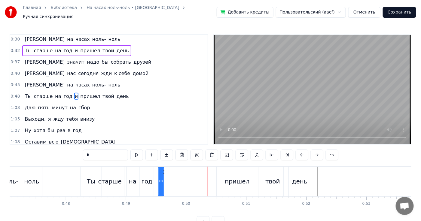
click at [161, 170] on icon at bounding box center [163, 172] width 5 height 5
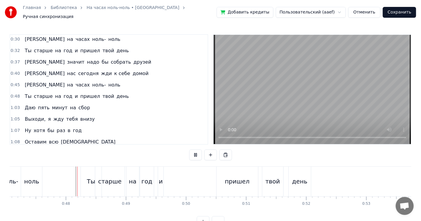
scroll to position [18, 0]
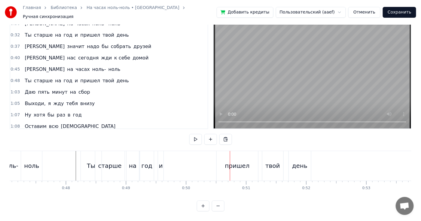
drag, startPoint x: 234, startPoint y: 161, endPoint x: 198, endPoint y: 162, distance: 36.3
click at [198, 162] on div "Ты старше на год и пришел твой день" at bounding box center [196, 166] width 232 height 30
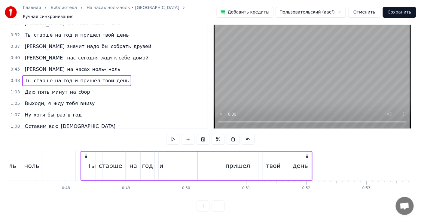
click at [229, 153] on div "пришел" at bounding box center [237, 166] width 41 height 29
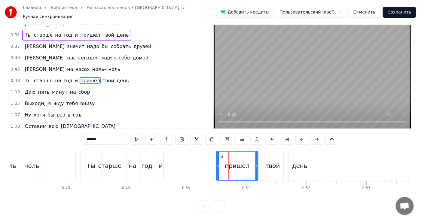
scroll to position [0, 0]
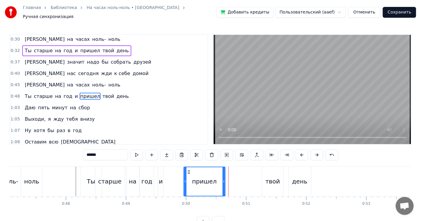
drag, startPoint x: 220, startPoint y: 169, endPoint x: 188, endPoint y: 171, distance: 32.8
click at [188, 171] on div "пришел" at bounding box center [204, 181] width 41 height 29
click at [171, 172] on div "Ты старше на год и пришел твой день" at bounding box center [196, 182] width 232 height 30
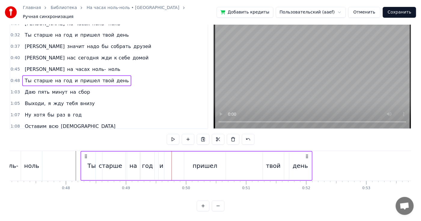
scroll to position [18, 0]
click at [270, 161] on div "твой" at bounding box center [273, 165] width 15 height 9
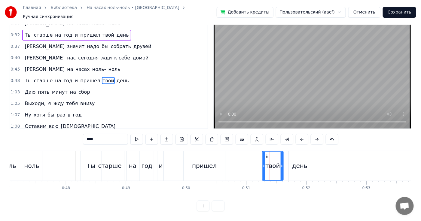
scroll to position [0, 0]
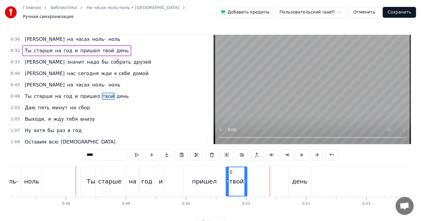
drag, startPoint x: 263, startPoint y: 169, endPoint x: 229, endPoint y: 169, distance: 34.5
click at [229, 170] on icon at bounding box center [231, 172] width 5 height 5
click at [172, 170] on div "Ты старше на год и пришел твой день" at bounding box center [196, 182] width 232 height 30
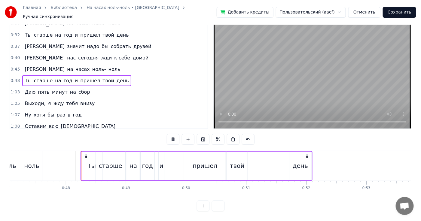
scroll to position [18, 0]
click at [188, 152] on div "пришел" at bounding box center [204, 166] width 41 height 29
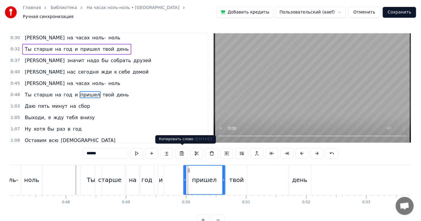
scroll to position [0, 0]
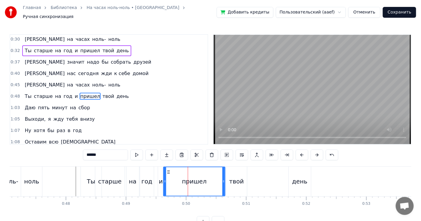
drag, startPoint x: 184, startPoint y: 170, endPoint x: 164, endPoint y: 168, distance: 20.2
click at [164, 168] on div at bounding box center [165, 181] width 2 height 29
click at [135, 172] on div "на" at bounding box center [132, 182] width 13 height 30
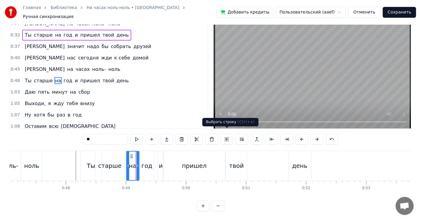
scroll to position [18, 0]
click at [295, 161] on div "день" at bounding box center [299, 165] width 15 height 9
type input "****"
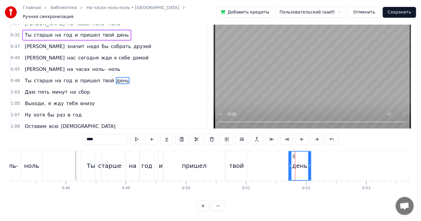
scroll to position [0, 0]
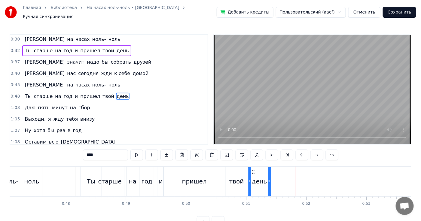
drag, startPoint x: 292, startPoint y: 168, endPoint x: 251, endPoint y: 167, distance: 40.6
click at [251, 170] on icon at bounding box center [253, 172] width 5 height 5
drag, startPoint x: 270, startPoint y: 176, endPoint x: 299, endPoint y: 177, distance: 29.4
click at [299, 179] on icon at bounding box center [298, 181] width 2 height 5
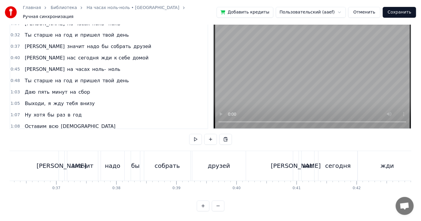
scroll to position [0, 2162]
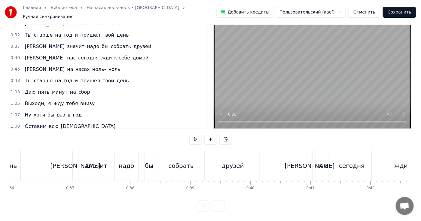
click at [90, 155] on div "значит" at bounding box center [96, 166] width 31 height 30
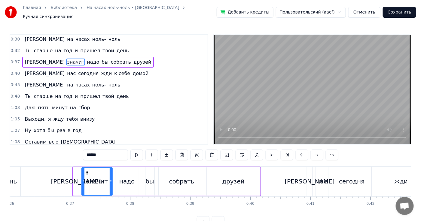
scroll to position [60, 0]
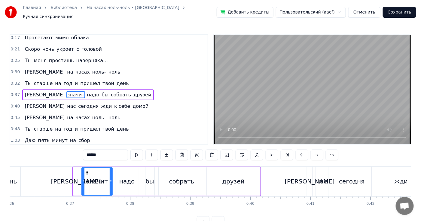
click at [86, 89] on div "А значит надо бы собрать друзей" at bounding box center [87, 94] width 131 height 11
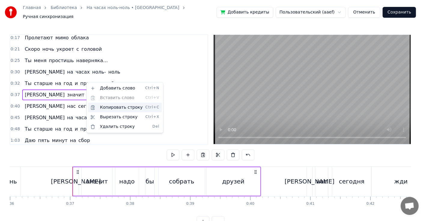
click at [103, 108] on div "Копировать строку Ctrl+C" at bounding box center [125, 108] width 74 height 10
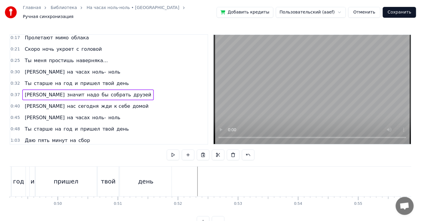
scroll to position [0, 2955]
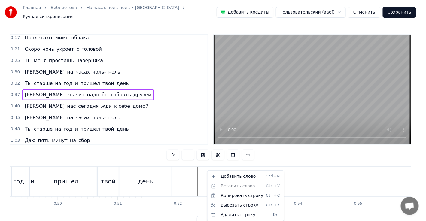
click at [201, 167] on html "Главная Библиотека На часах ноль-ноль • Dabro Ручная синхронизация Добавить кре…" at bounding box center [213, 118] width 426 height 237
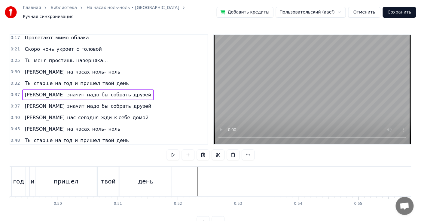
click at [125, 173] on div "день" at bounding box center [146, 182] width 52 height 30
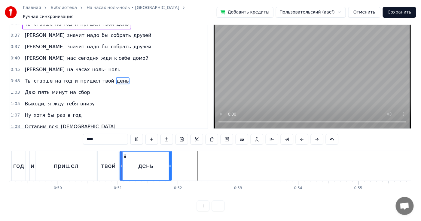
scroll to position [18, 0]
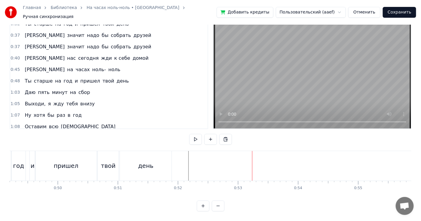
click at [158, 53] on div "0:40 И нас [DATE] жди к себе домой" at bounding box center [108, 58] width 197 height 11
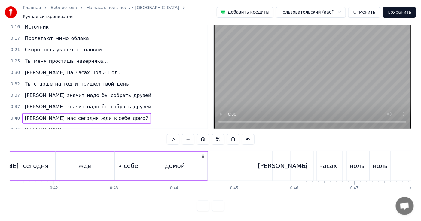
scroll to position [0, 2428]
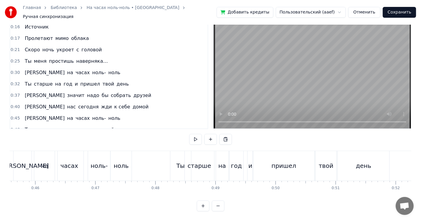
scroll to position [0, 2723]
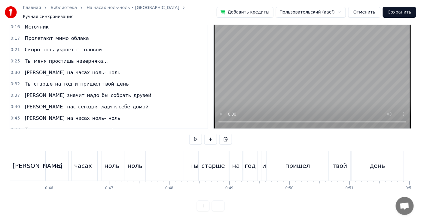
click at [43, 90] on div "А значит надо бы собрать друзей" at bounding box center [87, 95] width 131 height 11
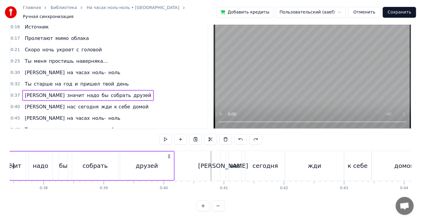
scroll to position [0, 2194]
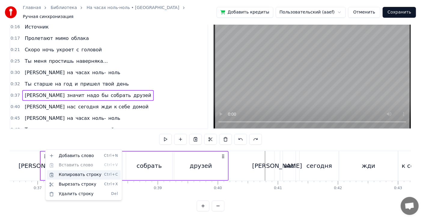
click at [69, 175] on div "Копировать строку Ctrl+C" at bounding box center [84, 175] width 74 height 10
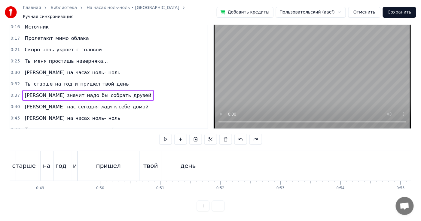
scroll to position [0, 2990]
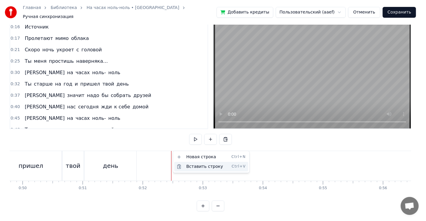
click at [187, 166] on div "Вставить строку Ctrl+V" at bounding box center [211, 167] width 74 height 10
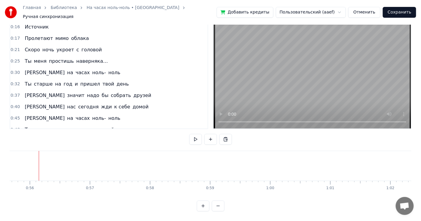
scroll to position [0, 3342]
click at [36, 101] on div "И нас [DATE] жди к себе домой" at bounding box center [86, 106] width 129 height 11
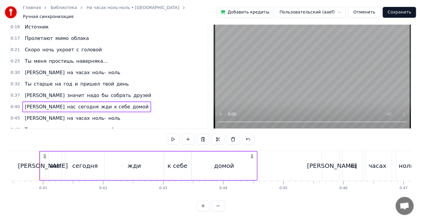
scroll to position [0, 2428]
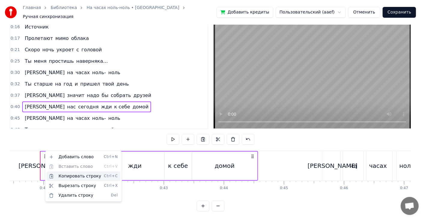
click at [64, 175] on div "Копировать строку Ctrl+C" at bounding box center [84, 176] width 74 height 10
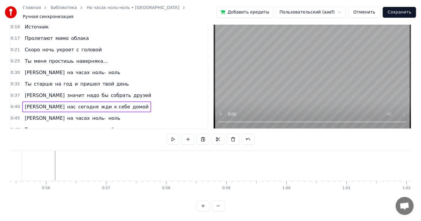
scroll to position [0, 3284]
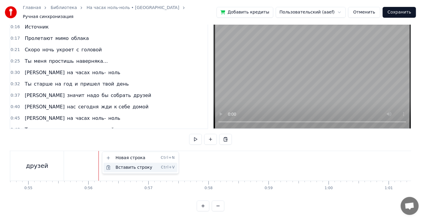
click at [117, 165] on div "Вставить строку Ctrl+V" at bounding box center [141, 168] width 74 height 10
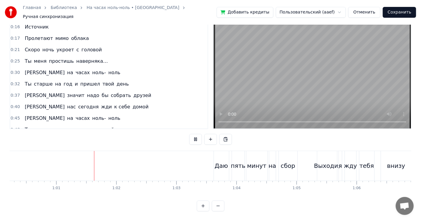
scroll to position [0, 3630]
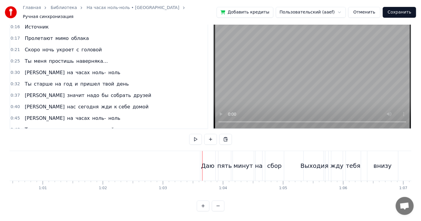
click at [26, 67] on div "А на часах ноль- ноль" at bounding box center [72, 72] width 100 height 11
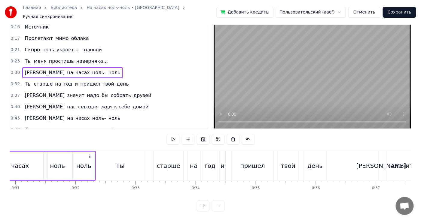
scroll to position [0, 1789]
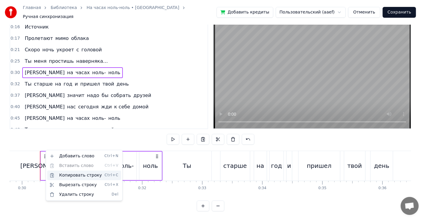
click at [73, 175] on div "Копировать строку Ctrl+C" at bounding box center [84, 176] width 74 height 10
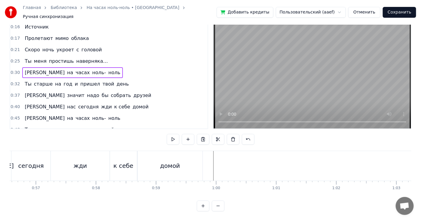
scroll to position [0, 3460]
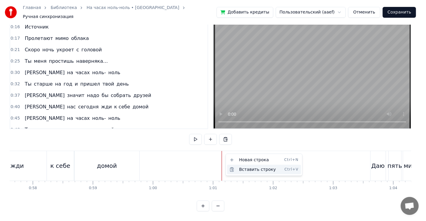
click at [235, 168] on div "Вставить строку Ctrl+V" at bounding box center [264, 170] width 74 height 10
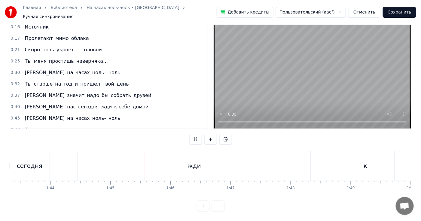
scroll to position [0, 6273]
click at [221, 157] on div "жди" at bounding box center [126, 166] width 232 height 30
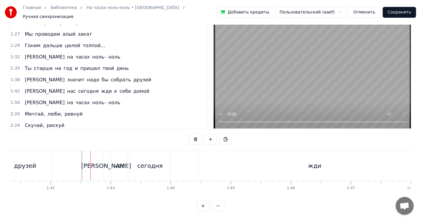
scroll to position [18, 0]
click at [262, 156] on div "жди" at bounding box center [314, 166] width 232 height 30
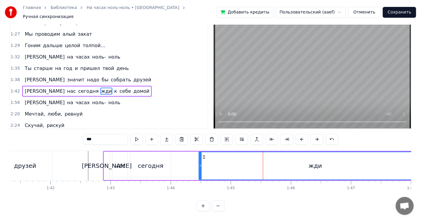
scroll to position [0, 0]
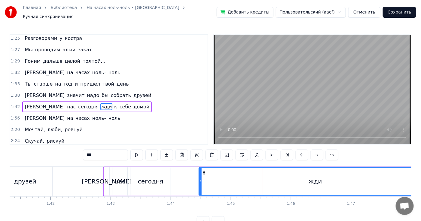
click at [155, 177] on div "сегодня" at bounding box center [151, 181] width 26 height 9
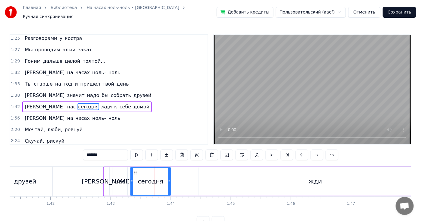
click at [211, 168] on div "жди" at bounding box center [315, 181] width 232 height 29
type input "***"
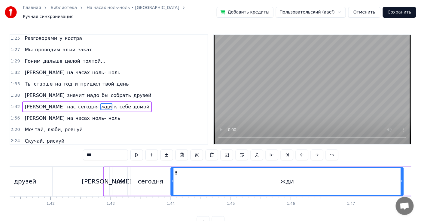
drag, startPoint x: 203, startPoint y: 170, endPoint x: 175, endPoint y: 169, distance: 28.2
click at [175, 170] on icon at bounding box center [176, 172] width 5 height 5
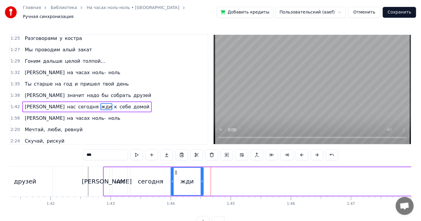
drag, startPoint x: 401, startPoint y: 179, endPoint x: 201, endPoint y: 192, distance: 200.4
click at [201, 192] on div "жди" at bounding box center [187, 181] width 33 height 29
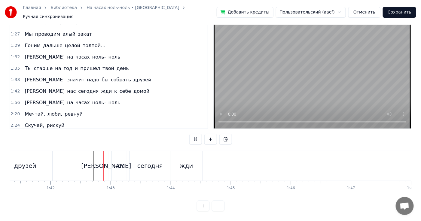
scroll to position [18, 0]
click at [88, 151] on div at bounding box center [123, 166] width 12396 height 30
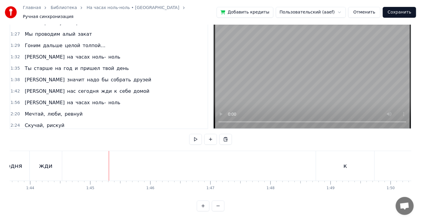
scroll to position [0, 6268]
click at [295, 160] on div "к" at bounding box center [303, 166] width 58 height 30
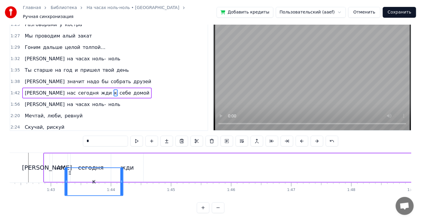
scroll to position [0, 6144]
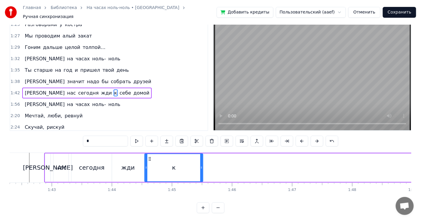
drag, startPoint x: 278, startPoint y: 169, endPoint x: 143, endPoint y: 150, distance: 136.5
click at [143, 153] on div "И нас [DATE] жди к себе домой" at bounding box center [425, 168] width 763 height 30
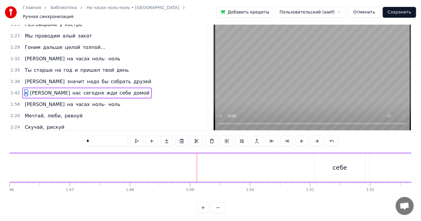
scroll to position [0, 6380]
click at [320, 163] on div "себе" at bounding box center [325, 167] width 14 height 9
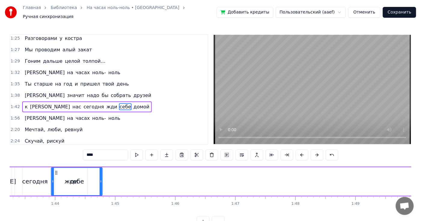
scroll to position [0, 6185]
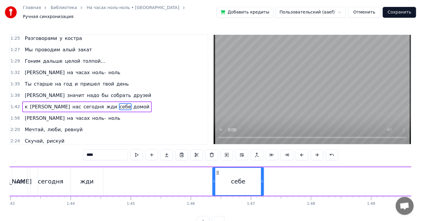
drag, startPoint x: 304, startPoint y: 170, endPoint x: 217, endPoint y: 171, distance: 87.7
click at [217, 171] on icon at bounding box center [217, 172] width 5 height 5
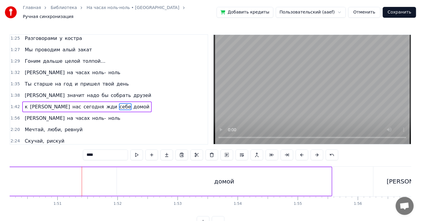
scroll to position [0, 6541]
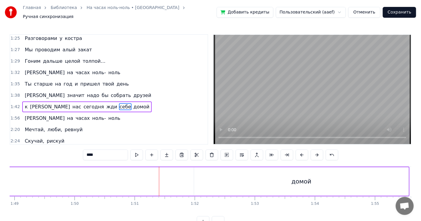
click at [227, 177] on div "домой" at bounding box center [301, 181] width 214 height 29
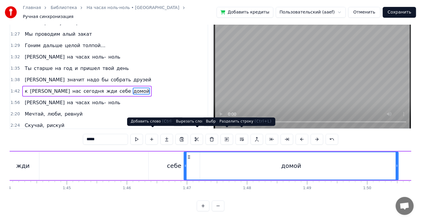
scroll to position [0, 6249]
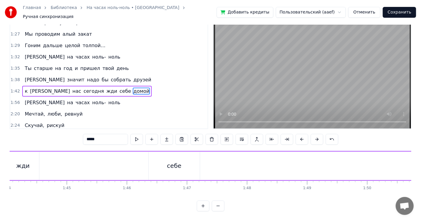
drag, startPoint x: 197, startPoint y: 168, endPoint x: 217, endPoint y: 156, distance: 23.5
click at [217, 156] on div "к И нас [DATE] жди себе домой" at bounding box center [308, 166] width 787 height 30
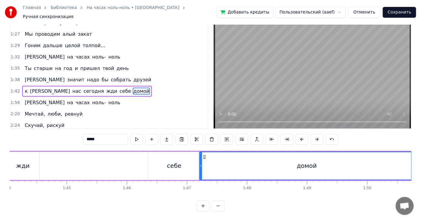
drag, startPoint x: 251, startPoint y: 152, endPoint x: 204, endPoint y: 151, distance: 46.8
click at [204, 155] on icon at bounding box center [204, 157] width 5 height 5
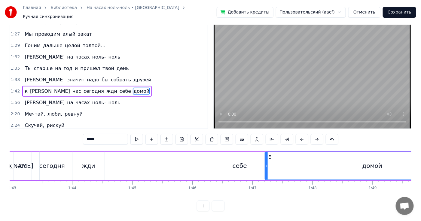
scroll to position [0, 6092]
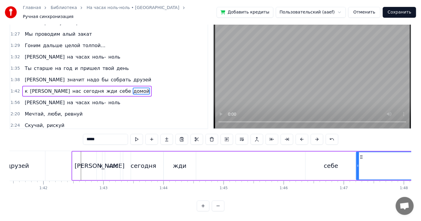
click at [97, 159] on div "[PERSON_NAME]" at bounding box center [99, 166] width 5 height 29
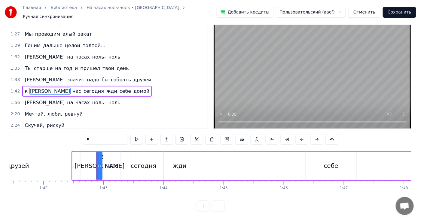
scroll to position [0, 0]
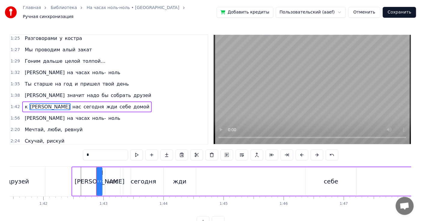
click at [91, 175] on div "к" at bounding box center [101, 181] width 58 height 29
type input "*"
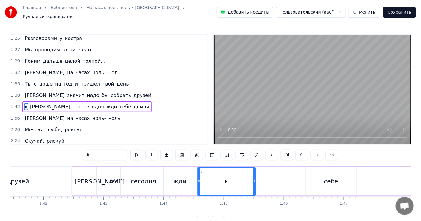
drag, startPoint x: 77, startPoint y: 168, endPoint x: 201, endPoint y: 166, distance: 124.9
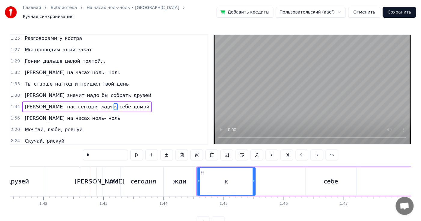
click at [71, 167] on div at bounding box center [116, 182] width 12396 height 30
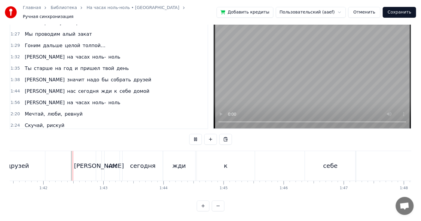
scroll to position [18, 0]
click at [240, 156] on div "к" at bounding box center [226, 166] width 58 height 30
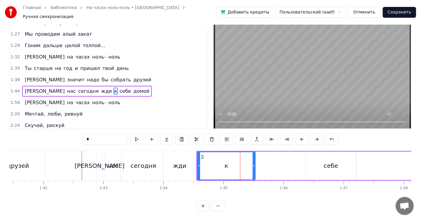
scroll to position [0, 0]
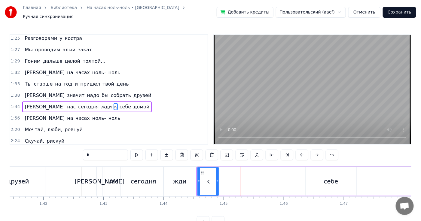
drag, startPoint x: 253, startPoint y: 175, endPoint x: 216, endPoint y: 172, distance: 37.4
click at [216, 172] on div at bounding box center [217, 181] width 2 height 27
click at [186, 172] on div "жди" at bounding box center [180, 181] width 32 height 29
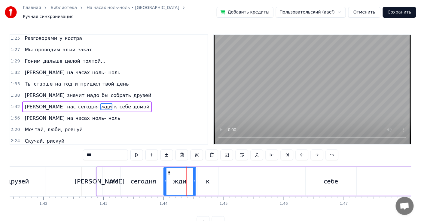
click at [201, 168] on div "к" at bounding box center [207, 181] width 21 height 29
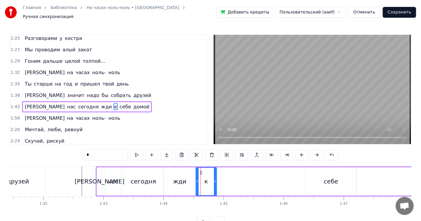
click at [201, 170] on icon at bounding box center [200, 172] width 5 height 5
click at [343, 170] on div "себе" at bounding box center [330, 181] width 51 height 29
type input "****"
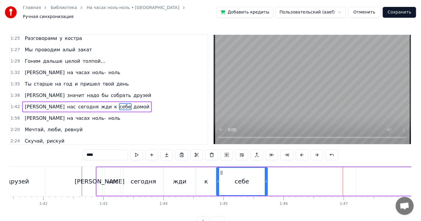
drag, startPoint x: 309, startPoint y: 168, endPoint x: 220, endPoint y: 169, distance: 89.2
click at [220, 170] on icon at bounding box center [221, 172] width 5 height 5
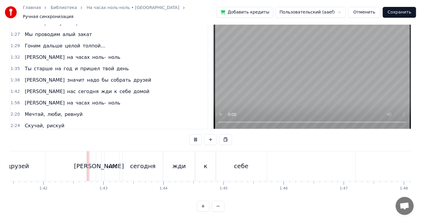
scroll to position [18, 0]
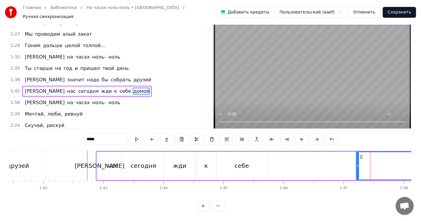
scroll to position [0, 0]
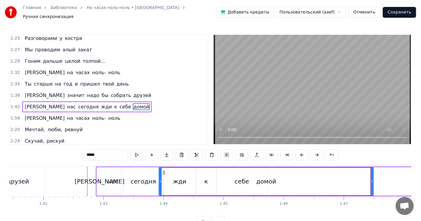
drag, startPoint x: 360, startPoint y: 170, endPoint x: 163, endPoint y: 172, distance: 197.6
click at [163, 172] on div "домой" at bounding box center [266, 181] width 214 height 27
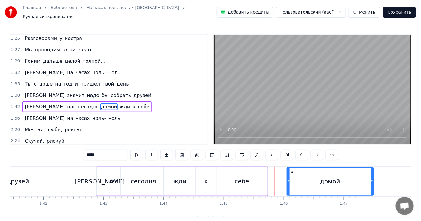
drag, startPoint x: 159, startPoint y: 177, endPoint x: 287, endPoint y: 174, distance: 128.0
click at [237, 177] on div "себе" at bounding box center [242, 181] width 14 height 9
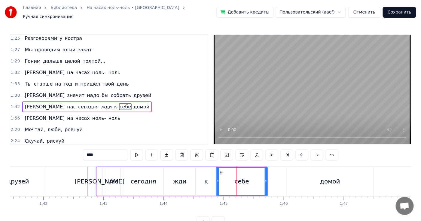
drag, startPoint x: 326, startPoint y: 174, endPoint x: 292, endPoint y: 175, distance: 33.9
click at [292, 175] on div "домой" at bounding box center [330, 181] width 86 height 29
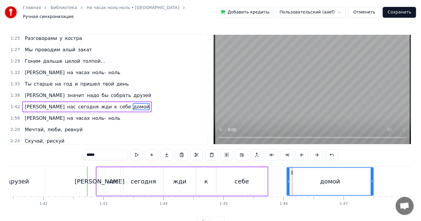
click at [101, 168] on div "[PERSON_NAME]" at bounding box center [99, 181] width 5 height 29
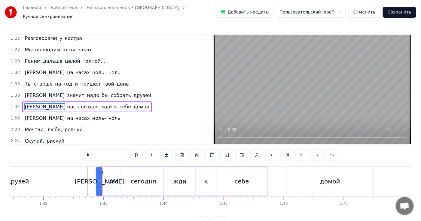
click at [209, 180] on div "к" at bounding box center [205, 181] width 21 height 29
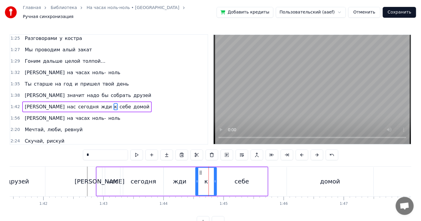
click at [265, 173] on div "себе" at bounding box center [241, 181] width 51 height 29
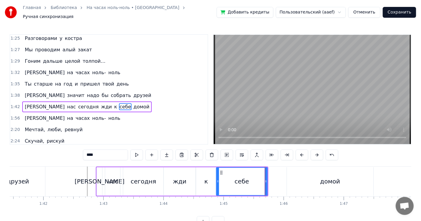
click at [303, 174] on div "домой" at bounding box center [330, 181] width 86 height 29
type input "*****"
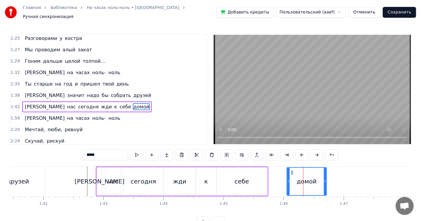
drag, startPoint x: 371, startPoint y: 177, endPoint x: 325, endPoint y: 179, distance: 46.9
click at [325, 179] on icon at bounding box center [325, 181] width 2 height 5
click at [68, 170] on div at bounding box center [116, 182] width 12396 height 30
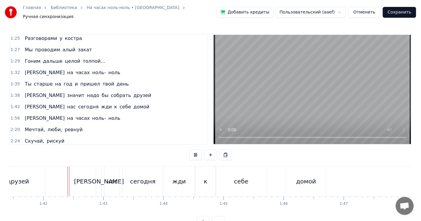
scroll to position [18, 0]
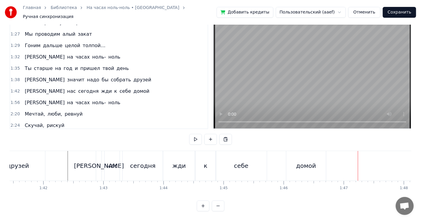
drag, startPoint x: 298, startPoint y: 161, endPoint x: 289, endPoint y: 161, distance: 8.4
click at [289, 161] on div "домой" at bounding box center [306, 166] width 40 height 30
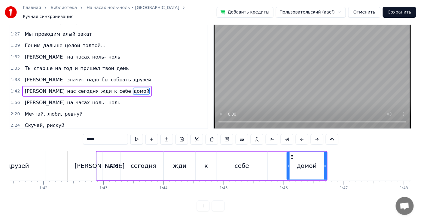
scroll to position [0, 0]
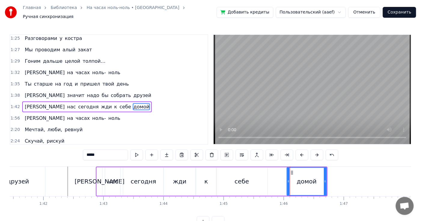
click at [250, 173] on div "себе" at bounding box center [241, 181] width 51 height 29
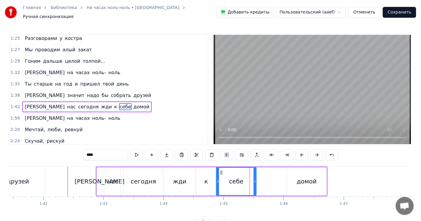
drag, startPoint x: 265, startPoint y: 177, endPoint x: 253, endPoint y: 176, distance: 12.6
click at [253, 179] on icon at bounding box center [254, 181] width 2 height 5
click at [287, 175] on div "домой" at bounding box center [307, 181] width 40 height 29
type input "*****"
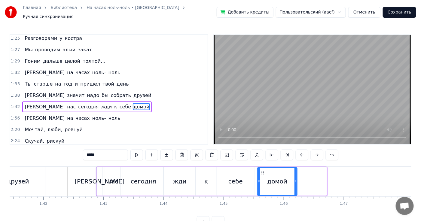
drag, startPoint x: 291, startPoint y: 168, endPoint x: 261, endPoint y: 171, distance: 29.6
click at [261, 171] on icon at bounding box center [262, 172] width 5 height 5
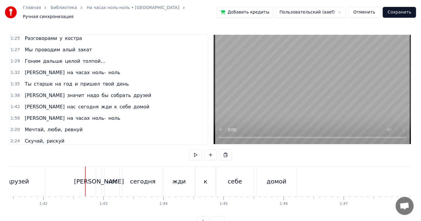
scroll to position [18, 0]
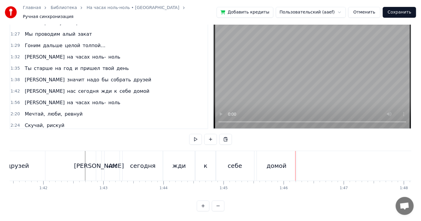
click at [185, 161] on div "жди" at bounding box center [179, 166] width 32 height 30
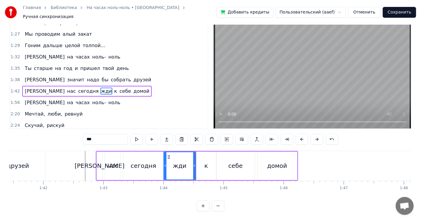
click at [208, 163] on div "к" at bounding box center [205, 166] width 21 height 29
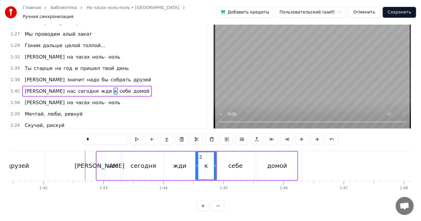
click at [228, 165] on div "себе" at bounding box center [235, 166] width 38 height 29
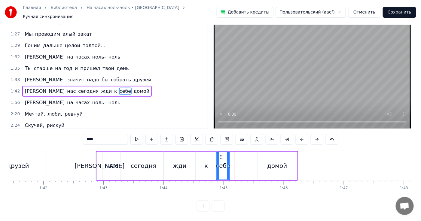
drag, startPoint x: 253, startPoint y: 159, endPoint x: 228, endPoint y: 159, distance: 24.9
click at [228, 163] on icon at bounding box center [228, 165] width 2 height 5
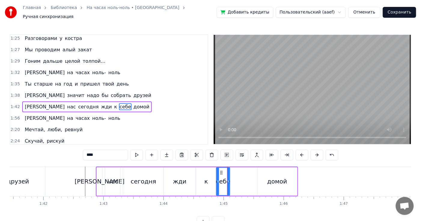
scroll to position [0, 0]
click at [207, 171] on div "к" at bounding box center [205, 181] width 21 height 29
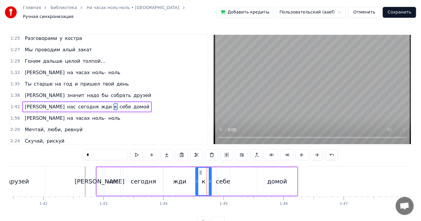
drag, startPoint x: 215, startPoint y: 177, endPoint x: 210, endPoint y: 176, distance: 5.2
click at [210, 179] on icon at bounding box center [210, 181] width 2 height 5
click at [220, 178] on div "себе" at bounding box center [223, 181] width 14 height 9
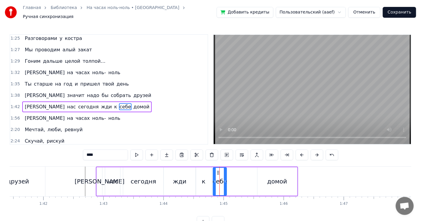
drag, startPoint x: 220, startPoint y: 167, endPoint x: 217, endPoint y: 167, distance: 3.3
click at [217, 170] on icon at bounding box center [218, 172] width 5 height 5
click at [265, 171] on div "домой" at bounding box center [277, 181] width 40 height 29
type input "*****"
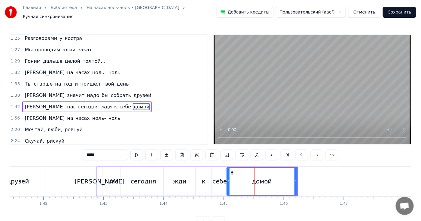
drag, startPoint x: 258, startPoint y: 175, endPoint x: 228, endPoint y: 175, distance: 30.6
click at [228, 175] on div at bounding box center [228, 181] width 2 height 27
drag, startPoint x: 295, startPoint y: 177, endPoint x: 307, endPoint y: 178, distance: 11.8
click at [307, 179] on icon at bounding box center [307, 181] width 2 height 5
click at [79, 169] on div at bounding box center [116, 182] width 12396 height 30
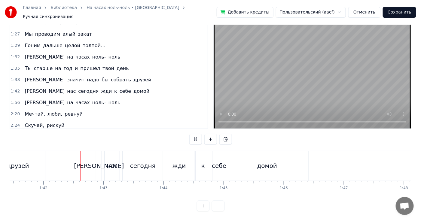
scroll to position [18, 0]
click at [205, 156] on div "к" at bounding box center [203, 166] width 16 height 30
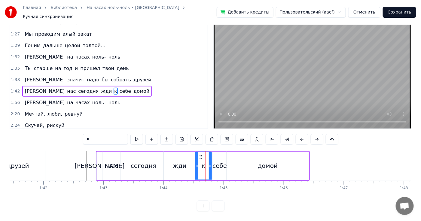
scroll to position [0, 0]
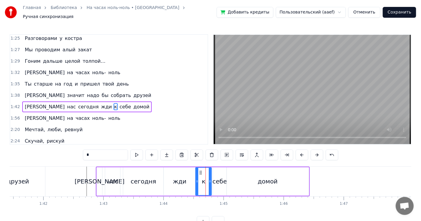
click at [176, 170] on div "жди" at bounding box center [180, 181] width 32 height 29
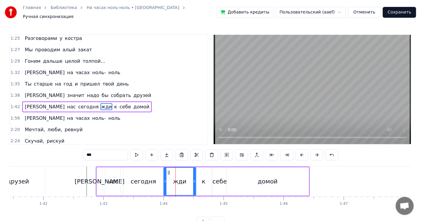
scroll to position [18, 0]
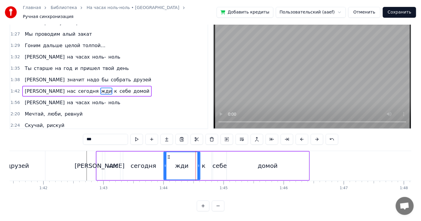
drag, startPoint x: 193, startPoint y: 158, endPoint x: 198, endPoint y: 159, distance: 4.3
click at [198, 159] on div at bounding box center [198, 165] width 2 height 27
click at [205, 164] on div "к" at bounding box center [203, 166] width 16 height 29
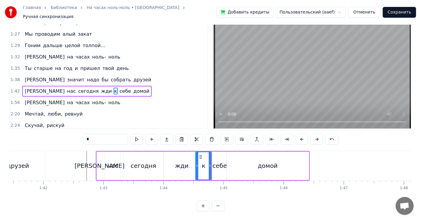
click at [219, 153] on div "себе" at bounding box center [220, 166] width 14 height 29
click at [238, 161] on div "домой" at bounding box center [268, 166] width 82 height 29
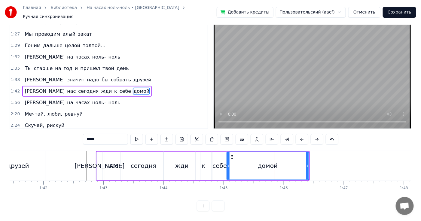
click at [220, 156] on div "себе" at bounding box center [220, 166] width 14 height 29
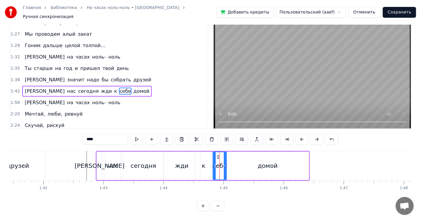
scroll to position [0, 0]
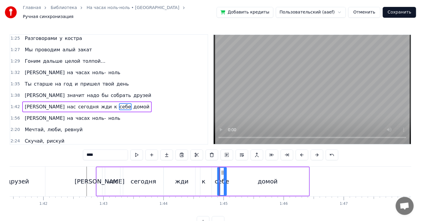
drag, startPoint x: 213, startPoint y: 168, endPoint x: 218, endPoint y: 168, distance: 4.5
click at [218, 168] on div at bounding box center [219, 181] width 2 height 27
click at [207, 171] on div "к" at bounding box center [203, 181] width 16 height 29
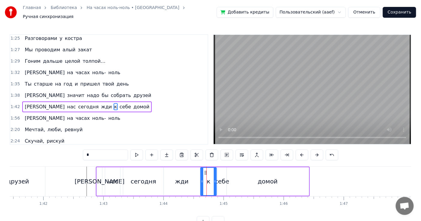
drag, startPoint x: 200, startPoint y: 169, endPoint x: 205, endPoint y: 169, distance: 4.8
click at [205, 170] on icon at bounding box center [205, 172] width 5 height 5
drag, startPoint x: 201, startPoint y: 168, endPoint x: 209, endPoint y: 168, distance: 8.1
click at [209, 168] on div at bounding box center [210, 181] width 2 height 27
click at [217, 170] on div "себе" at bounding box center [221, 181] width 9 height 29
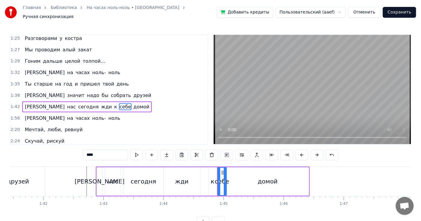
click at [210, 170] on div "к" at bounding box center [213, 181] width 8 height 29
type input "*"
click at [200, 172] on div "И нас [DATE] жди к себе домой" at bounding box center [202, 182] width 213 height 30
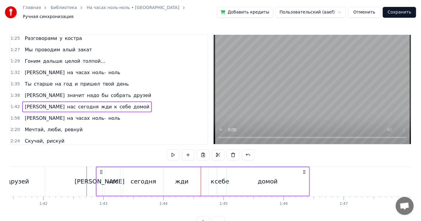
click at [194, 173] on div "жди" at bounding box center [182, 181] width 36 height 29
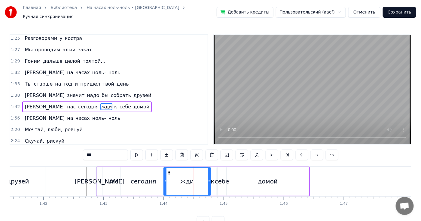
drag, startPoint x: 198, startPoint y: 171, endPoint x: 208, endPoint y: 169, distance: 10.6
click at [208, 169] on div at bounding box center [209, 181] width 2 height 27
click at [82, 172] on div at bounding box center [116, 182] width 12396 height 30
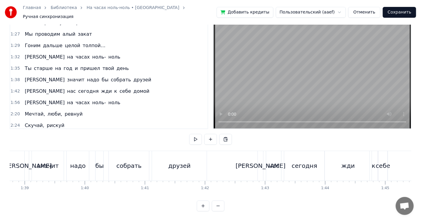
scroll to position [0, 5888]
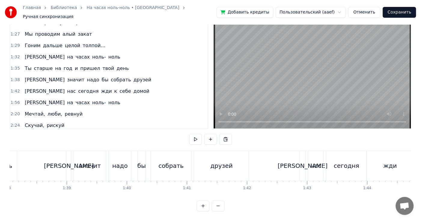
click at [407, 12] on button "Сохранить" at bounding box center [399, 12] width 33 height 11
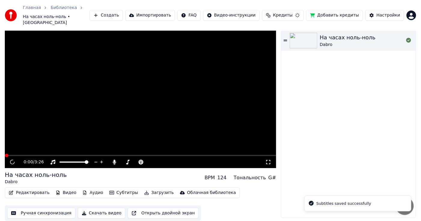
scroll to position [9, 0]
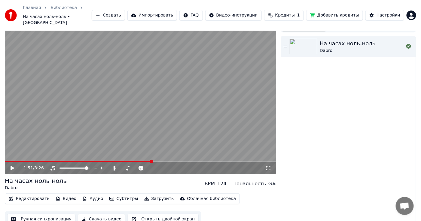
click at [33, 195] on button "Редактировать" at bounding box center [29, 199] width 46 height 8
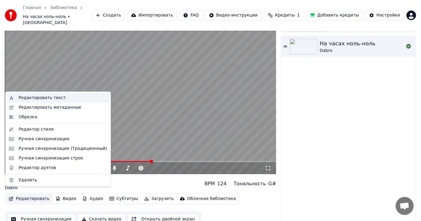
click at [31, 98] on div "Редактировать текст" at bounding box center [42, 98] width 47 height 6
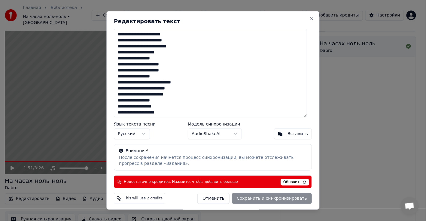
click at [210, 199] on button "Отменить" at bounding box center [214, 198] width 32 height 11
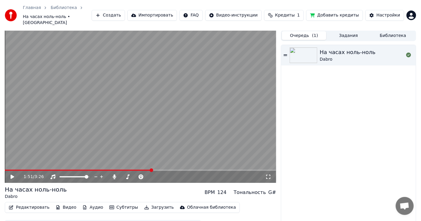
scroll to position [0, 0]
click at [177, 13] on button "Импортировать" at bounding box center [152, 15] width 50 height 11
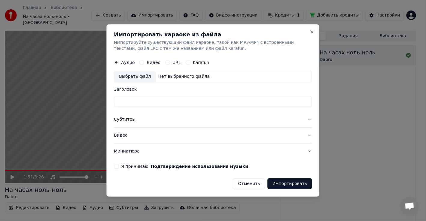
click at [262, 182] on button "Отменить" at bounding box center [249, 183] width 32 height 11
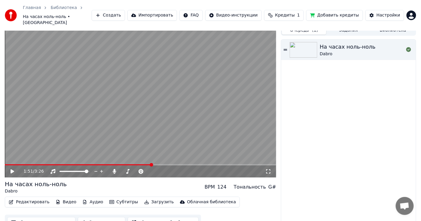
scroll to position [9, 0]
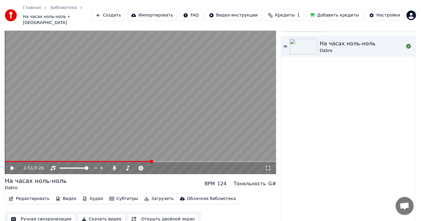
click at [105, 214] on button "Скачать видео" at bounding box center [102, 219] width 48 height 11
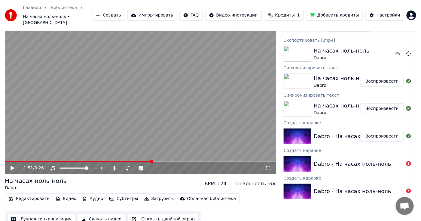
click at [397, 161] on div "Dabro - На часах ноль-ноль" at bounding box center [358, 164] width 90 height 8
